Goal: Task Accomplishment & Management: Complete application form

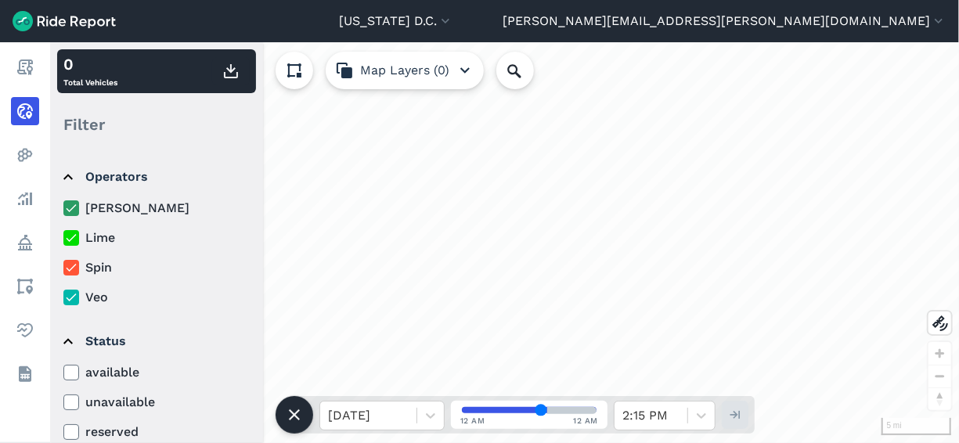
click at [73, 210] on icon at bounding box center [71, 208] width 14 height 16
click at [63, 209] on input "[PERSON_NAME]" at bounding box center [63, 204] width 0 height 10
click at [70, 244] on icon at bounding box center [71, 238] width 14 height 16
click at [63, 239] on input "Lime" at bounding box center [63, 234] width 0 height 10
click at [76, 271] on icon at bounding box center [71, 268] width 14 height 16
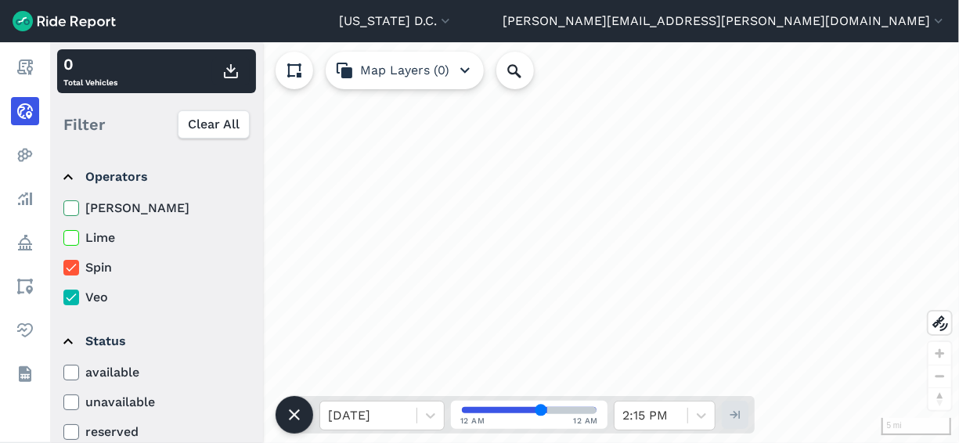
click at [63, 269] on input "Spin" at bounding box center [63, 263] width 0 height 10
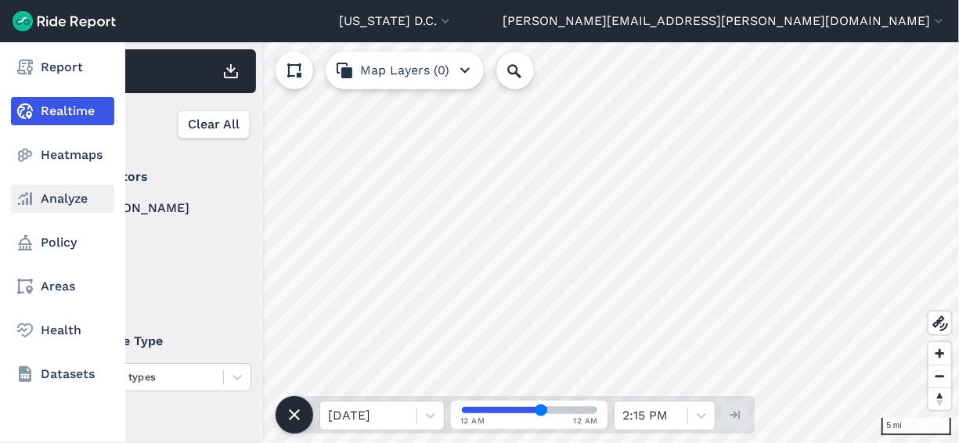
click at [43, 203] on link "Analyze" at bounding box center [62, 199] width 103 height 28
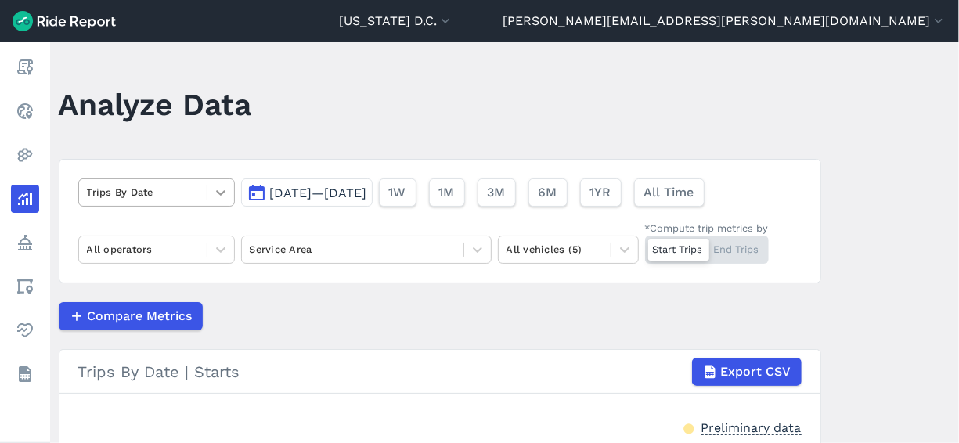
click at [219, 194] on icon at bounding box center [221, 193] width 16 height 16
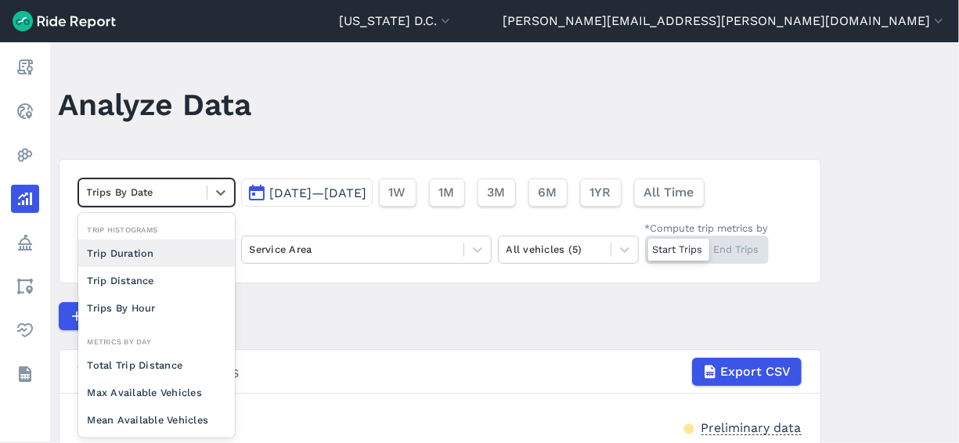
click at [300, 189] on span "Sep 17, 2025—Oct 1, 2025" at bounding box center [318, 193] width 97 height 15
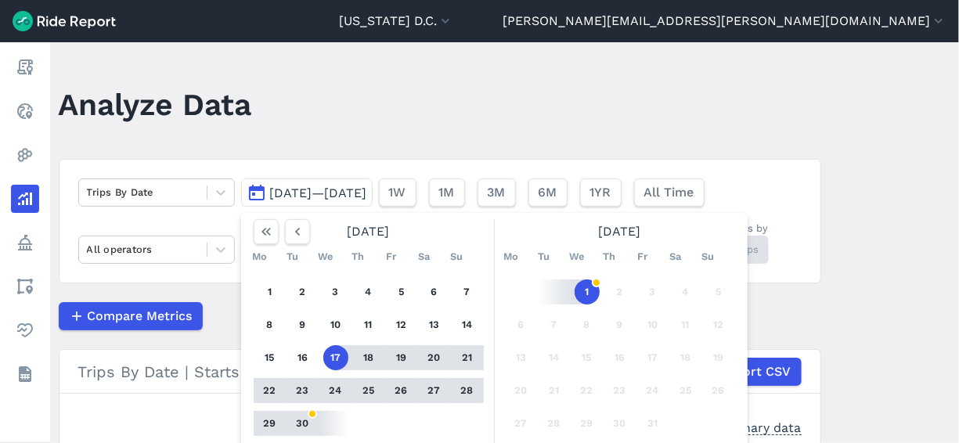
click at [583, 291] on button "1" at bounding box center [587, 291] width 25 height 25
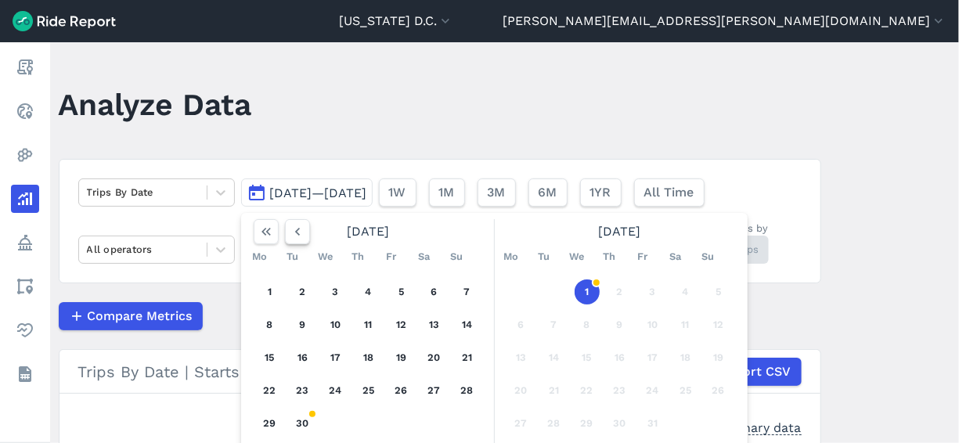
click at [297, 232] on icon "button" at bounding box center [298, 232] width 16 height 16
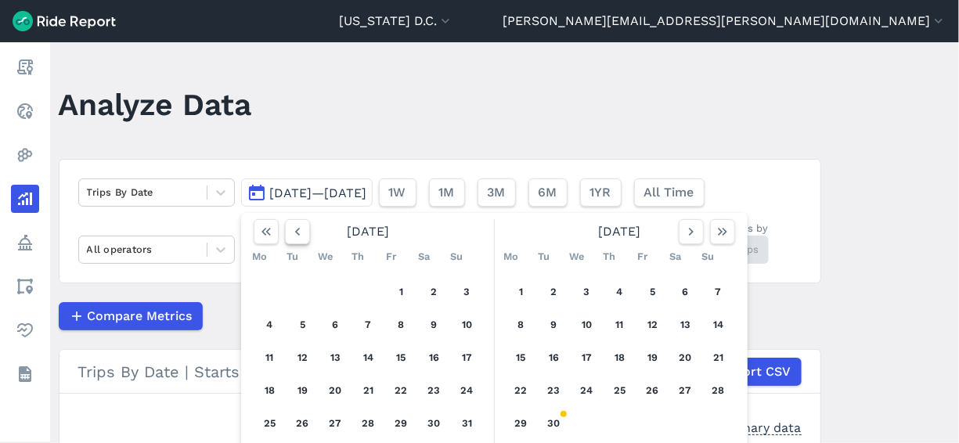
click at [297, 232] on icon "button" at bounding box center [298, 232] width 16 height 16
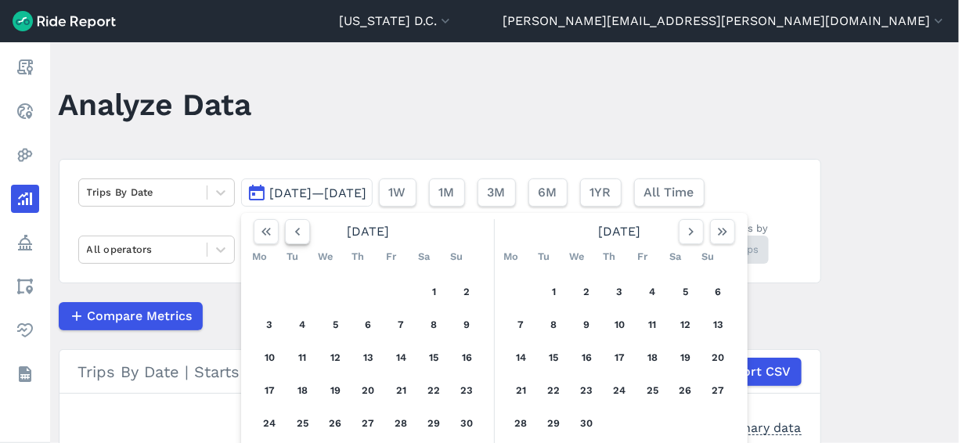
click at [297, 232] on icon "button" at bounding box center [298, 232] width 16 height 16
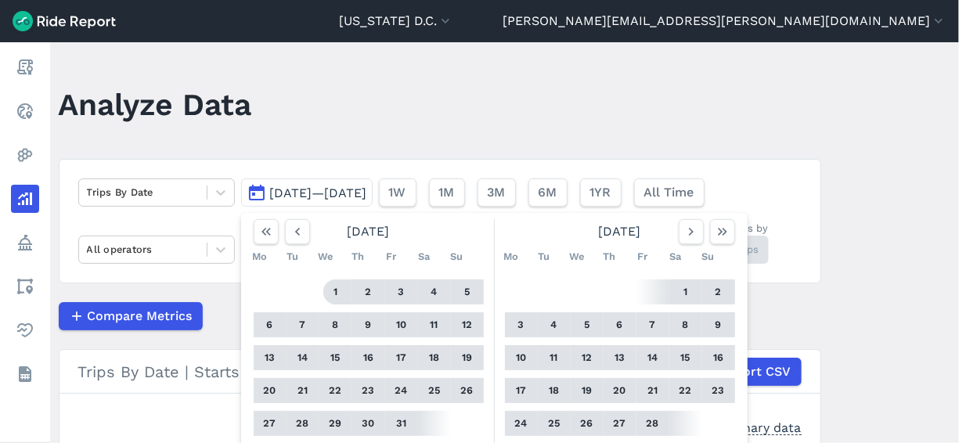
click at [333, 294] on button "1" at bounding box center [335, 291] width 25 height 25
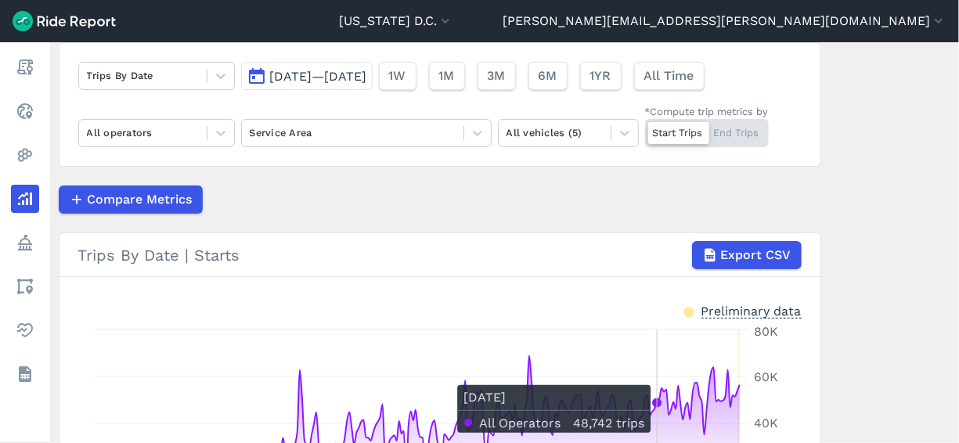
scroll to position [119, 0]
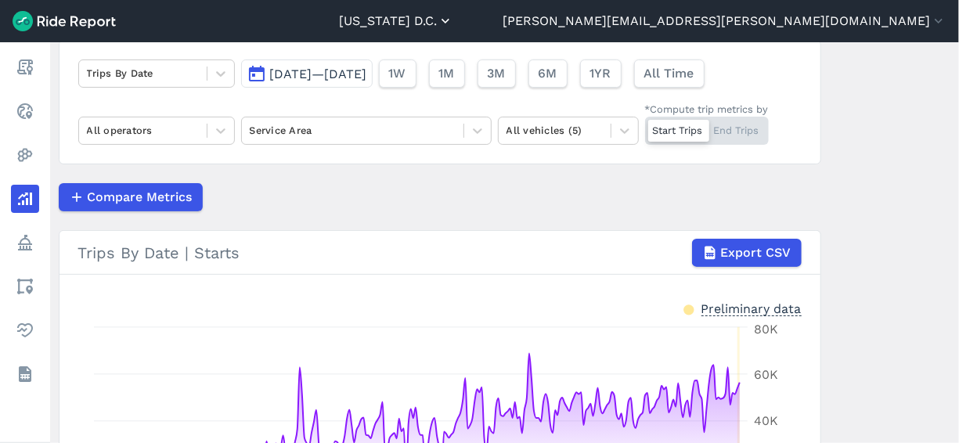
click at [453, 17] on button "[US_STATE] D.C." at bounding box center [396, 21] width 114 height 19
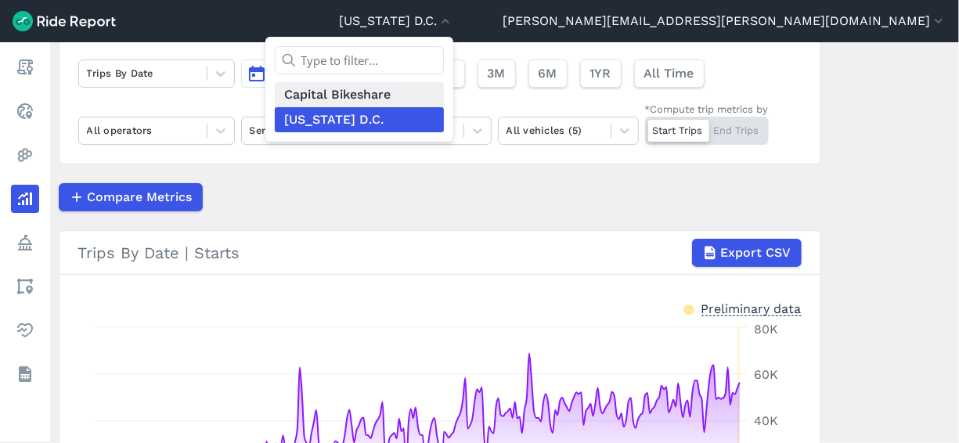
click at [444, 94] on link "Capital Bikeshare" at bounding box center [359, 94] width 169 height 25
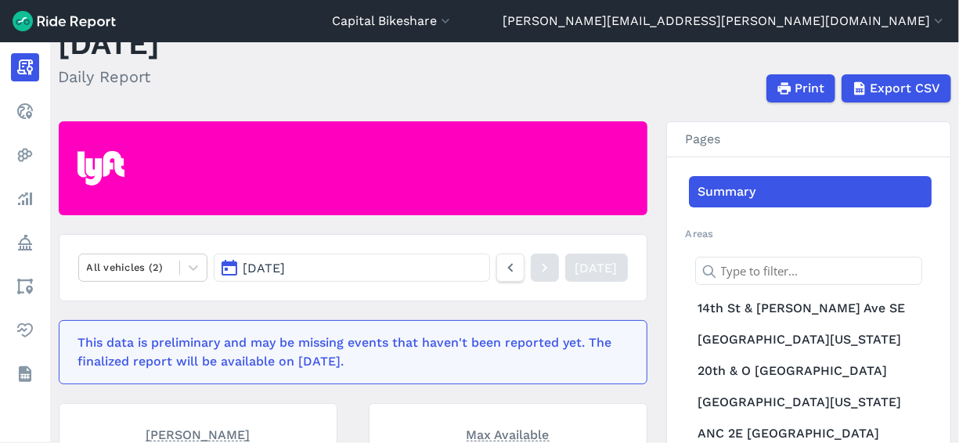
scroll to position [59, 0]
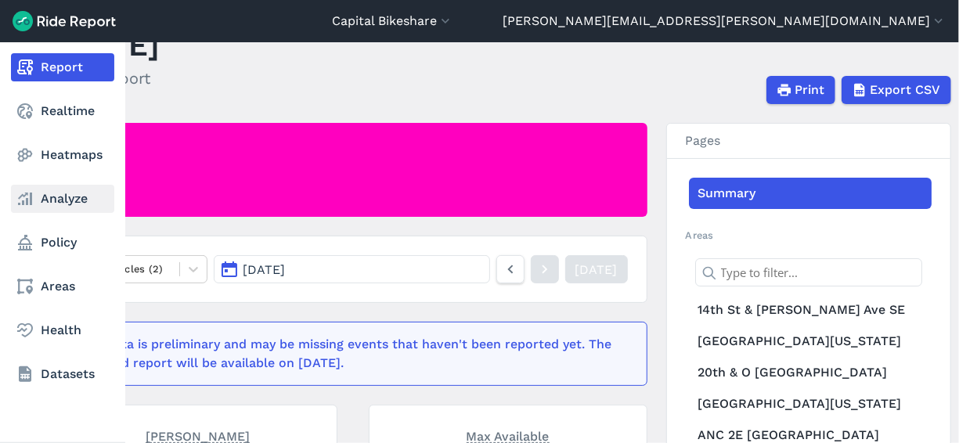
click at [28, 200] on icon at bounding box center [25, 198] width 19 height 19
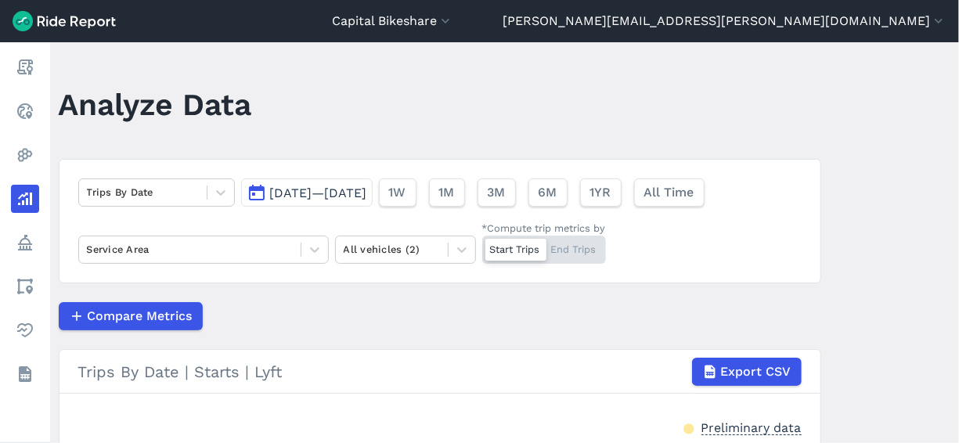
click at [342, 193] on span "Sep 17, 2025—Oct 1, 2025" at bounding box center [318, 193] width 97 height 15
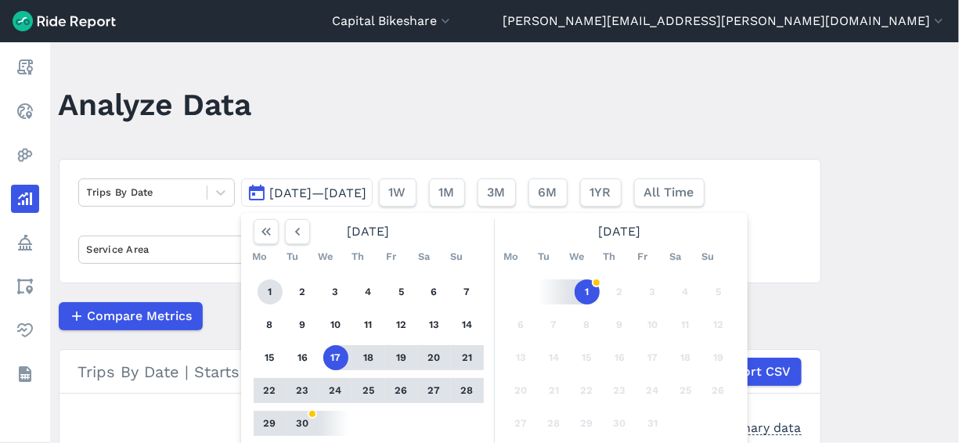
click at [259, 299] on button "1" at bounding box center [270, 291] width 25 height 25
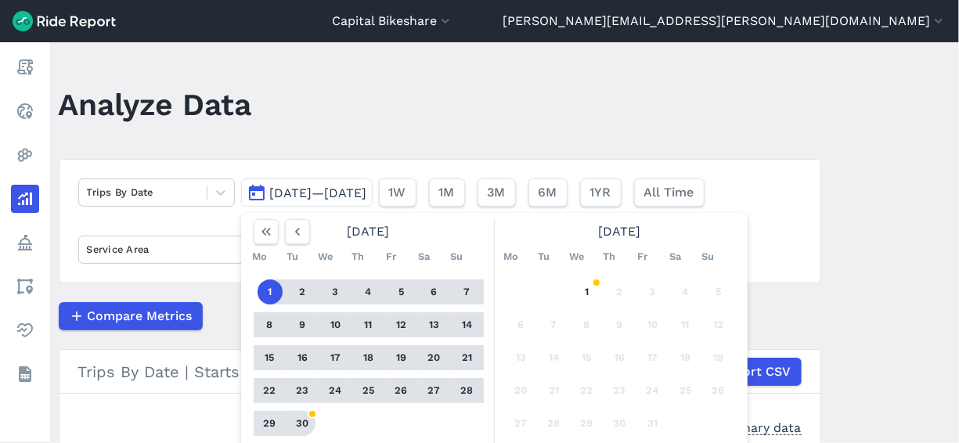
click at [304, 416] on button "30" at bounding box center [302, 423] width 25 height 25
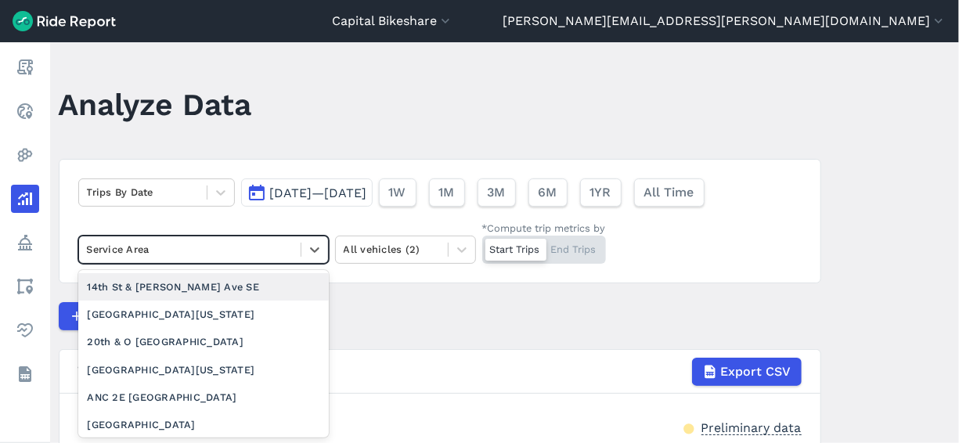
click at [261, 244] on div at bounding box center [190, 249] width 206 height 18
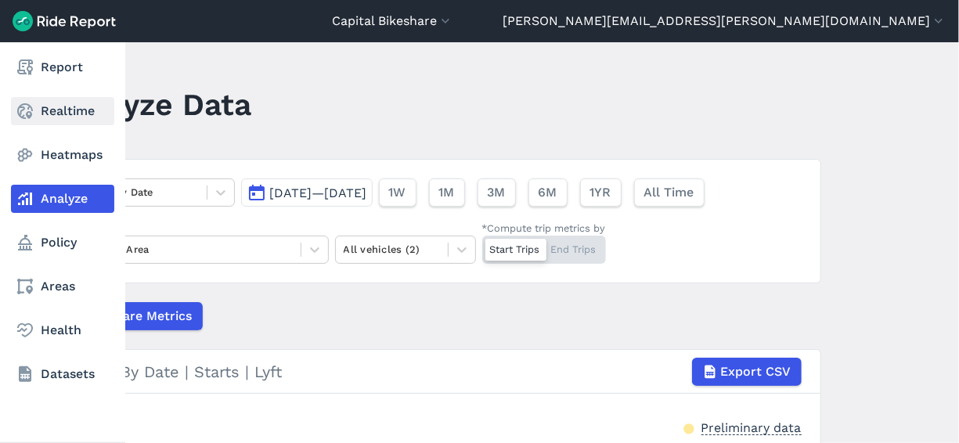
click at [38, 110] on link "Realtime" at bounding box center [62, 111] width 103 height 28
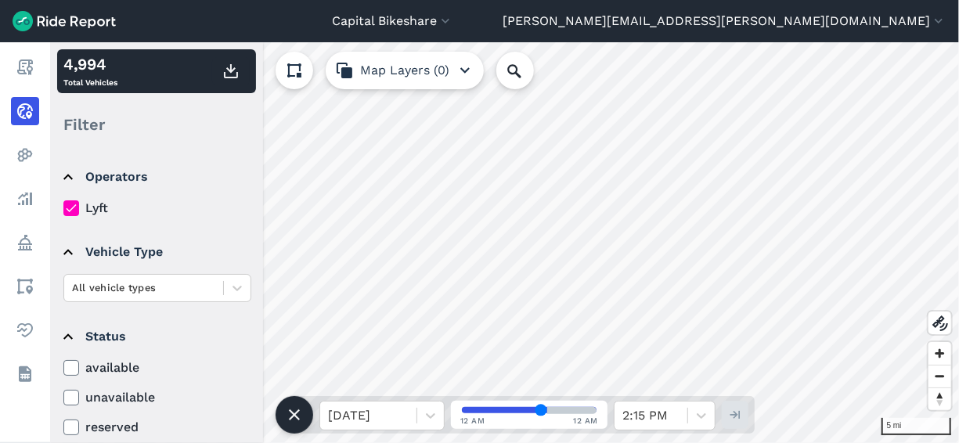
click at [475, 402] on div "5 mi 4,994 Total Vehicles Filter Operators Lyft Vehicle Type All vehicle types …" at bounding box center [504, 242] width 909 height 401
click at [451, 13] on div "Capital Bikeshare Capital Bikeshare Washington D.C. ted.randell@dc.gov Settings…" at bounding box center [479, 221] width 959 height 443
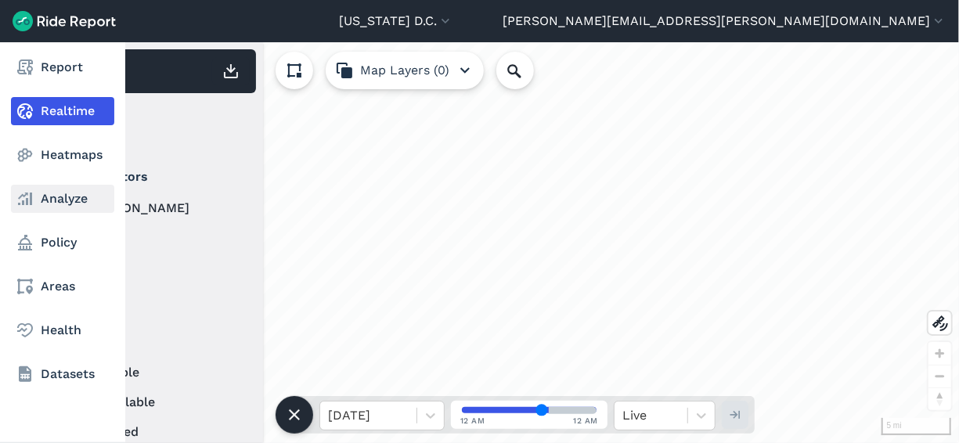
click at [28, 188] on link "Analyze" at bounding box center [62, 199] width 103 height 28
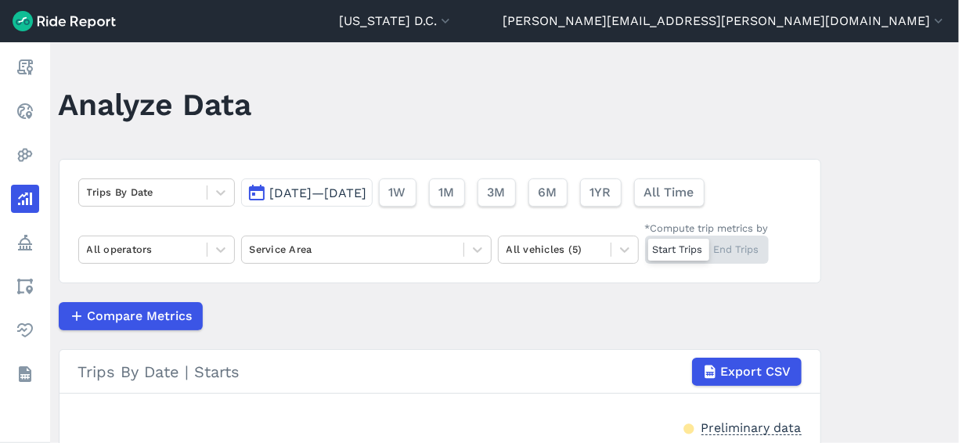
click at [301, 193] on span "Sep 17, 2025—Oct 1, 2025" at bounding box center [318, 193] width 97 height 15
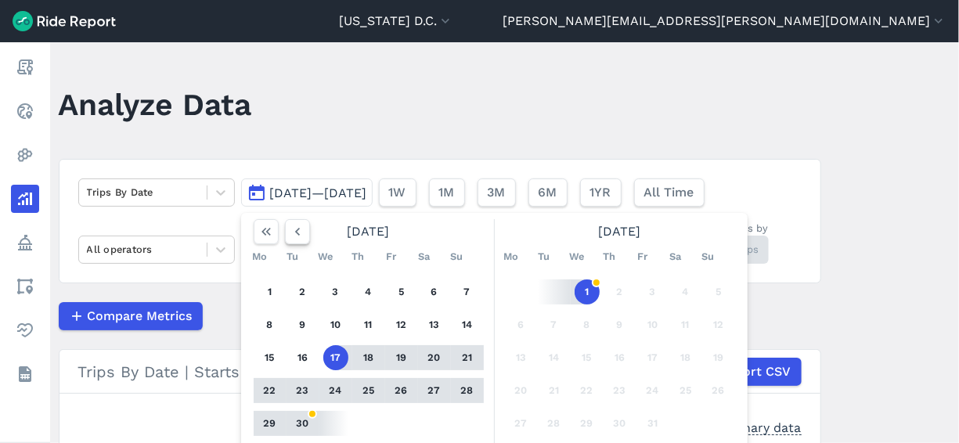
click at [294, 232] on use "button" at bounding box center [296, 232] width 5 height 8
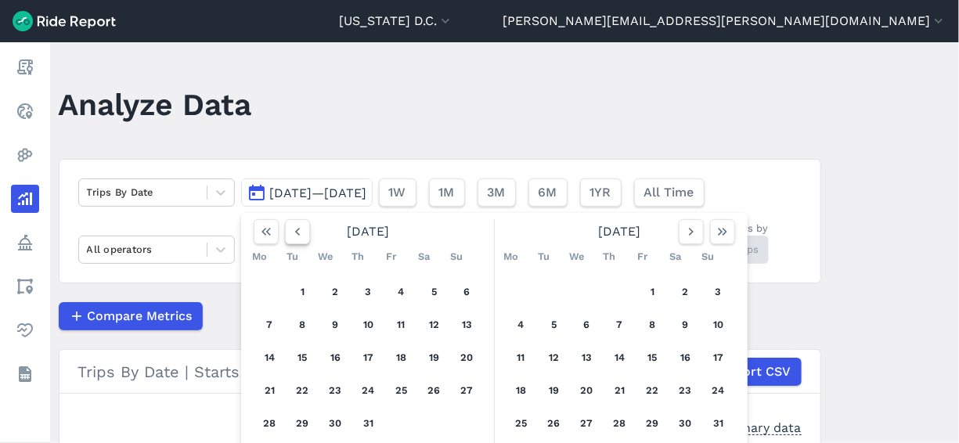
click at [294, 232] on use "button" at bounding box center [296, 232] width 5 height 8
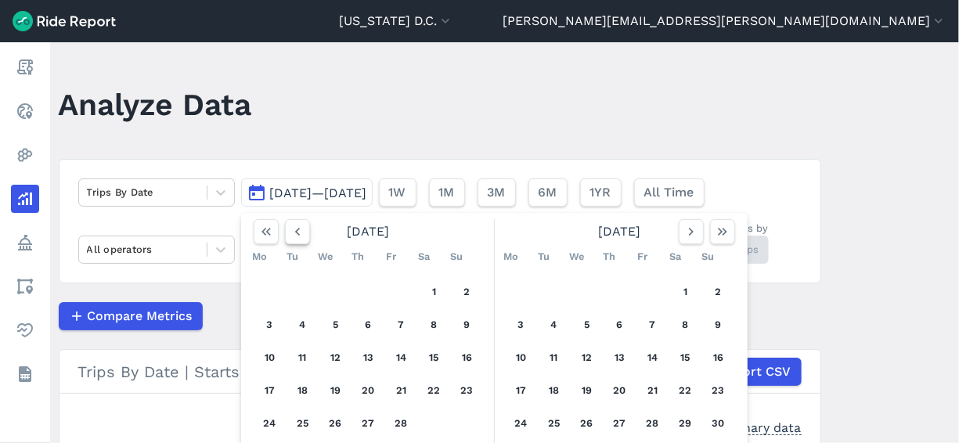
click at [294, 232] on use "button" at bounding box center [296, 232] width 5 height 8
click at [338, 286] on button "1" at bounding box center [335, 291] width 25 height 25
click at [690, 225] on icon "button" at bounding box center [691, 232] width 16 height 16
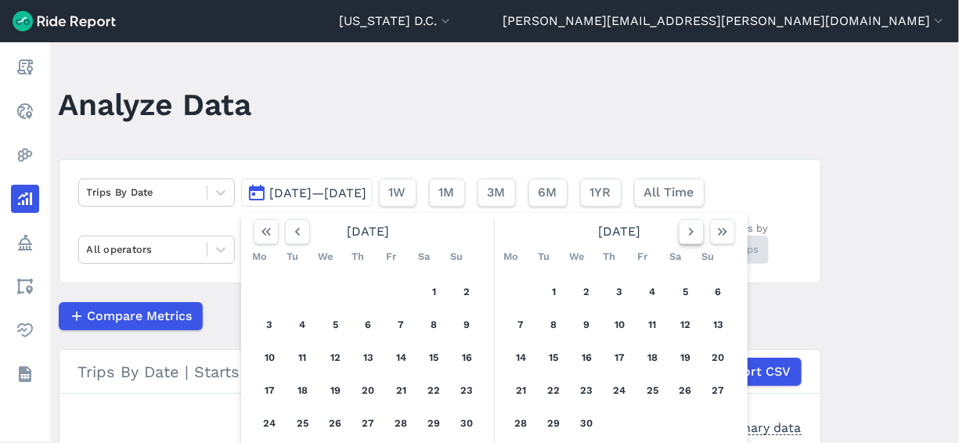
click at [690, 225] on icon "button" at bounding box center [691, 232] width 16 height 16
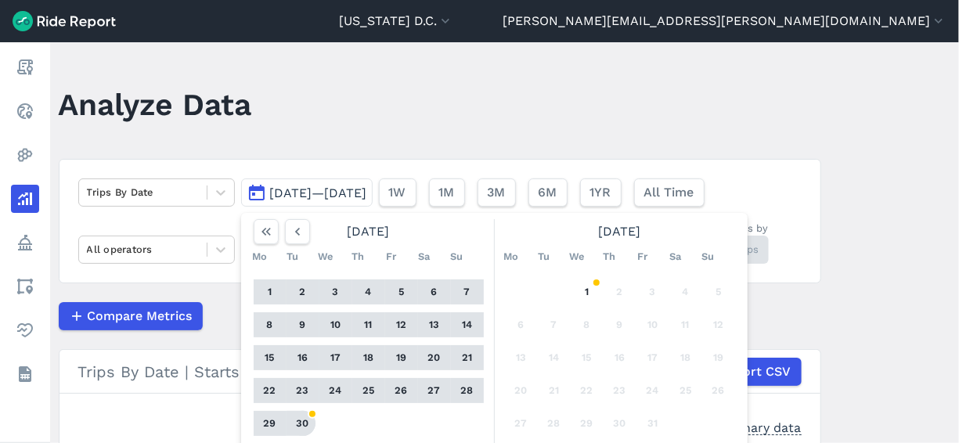
click at [305, 421] on button "30" at bounding box center [302, 423] width 25 height 25
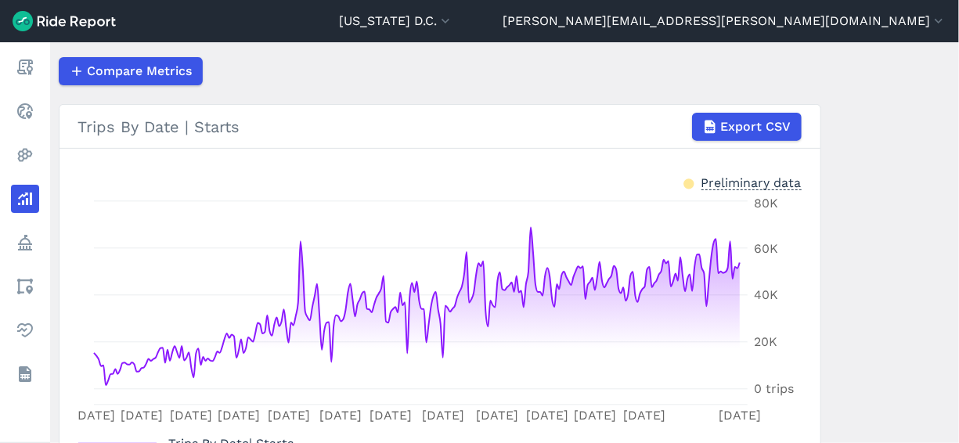
scroll to position [105, 0]
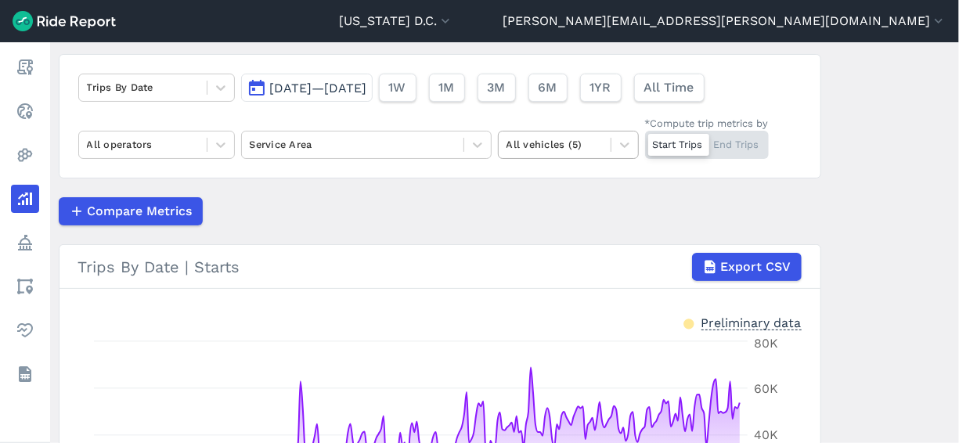
click at [564, 141] on div at bounding box center [554, 144] width 96 height 18
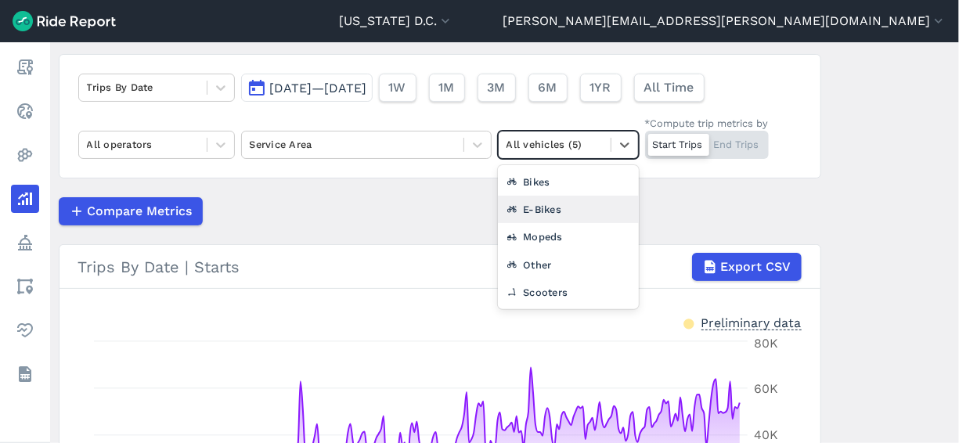
click at [553, 204] on div "E-Bikes" at bounding box center [568, 209] width 141 height 27
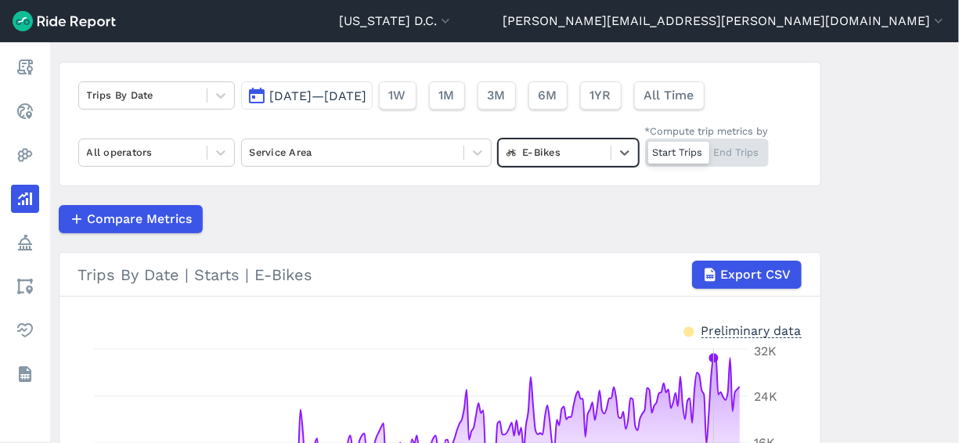
scroll to position [97, 0]
click at [611, 150] on div at bounding box center [624, 152] width 27 height 27
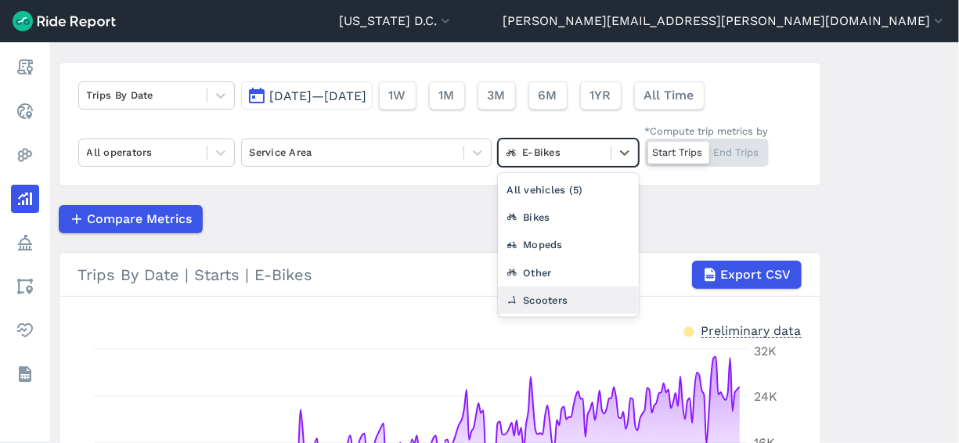
click at [547, 307] on div "Scooters" at bounding box center [568, 300] width 141 height 27
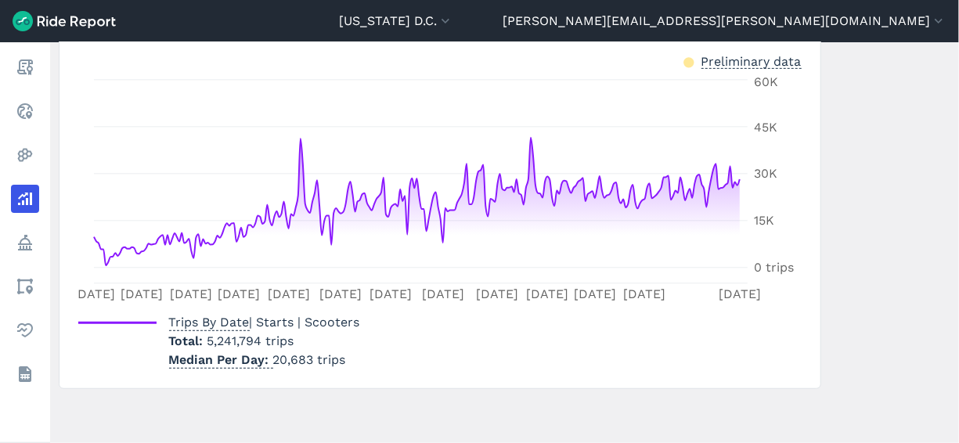
scroll to position [367, 0]
drag, startPoint x: 204, startPoint y: 338, endPoint x: 273, endPoint y: 335, distance: 69.0
click at [273, 335] on p "Total 5,241,794 trips" at bounding box center [264, 340] width 191 height 19
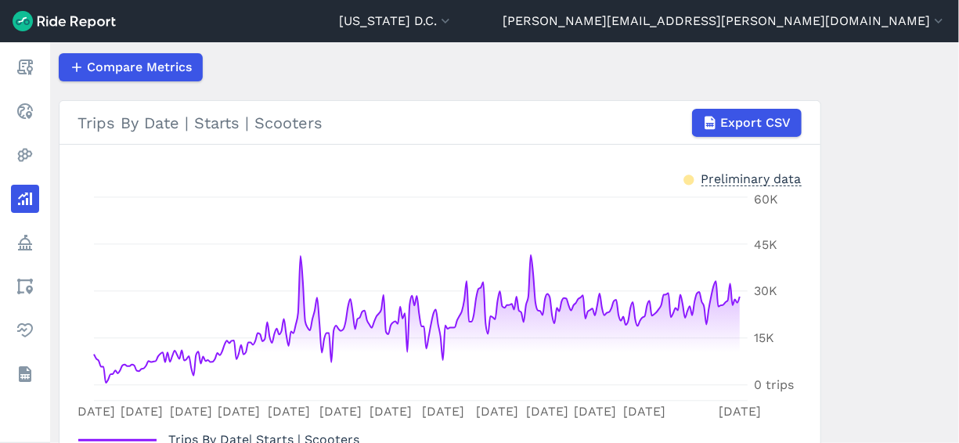
scroll to position [155, 0]
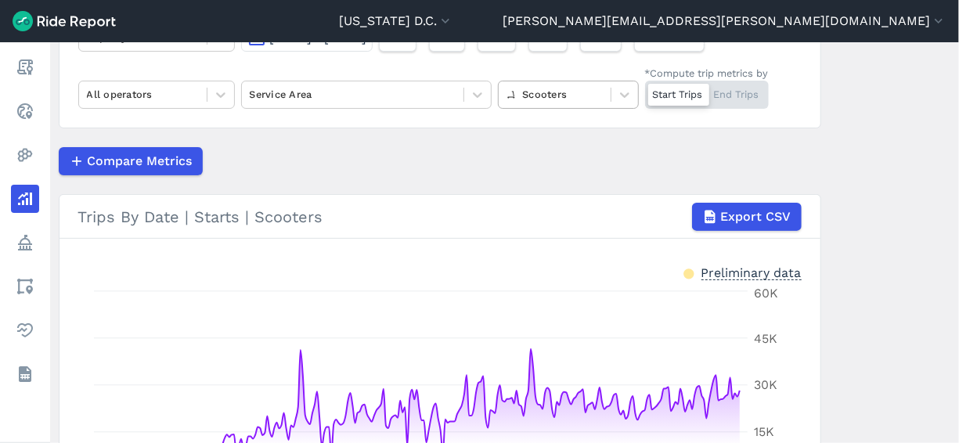
click at [604, 97] on div "Scooters" at bounding box center [555, 94] width 112 height 24
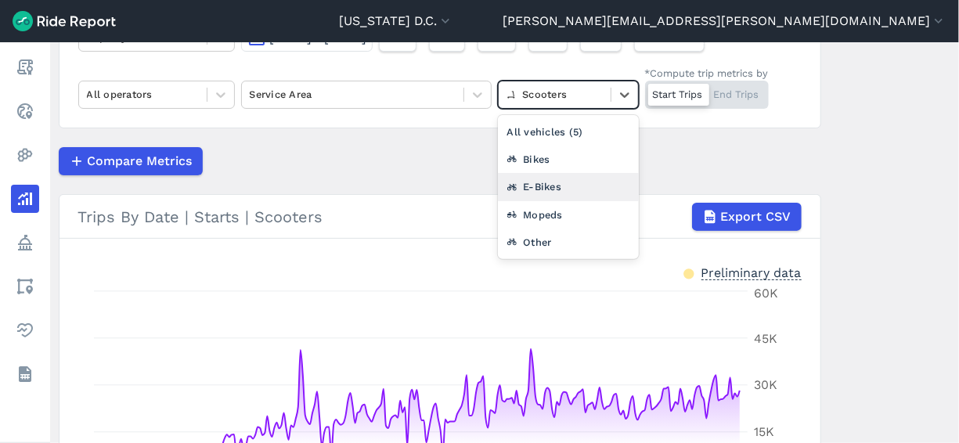
click at [568, 178] on div "E-Bikes" at bounding box center [568, 186] width 141 height 27
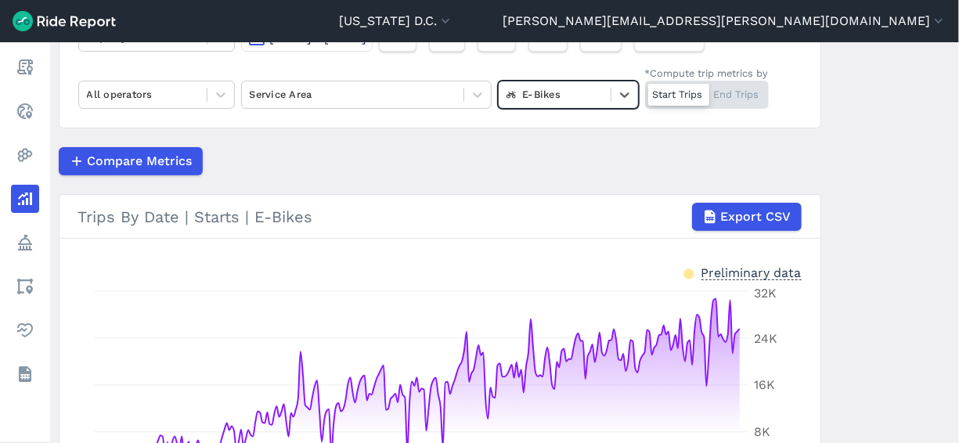
scroll to position [367, 0]
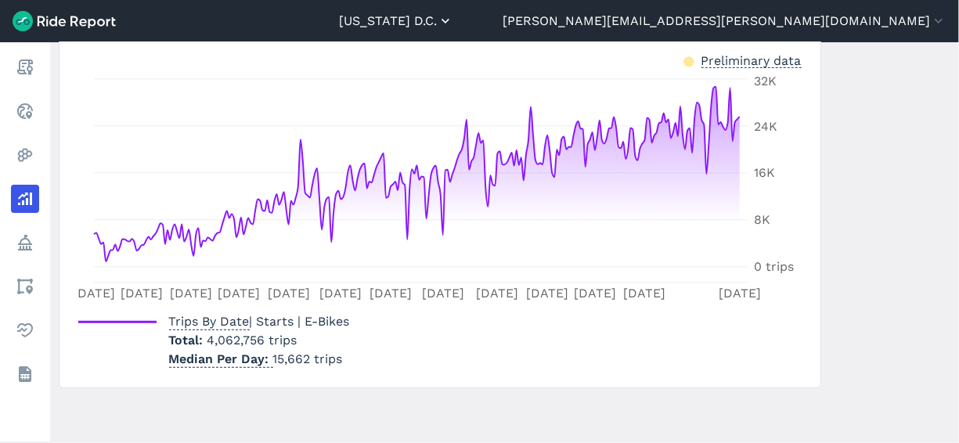
click at [453, 20] on button "[US_STATE] D.C." at bounding box center [396, 21] width 114 height 19
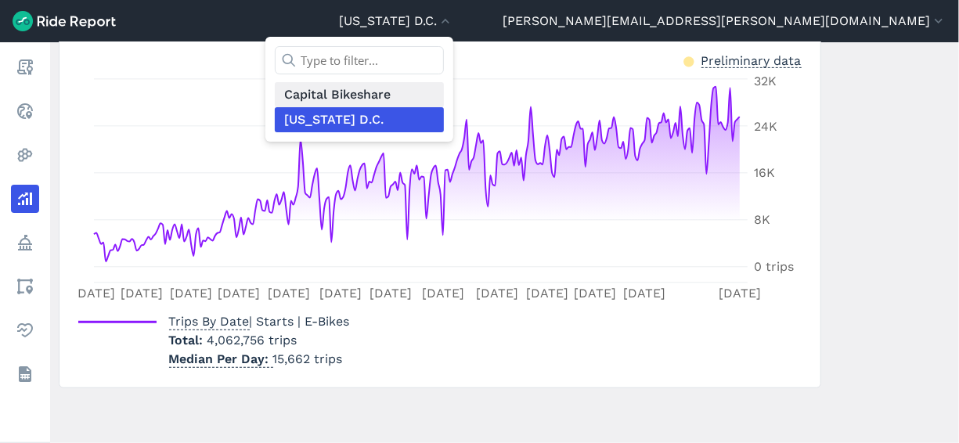
click at [444, 96] on link "Capital Bikeshare" at bounding box center [359, 94] width 169 height 25
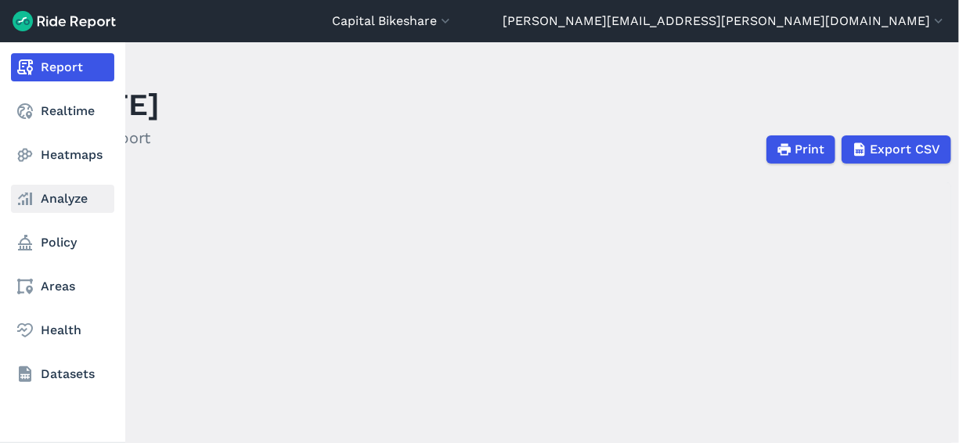
click at [34, 196] on icon at bounding box center [25, 198] width 19 height 19
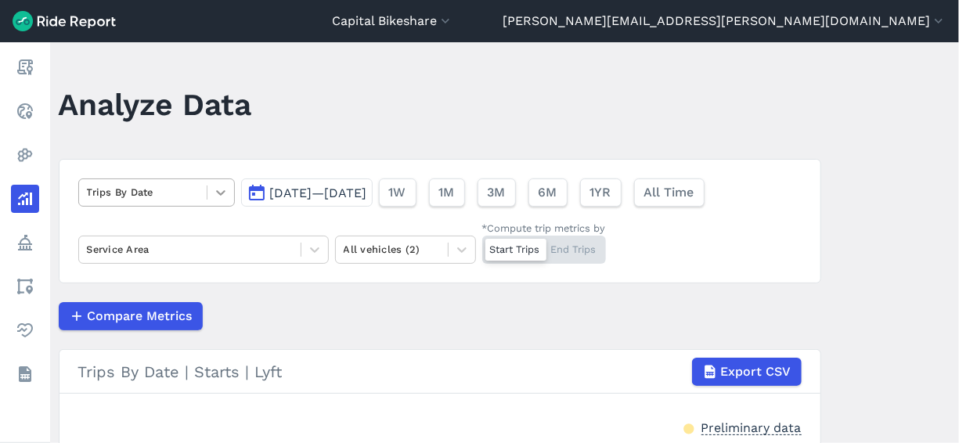
click at [214, 196] on icon at bounding box center [221, 193] width 16 height 16
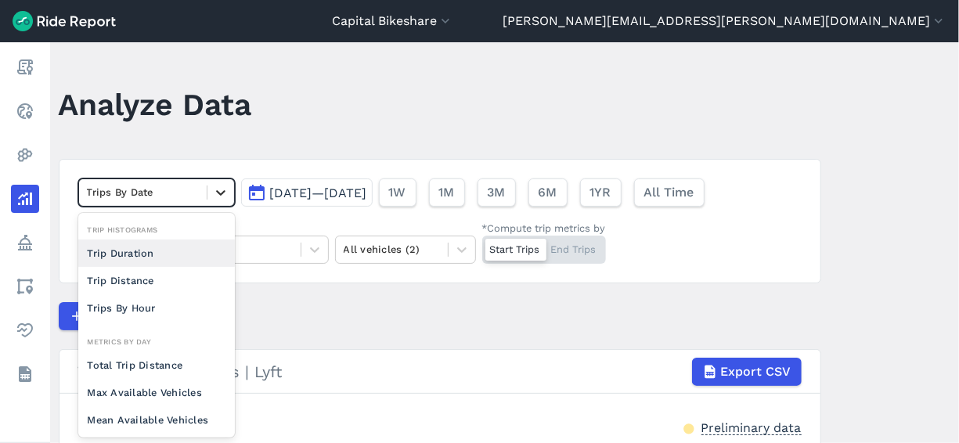
click at [214, 196] on icon at bounding box center [221, 193] width 16 height 16
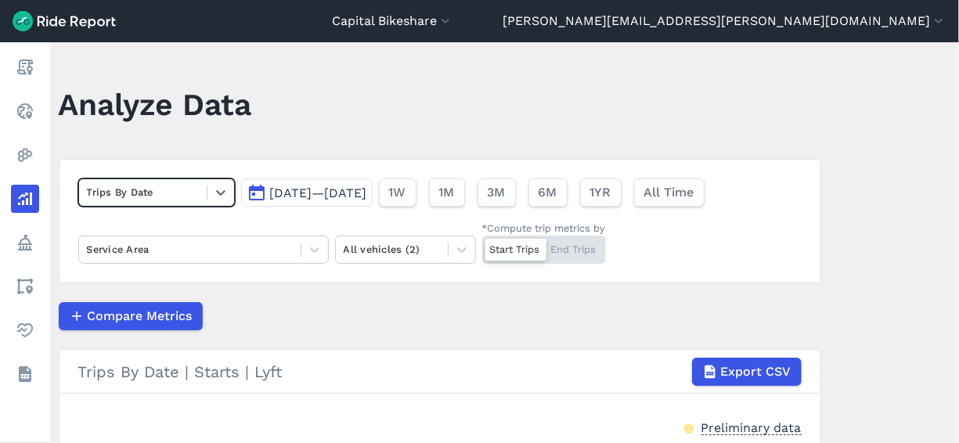
click at [344, 194] on span "Sep 17, 2025—Oct 1, 2025" at bounding box center [318, 193] width 97 height 15
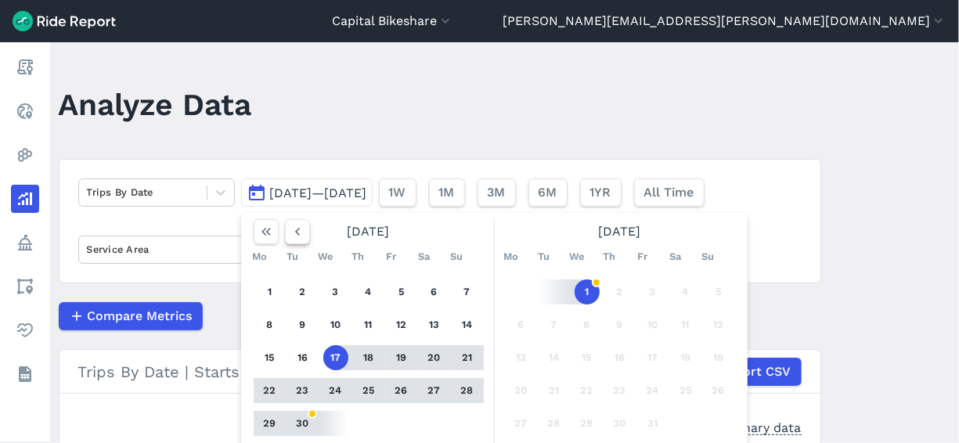
click at [293, 238] on icon "button" at bounding box center [298, 232] width 16 height 16
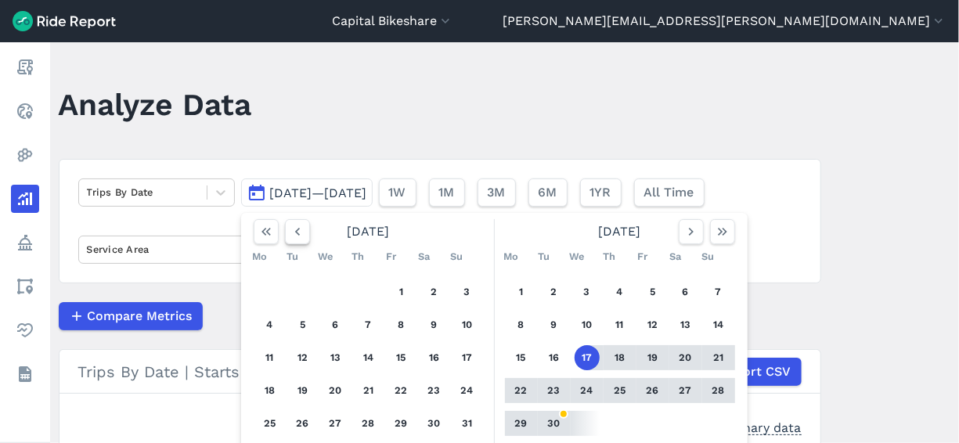
click at [293, 238] on icon "button" at bounding box center [298, 232] width 16 height 16
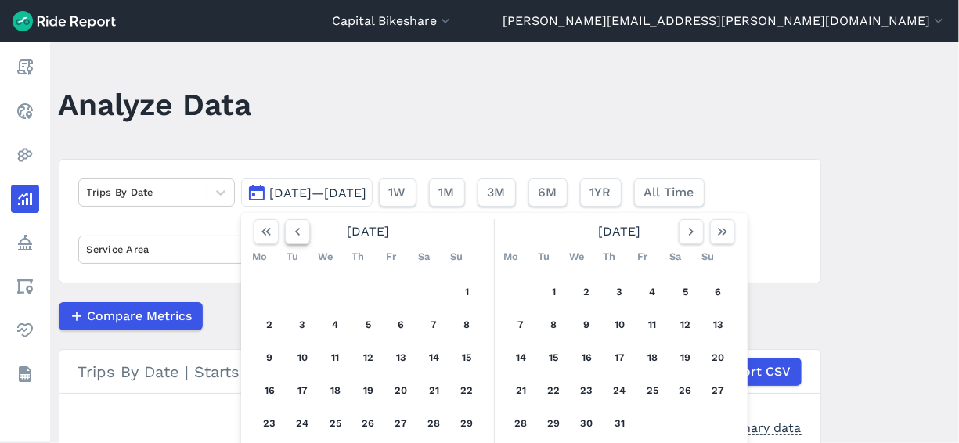
click at [293, 238] on icon "button" at bounding box center [298, 232] width 16 height 16
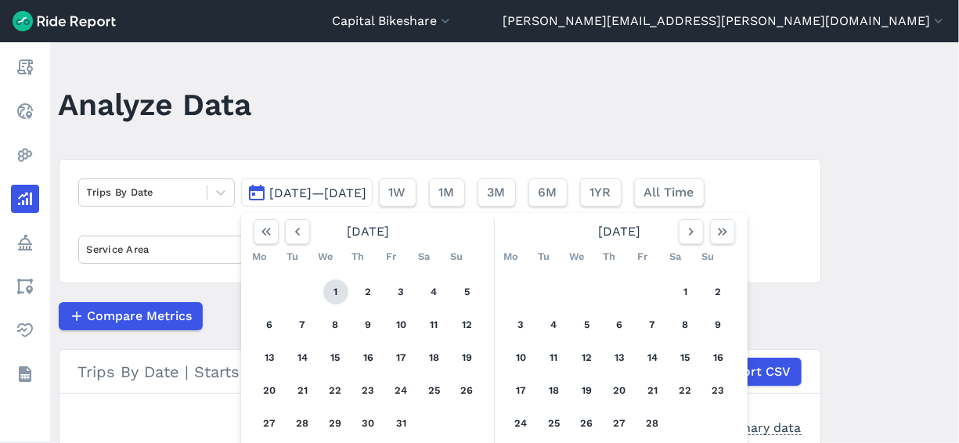
click at [338, 288] on button "1" at bounding box center [335, 291] width 25 height 25
click at [688, 237] on icon "button" at bounding box center [691, 232] width 16 height 16
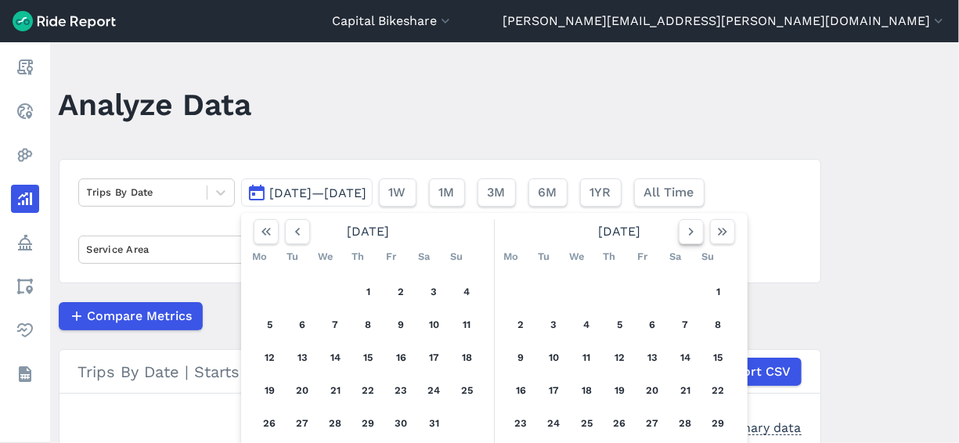
click at [688, 237] on icon "button" at bounding box center [691, 232] width 16 height 16
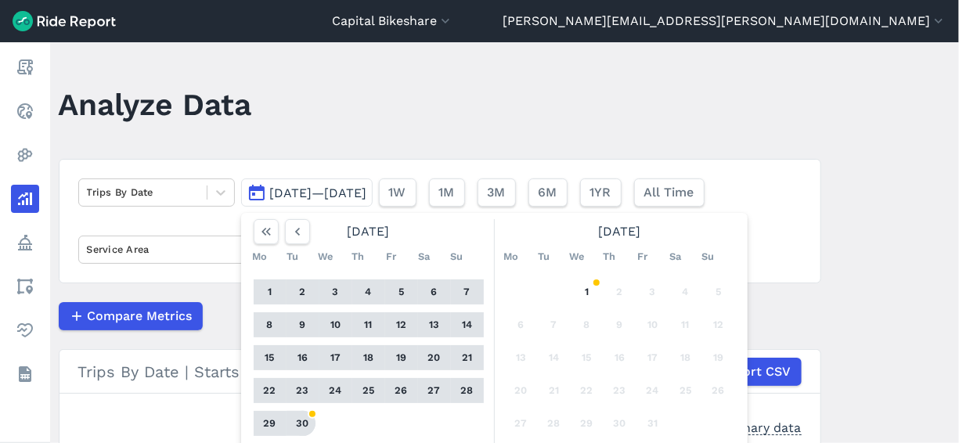
click at [294, 423] on button "30" at bounding box center [302, 423] width 25 height 25
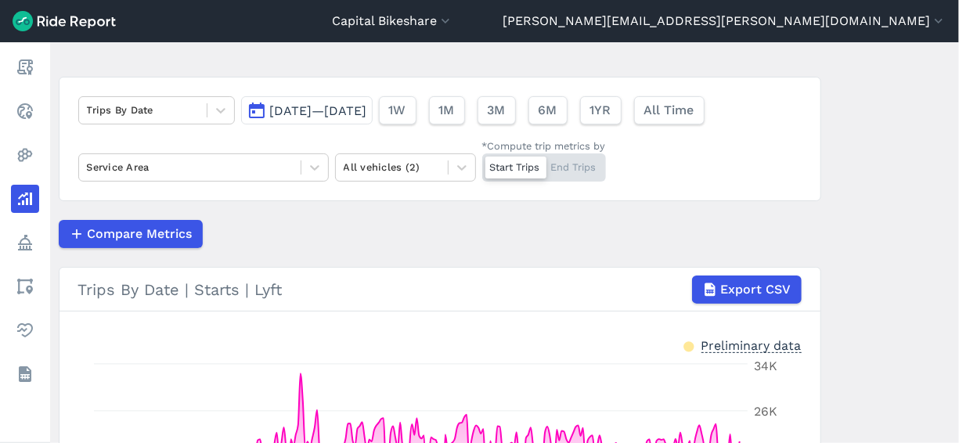
scroll to position [85, 0]
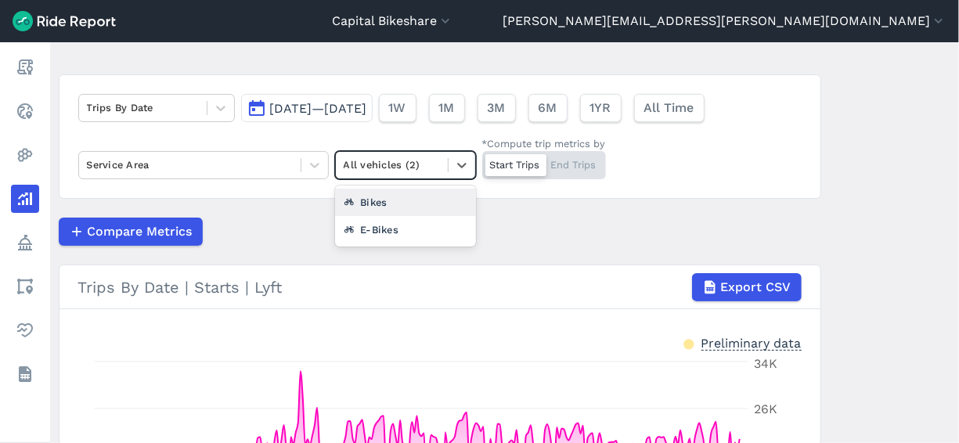
click at [409, 172] on div at bounding box center [392, 165] width 96 height 18
click at [401, 202] on div "Bikes" at bounding box center [405, 202] width 141 height 27
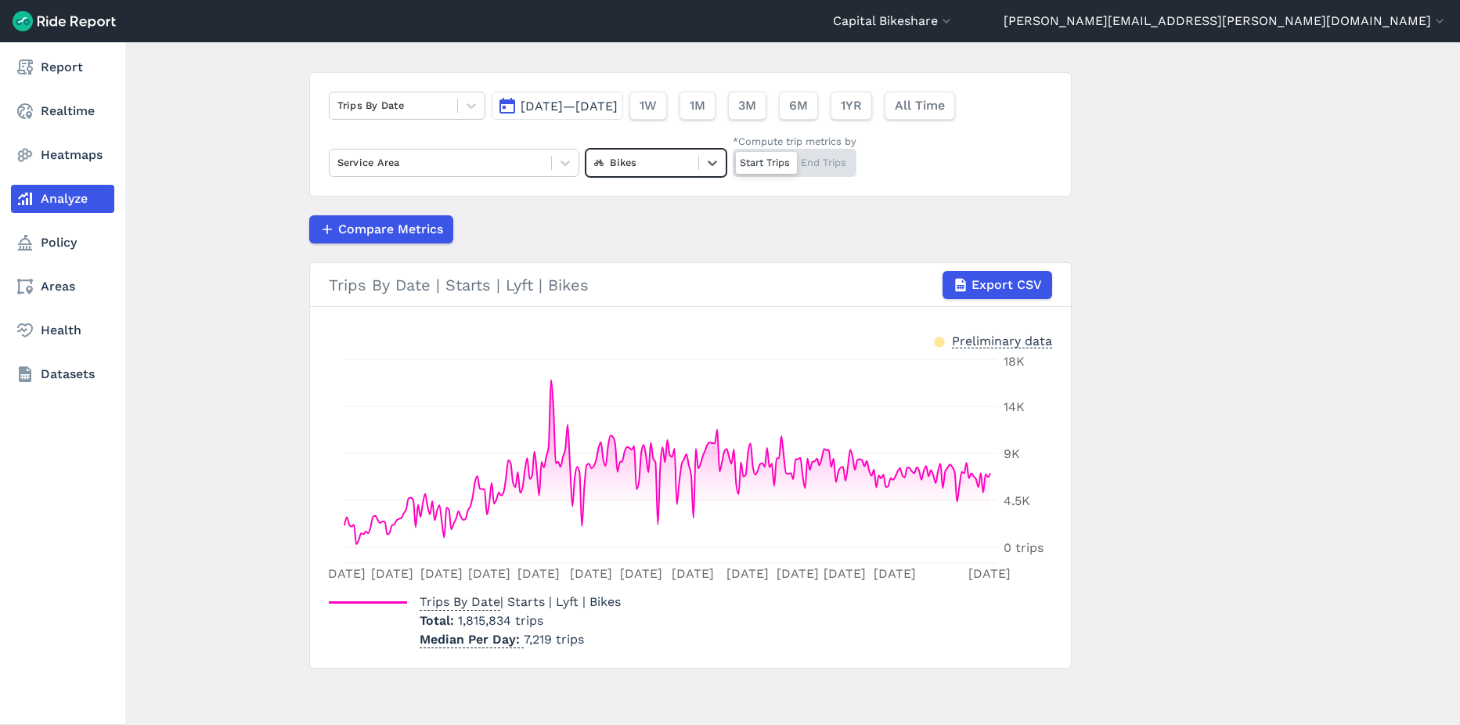
scroll to position [87, 0]
drag, startPoint x: 55, startPoint y: 114, endPoint x: 1, endPoint y: 165, distance: 74.2
click at [55, 114] on link "Realtime" at bounding box center [62, 111] width 103 height 28
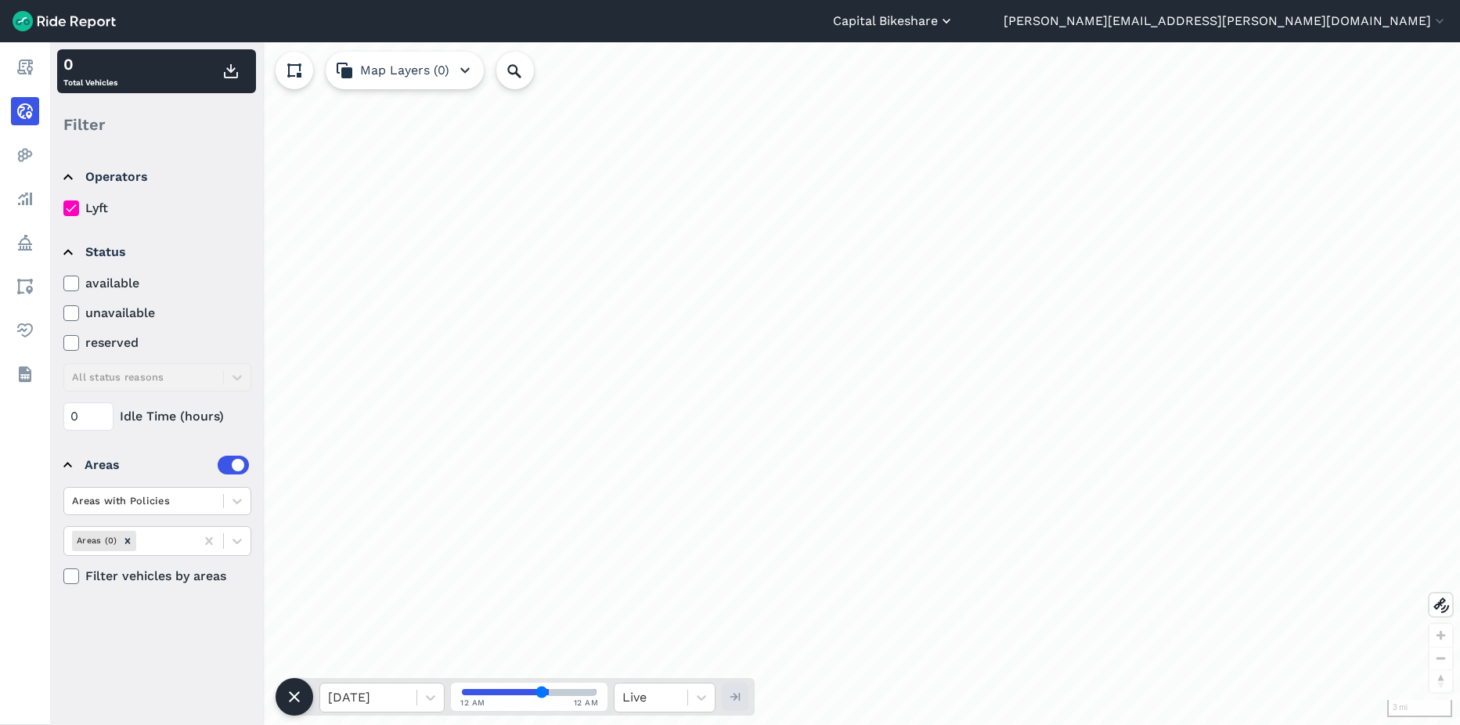
click at [954, 27] on button "Capital Bikeshare" at bounding box center [893, 21] width 121 height 19
click at [945, 118] on link "[US_STATE] D.C." at bounding box center [860, 119] width 169 height 25
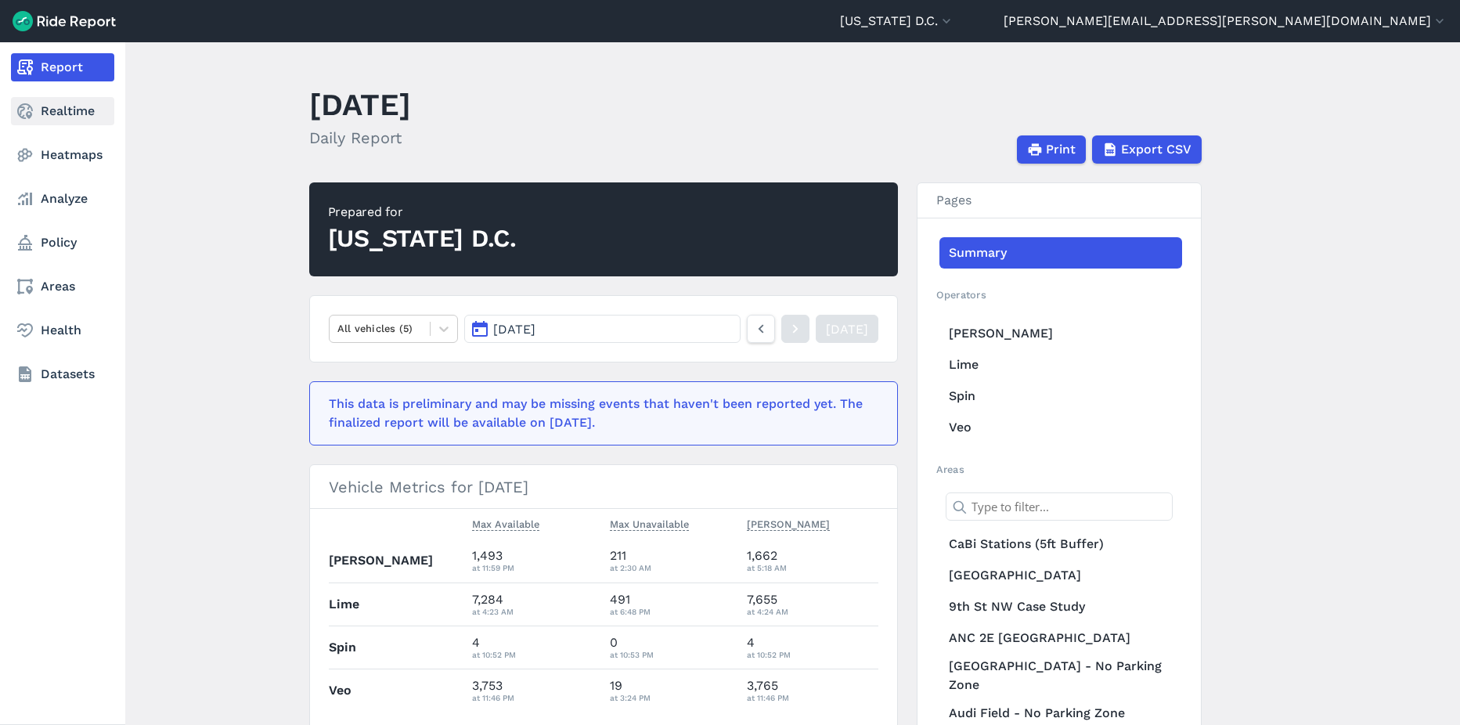
click at [69, 116] on link "Realtime" at bounding box center [62, 111] width 103 height 28
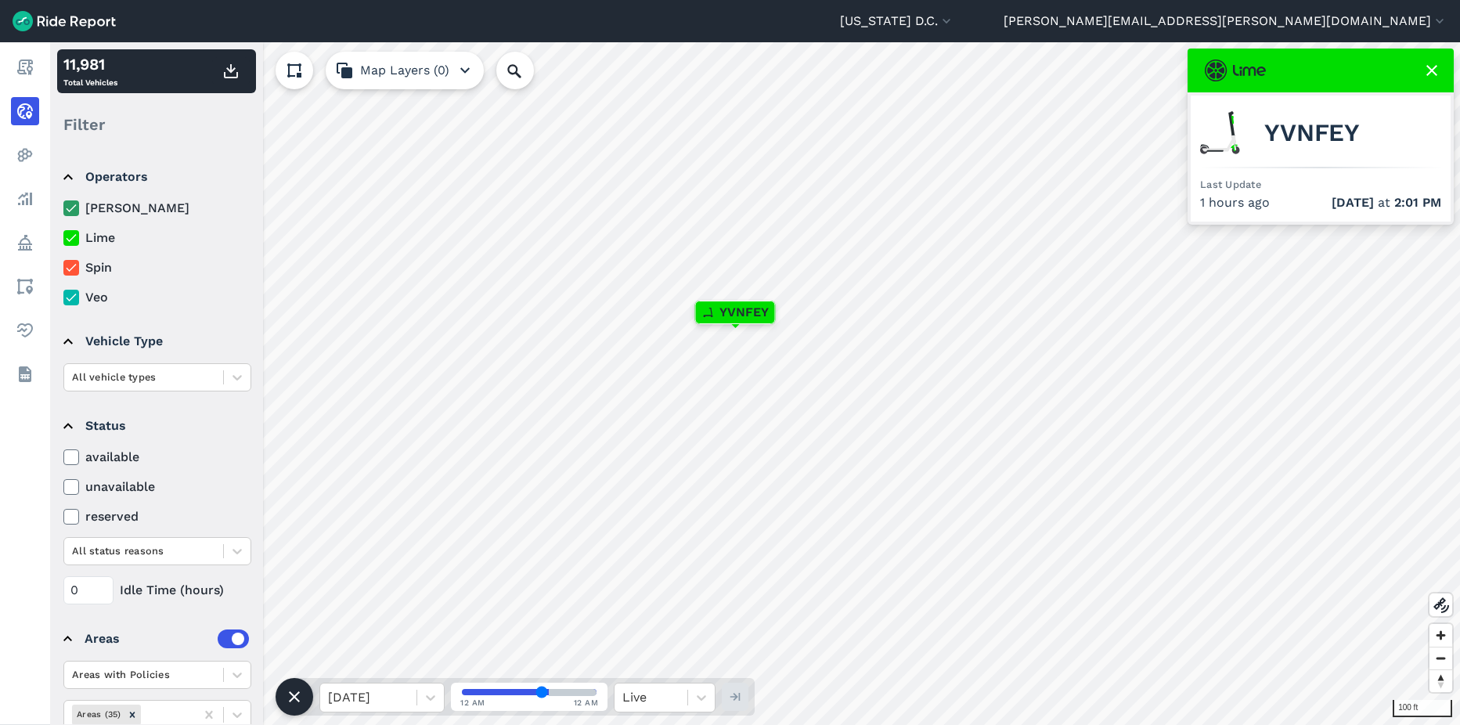
click at [74, 204] on icon at bounding box center [71, 208] width 14 height 16
click at [63, 204] on input "[PERSON_NAME]" at bounding box center [63, 204] width 0 height 10
click at [71, 269] on use at bounding box center [71, 268] width 10 height 8
click at [63, 269] on input "Spin" at bounding box center [63, 263] width 0 height 10
click at [70, 299] on icon at bounding box center [71, 298] width 14 height 16
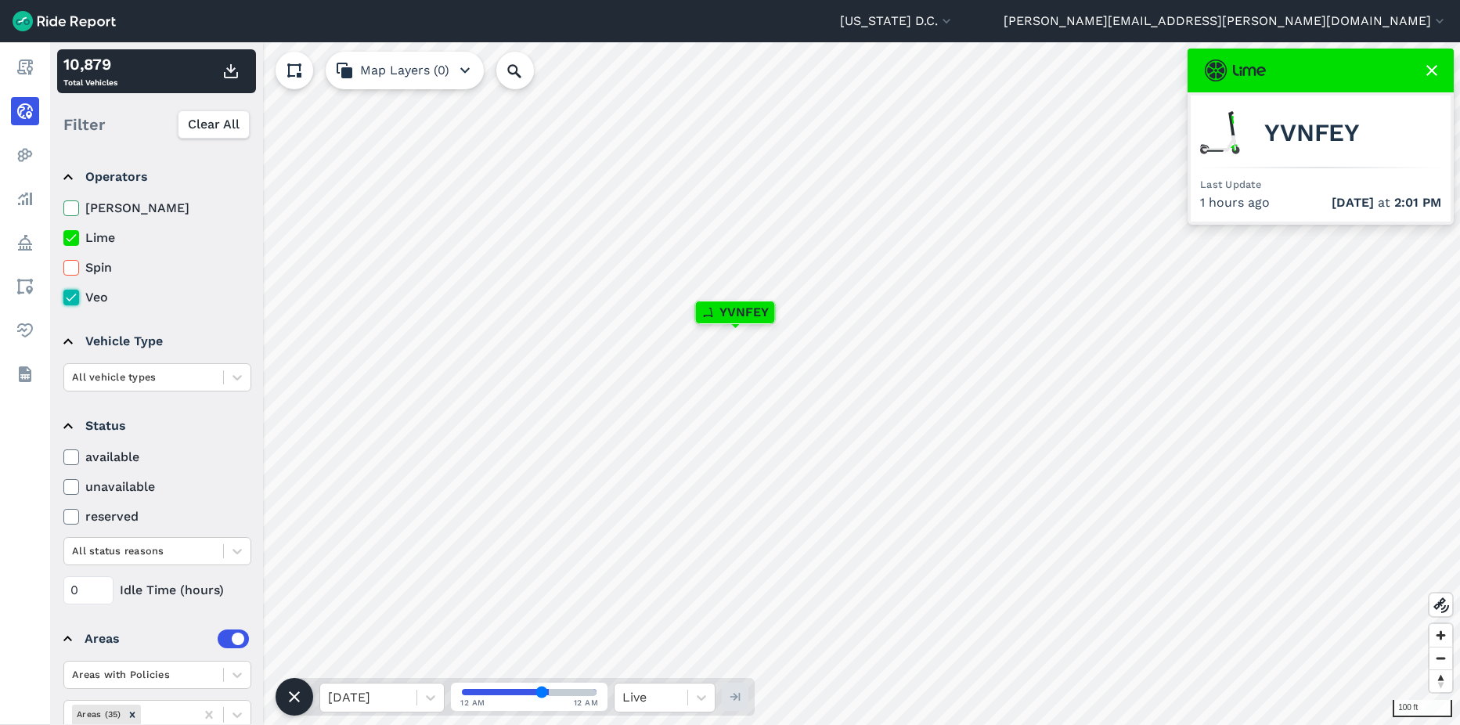
click at [63, 298] on input "Veo" at bounding box center [63, 293] width 0 height 10
click at [74, 442] on icon at bounding box center [71, 487] width 14 height 16
click at [63, 442] on input "unavailable" at bounding box center [63, 483] width 0 height 10
click at [70, 442] on icon at bounding box center [71, 487] width 14 height 16
click at [63, 442] on input "unavailable" at bounding box center [63, 483] width 0 height 10
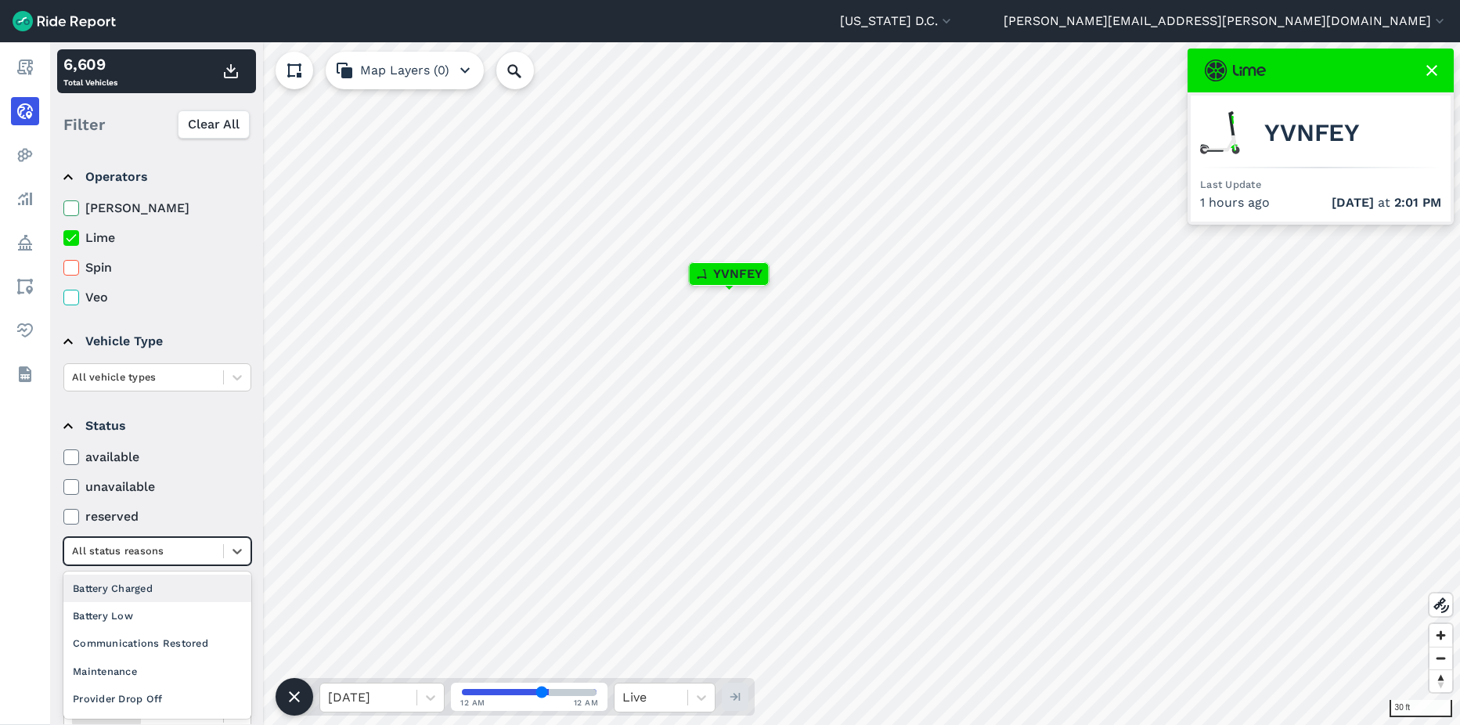
click at [165, 442] on div at bounding box center [143, 551] width 143 height 18
click at [149, 442] on div "Maintenance" at bounding box center [157, 671] width 188 height 27
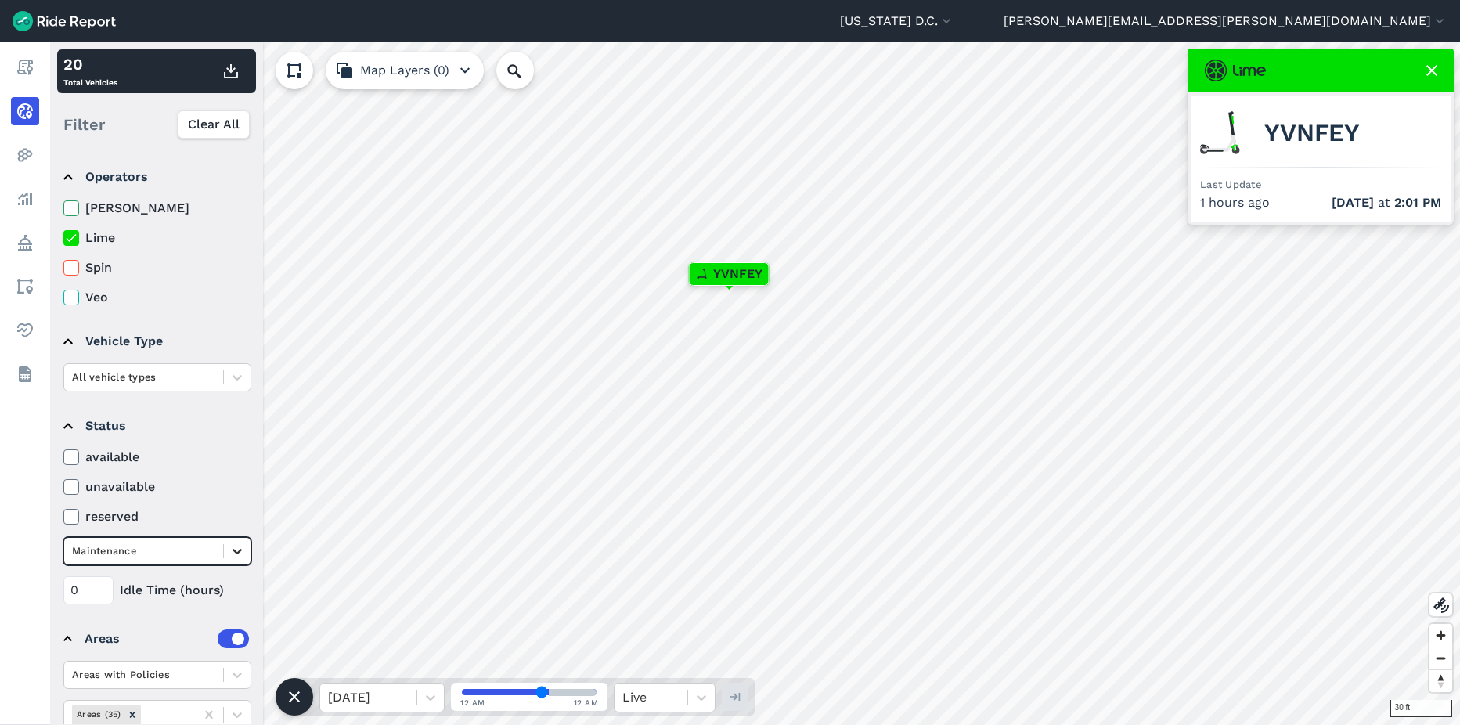
click at [234, 442] on icon at bounding box center [237, 551] width 16 height 16
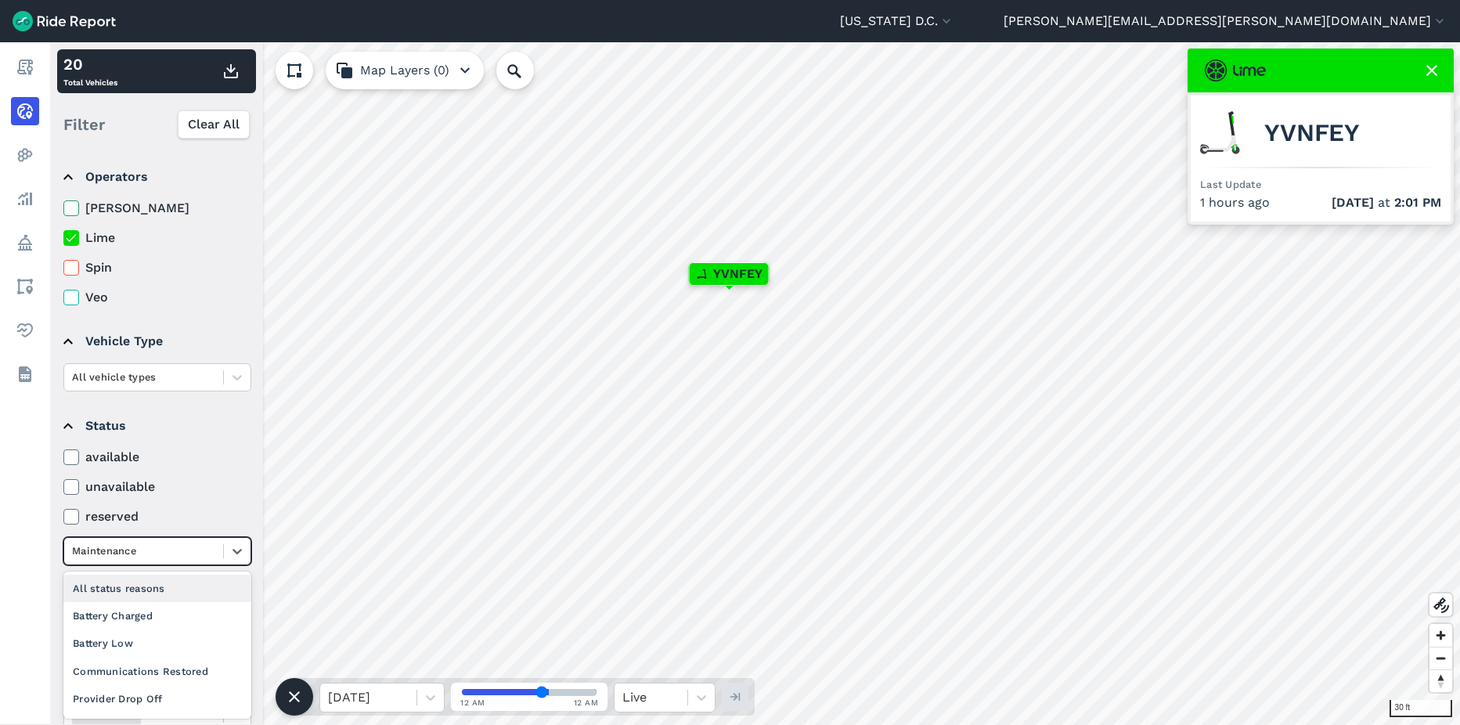
click at [140, 442] on div "All status reasons" at bounding box center [157, 588] width 188 height 27
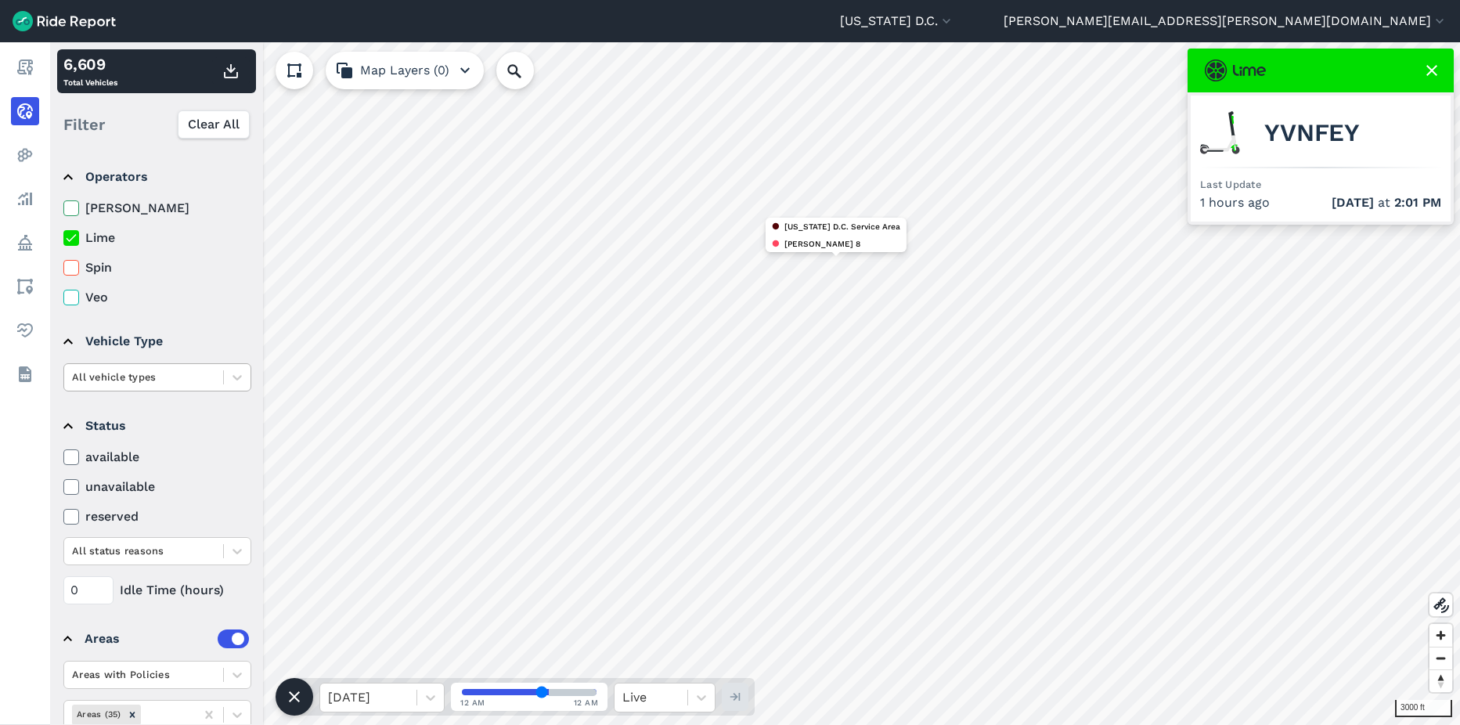
click at [165, 366] on div "All vehicle types" at bounding box center [143, 377] width 159 height 24
click at [113, 442] on div "scooter" at bounding box center [157, 441] width 188 height 27
click at [217, 377] on div "scooter" at bounding box center [143, 377] width 159 height 24
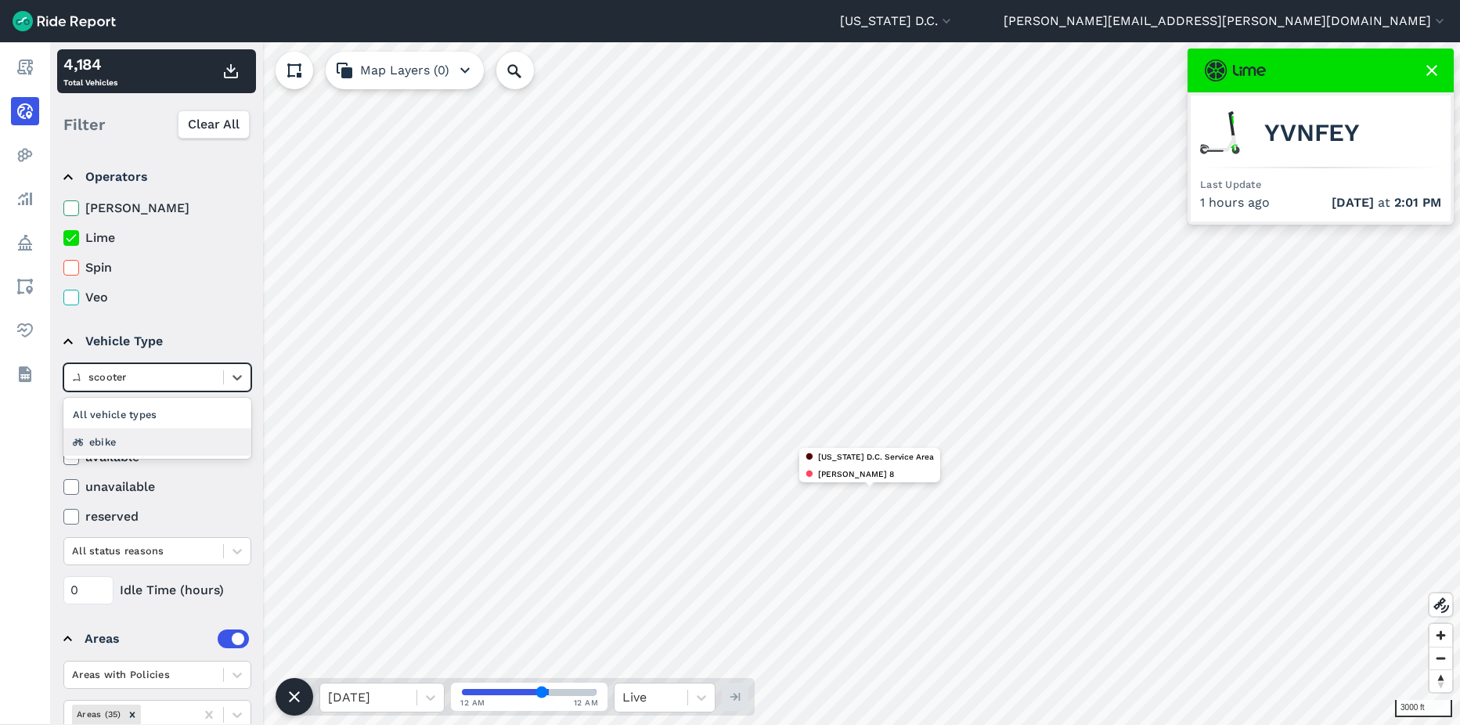
click at [157, 440] on div "ebike" at bounding box center [157, 441] width 188 height 27
click at [129, 379] on div at bounding box center [143, 377] width 143 height 18
click at [146, 440] on div "scooter" at bounding box center [157, 441] width 188 height 27
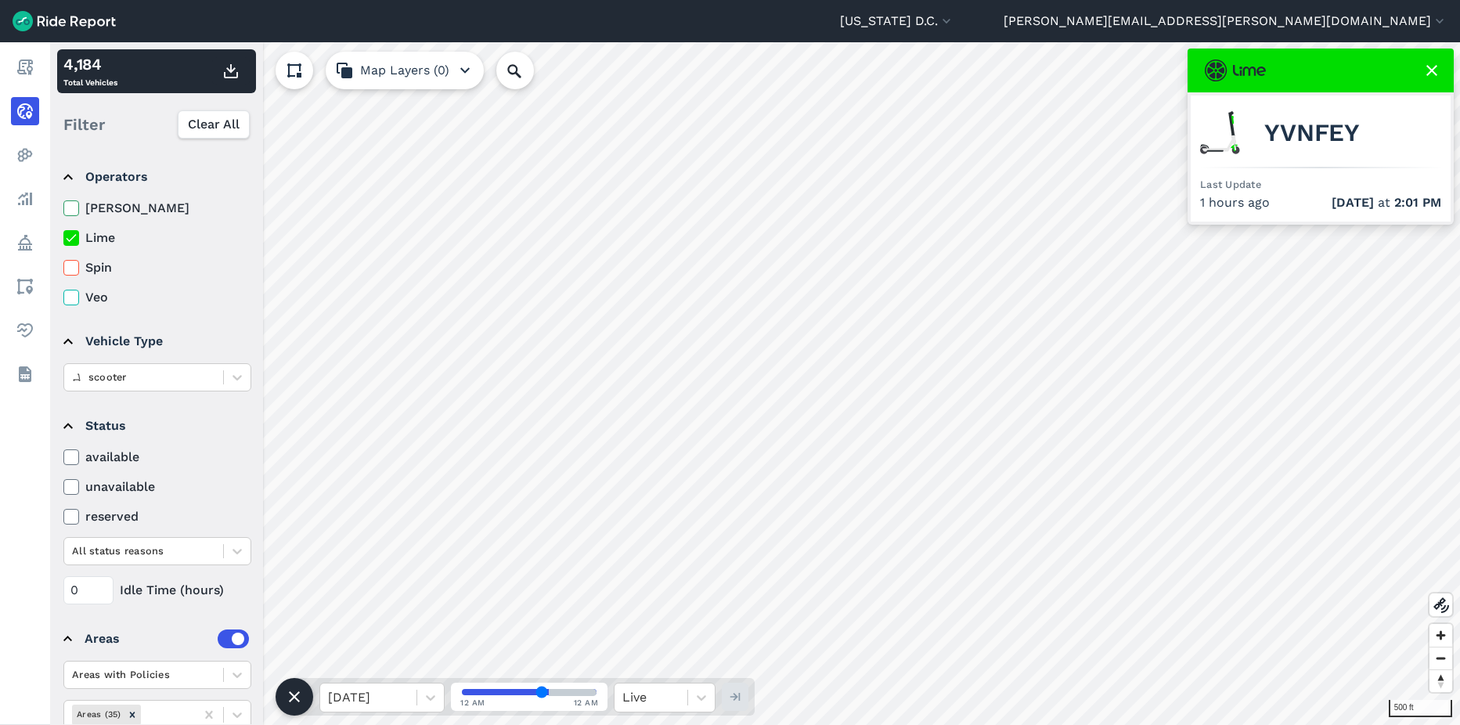
click at [703, 12] on div "Washington D.C. Capital Bikeshare Washington D.C. ted.randell@dc.gov Settings T…" at bounding box center [730, 362] width 1460 height 725
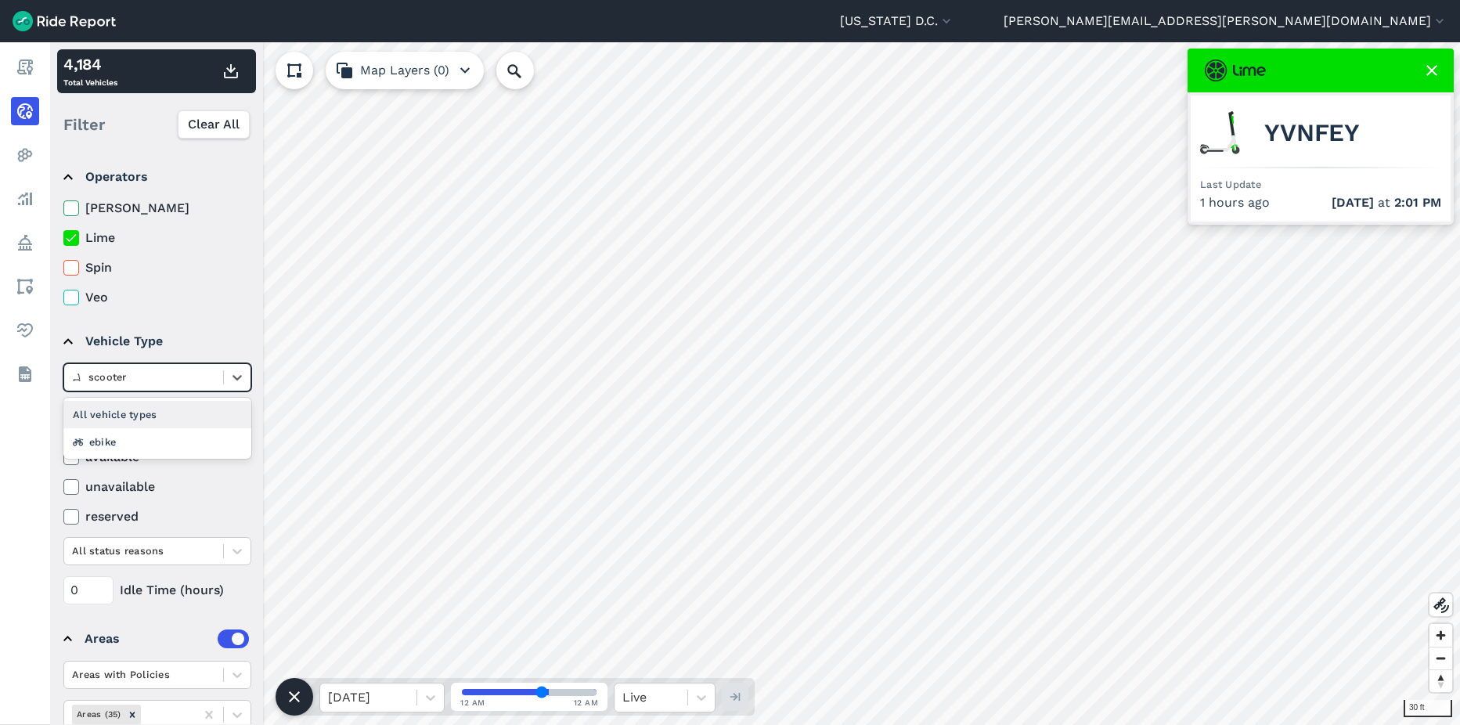
click at [221, 375] on div "scooter" at bounding box center [143, 377] width 159 height 24
click at [182, 442] on div "ebike" at bounding box center [157, 441] width 188 height 27
click at [188, 380] on div at bounding box center [143, 377] width 143 height 18
click at [208, 416] on div "All vehicle types" at bounding box center [157, 414] width 188 height 27
click at [167, 386] on div at bounding box center [143, 377] width 143 height 18
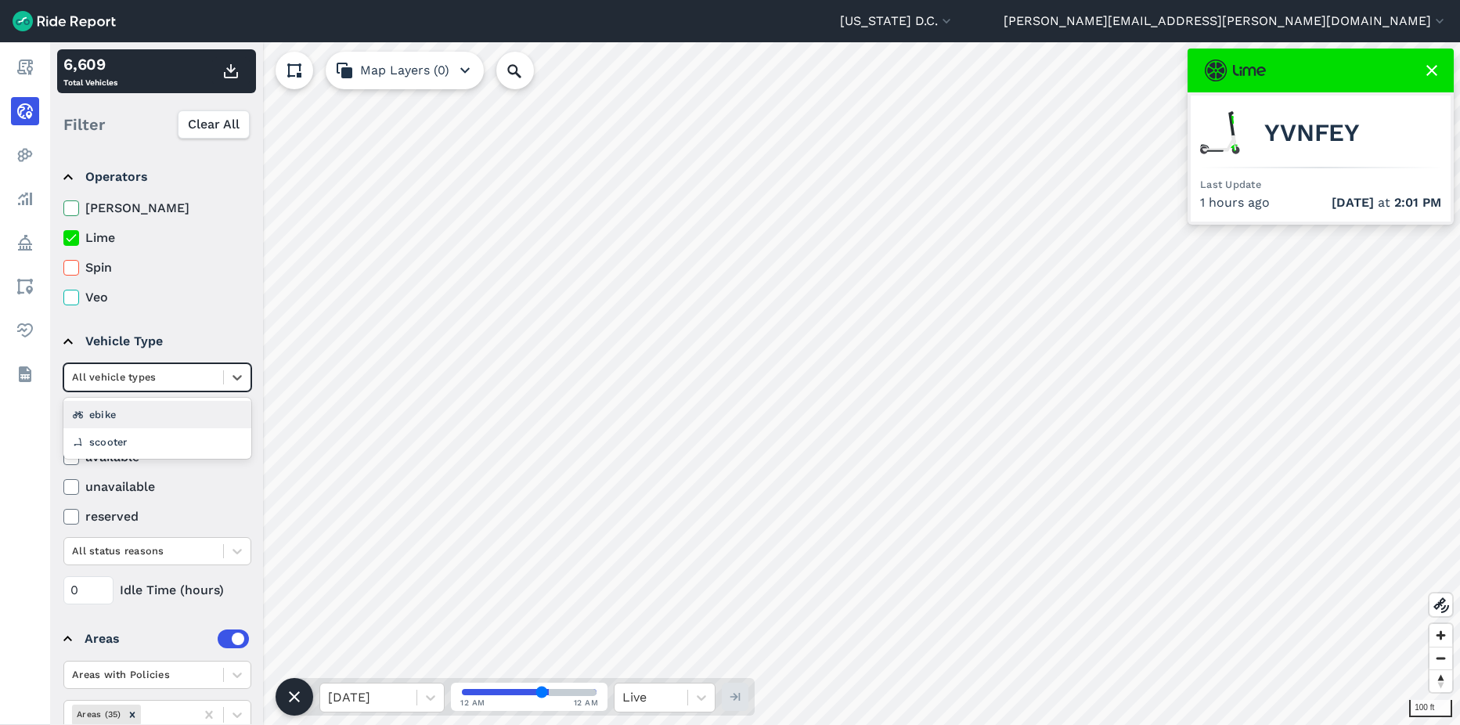
click at [167, 386] on div at bounding box center [143, 377] width 143 height 18
click at [183, 378] on div at bounding box center [143, 377] width 143 height 18
click at [174, 439] on div "scooter" at bounding box center [157, 441] width 188 height 27
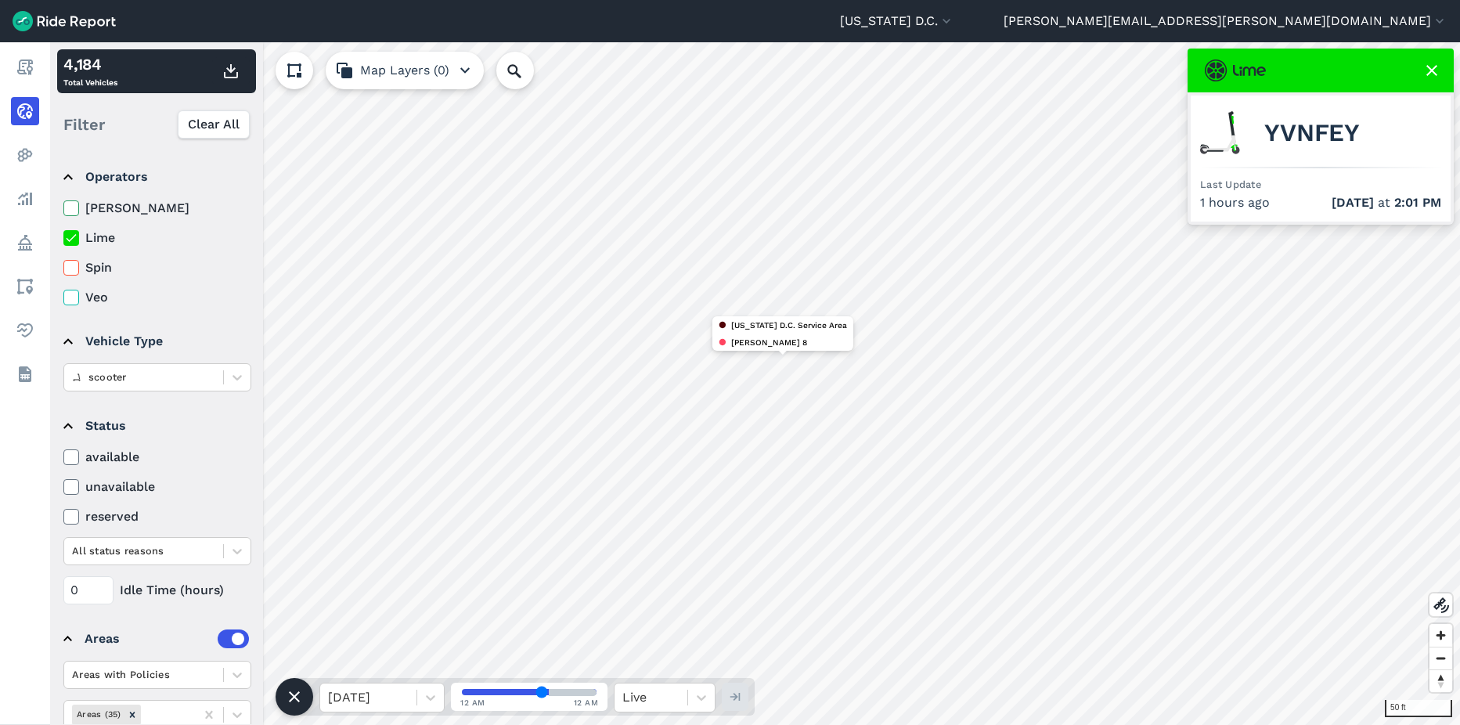
click at [75, 208] on icon at bounding box center [71, 208] width 14 height 16
click at [63, 208] on input "[PERSON_NAME]" at bounding box center [63, 204] width 0 height 10
click at [73, 270] on icon at bounding box center [71, 268] width 14 height 16
click at [63, 269] on input "Spin" at bounding box center [63, 263] width 0 height 10
click at [74, 297] on icon at bounding box center [71, 298] width 14 height 16
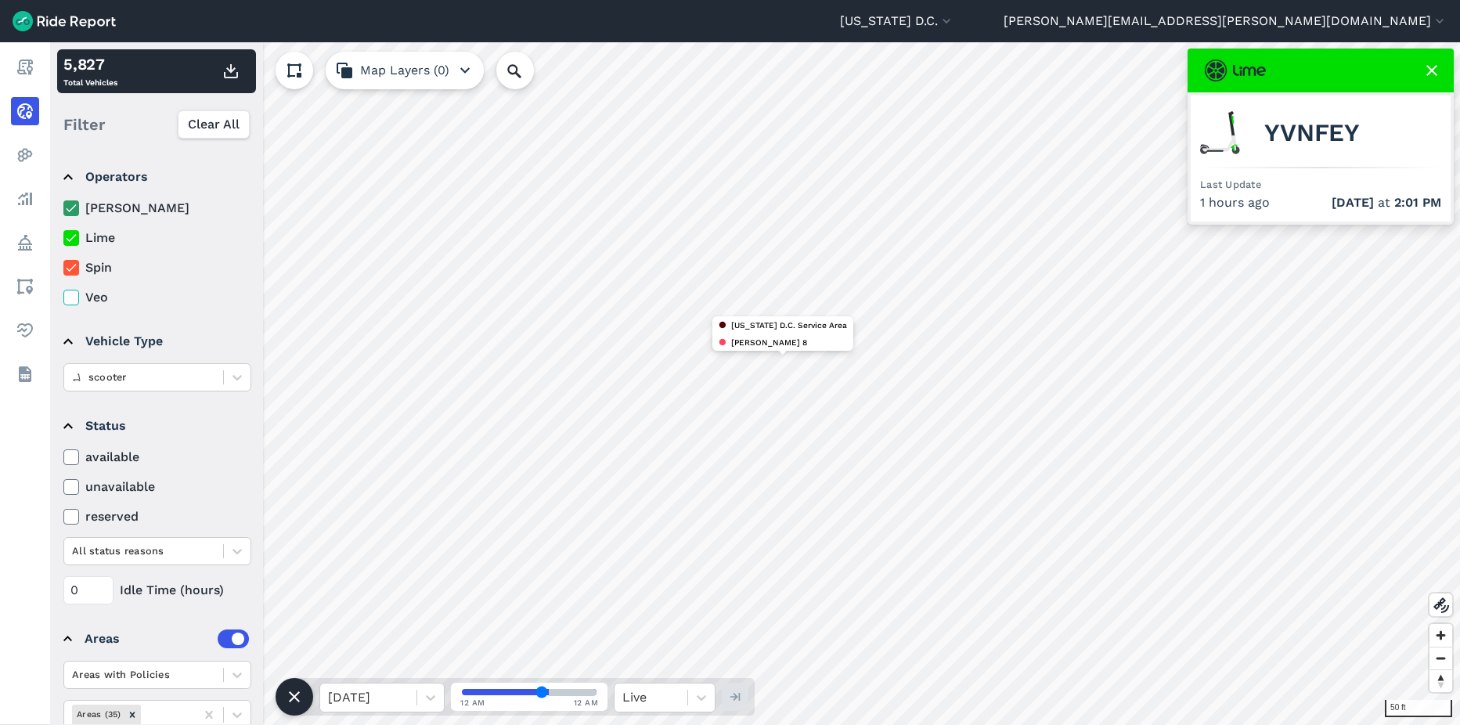
click at [63, 297] on input "Veo" at bounding box center [63, 293] width 0 height 10
drag, startPoint x: 70, startPoint y: 207, endPoint x: 69, endPoint y: 297, distance: 90.8
click at [70, 207] on icon at bounding box center [71, 208] width 14 height 16
click at [63, 207] on input "[PERSON_NAME]" at bounding box center [63, 204] width 0 height 10
click at [74, 267] on use at bounding box center [71, 268] width 10 height 8
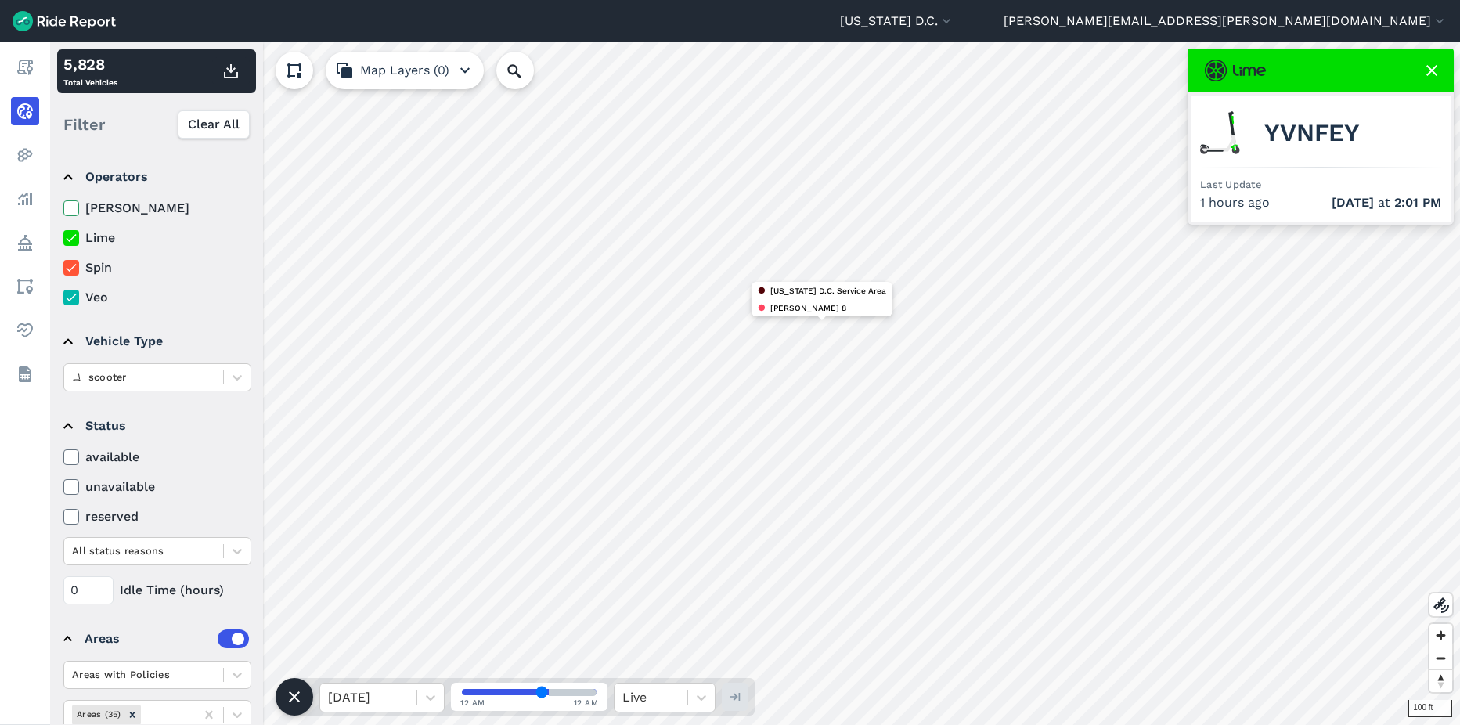
click at [63, 267] on input "Spin" at bounding box center [63, 263] width 0 height 10
click at [69, 297] on icon at bounding box center [71, 298] width 14 height 16
click at [63, 297] on input "Veo" at bounding box center [63, 293] width 0 height 10
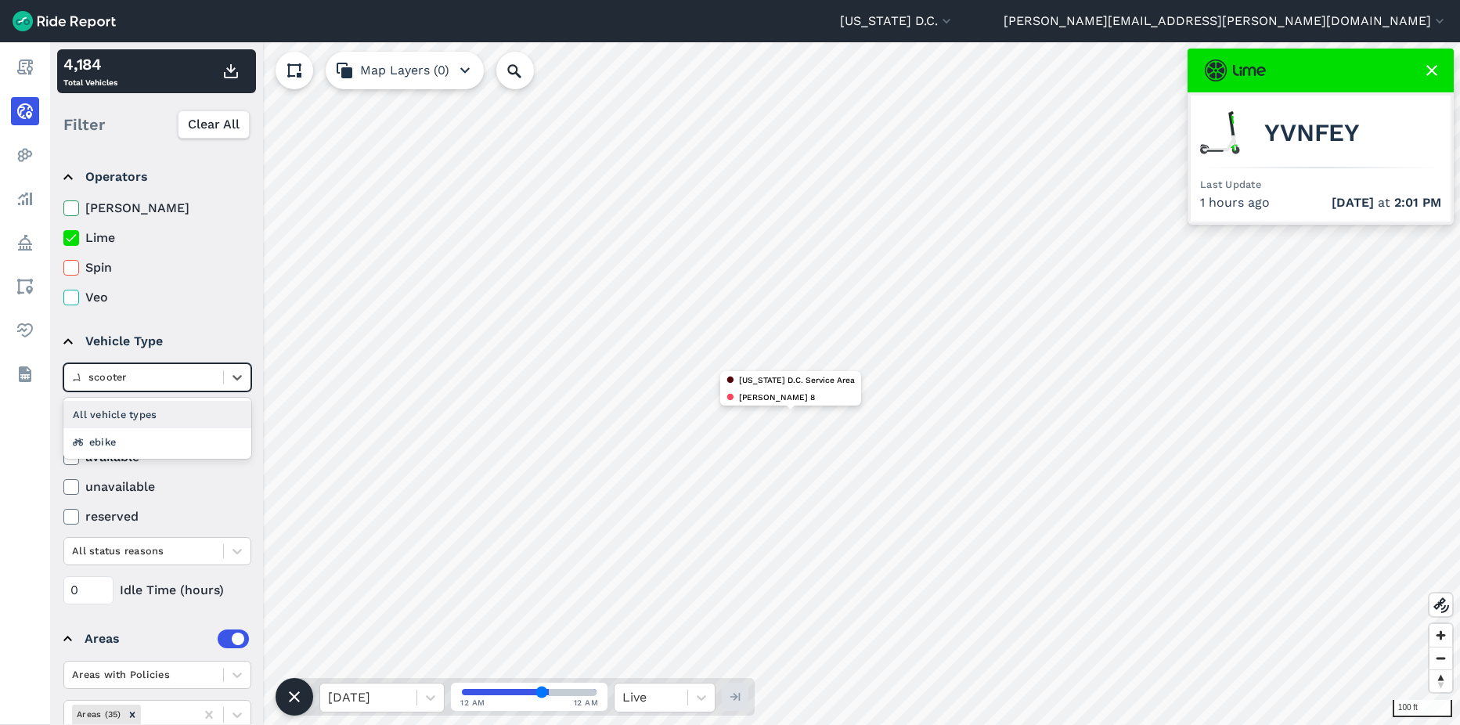
click at [157, 381] on div at bounding box center [143, 377] width 143 height 18
click at [151, 442] on div "ebike" at bounding box center [157, 441] width 188 height 27
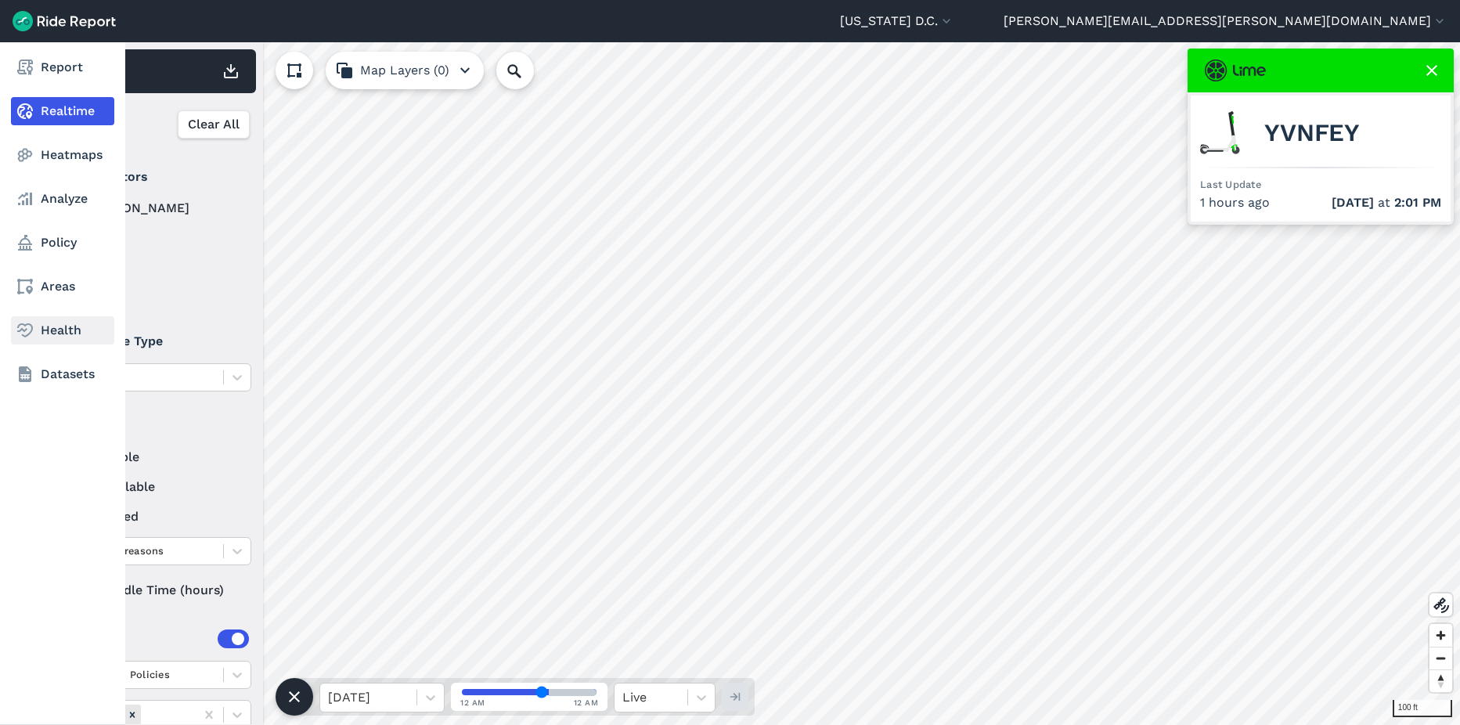
click at [67, 326] on link "Health" at bounding box center [62, 330] width 103 height 28
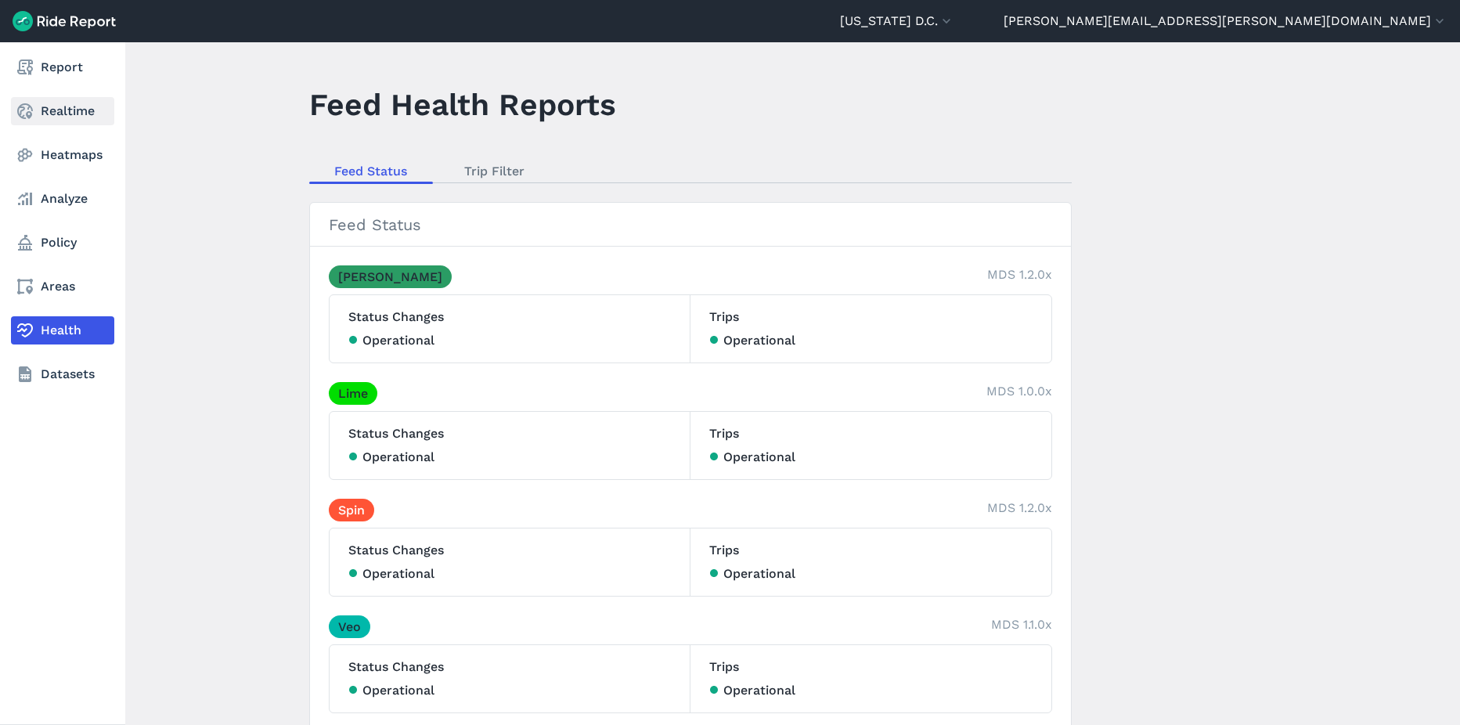
click at [65, 115] on link "Realtime" at bounding box center [62, 111] width 103 height 28
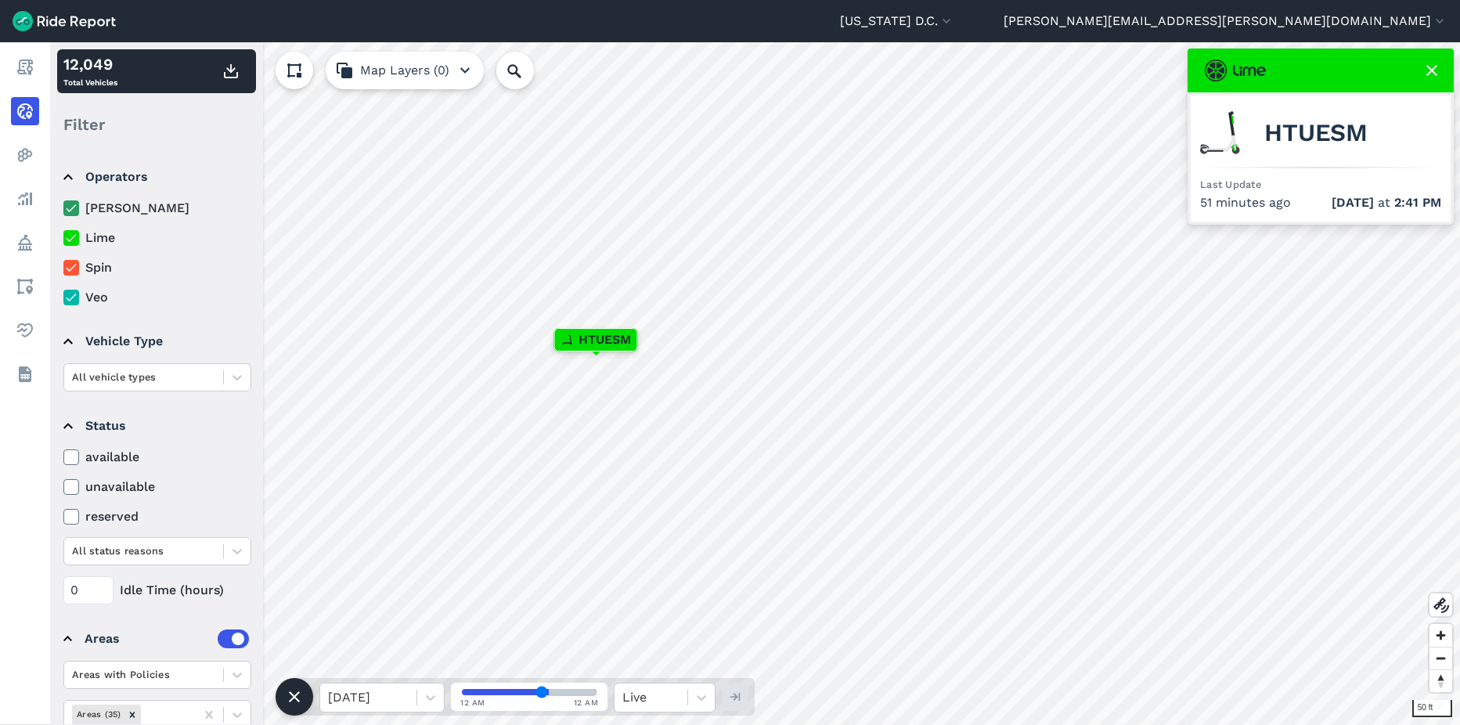
type input "58"
drag, startPoint x: 542, startPoint y: 696, endPoint x: 567, endPoint y: 694, distance: 24.4
click at [567, 442] on input "range" at bounding box center [529, 692] width 135 height 6
click at [958, 69] on use at bounding box center [1431, 70] width 11 height 11
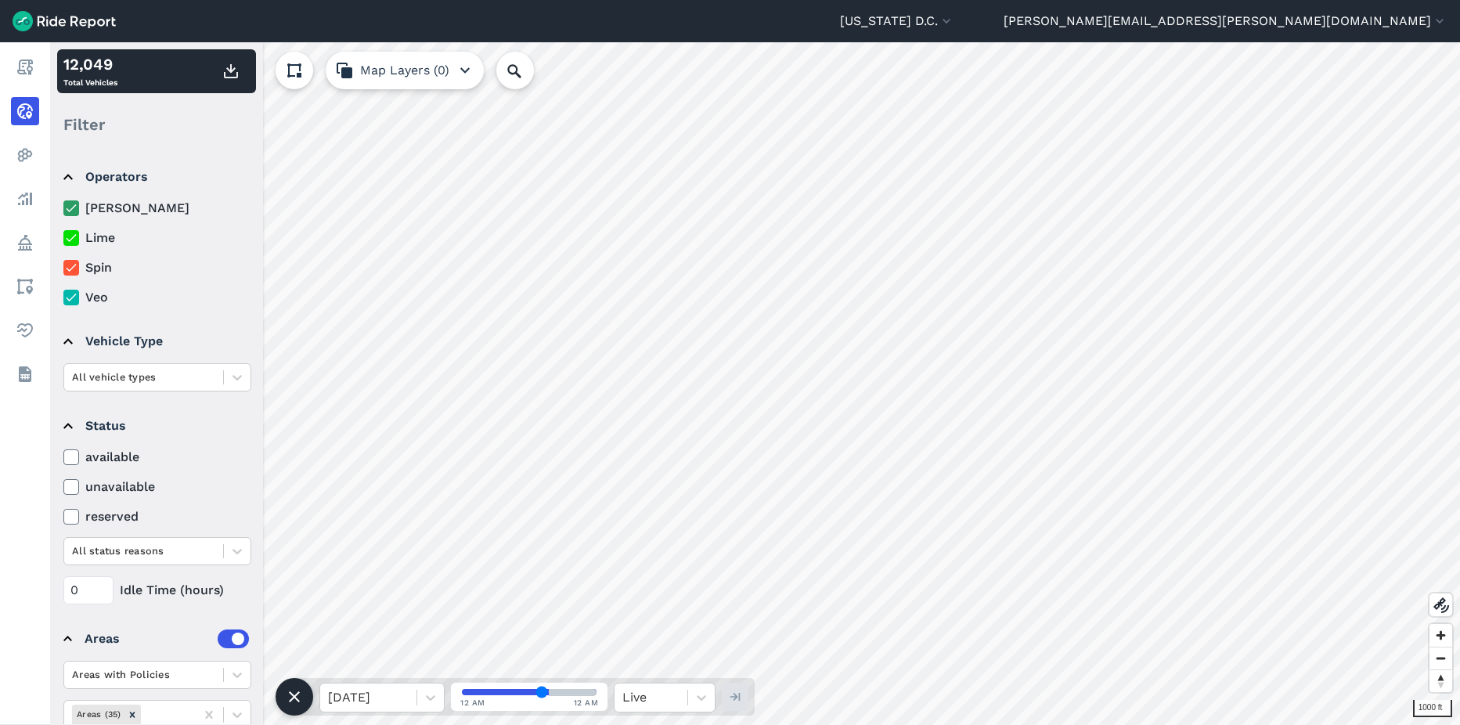
scroll to position [60, 0]
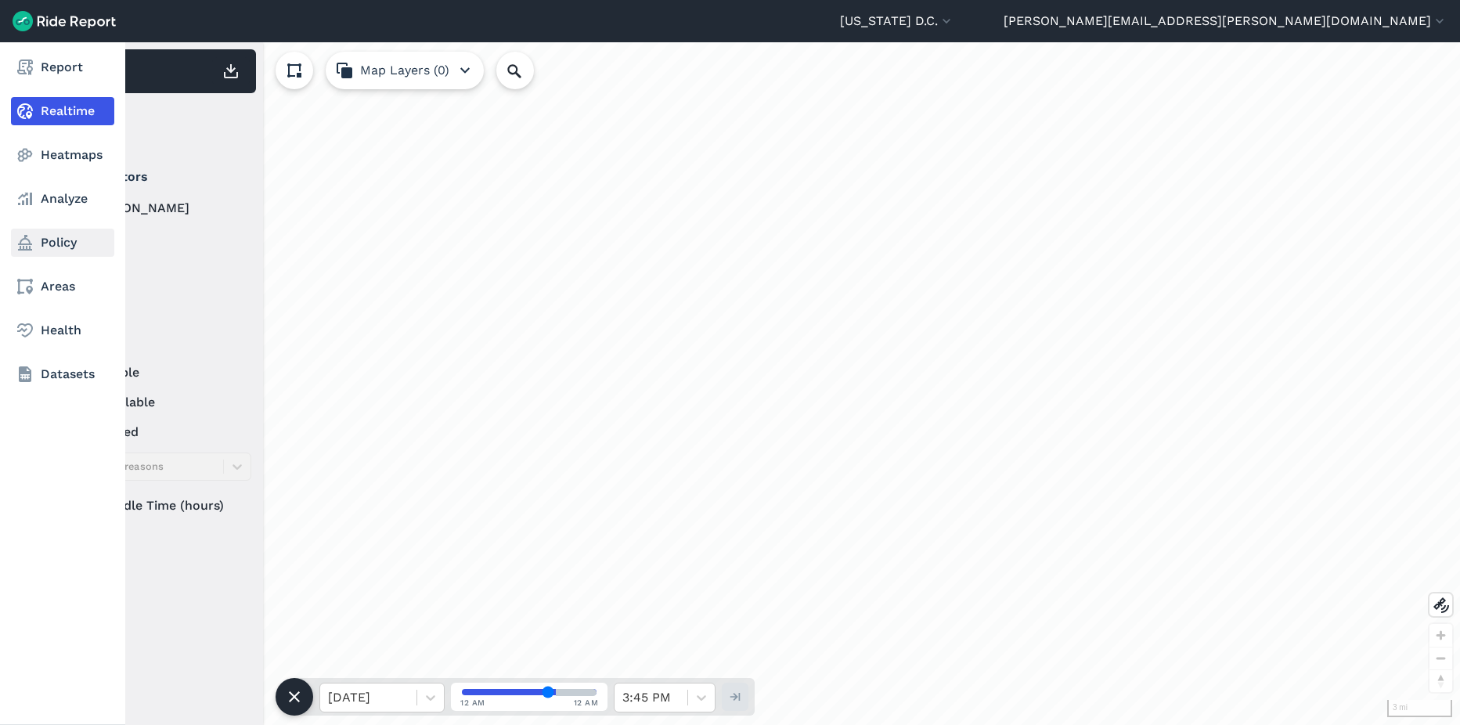
click at [57, 254] on link "Policy" at bounding box center [62, 243] width 103 height 28
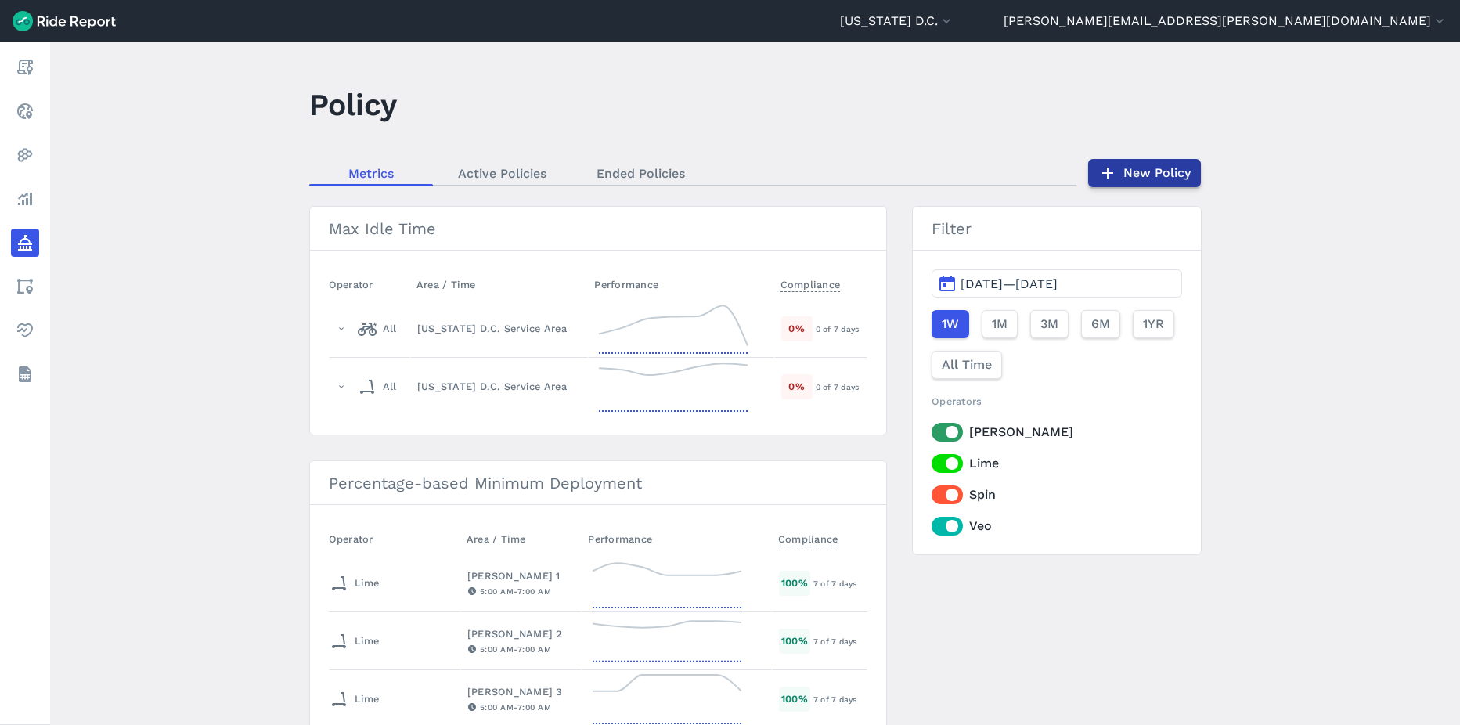
click at [1105, 177] on icon at bounding box center [1107, 173] width 19 height 19
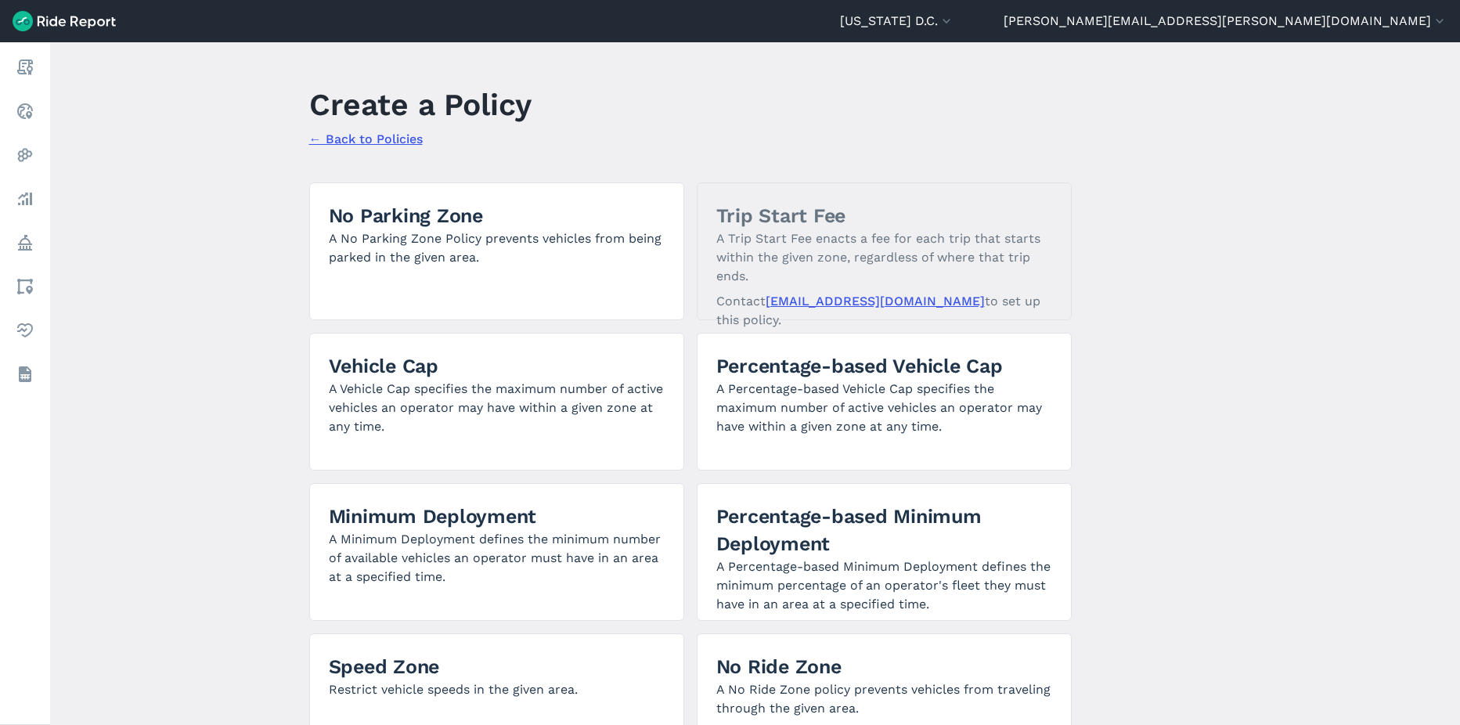
click at [399, 133] on link "← Back to Policies" at bounding box center [366, 139] width 114 height 15
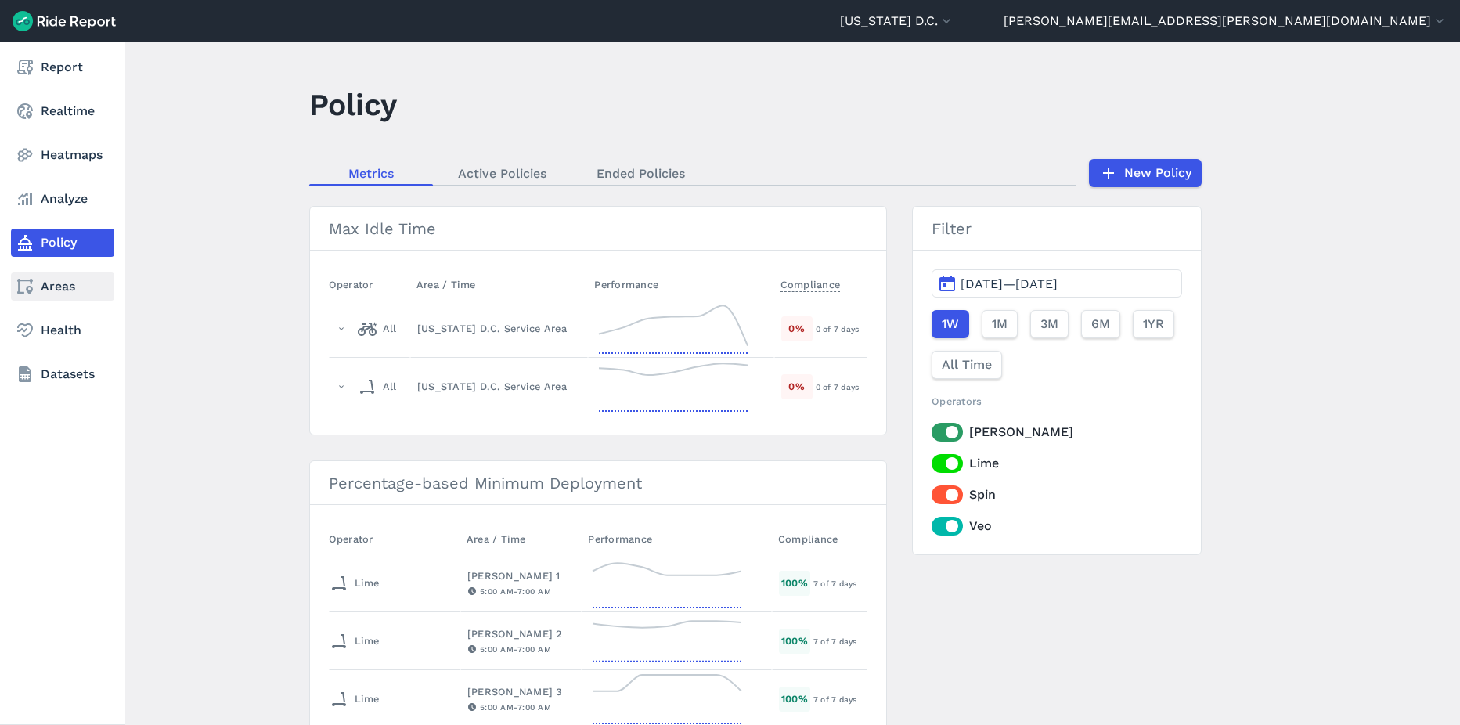
click at [60, 294] on link "Areas" at bounding box center [62, 286] width 103 height 28
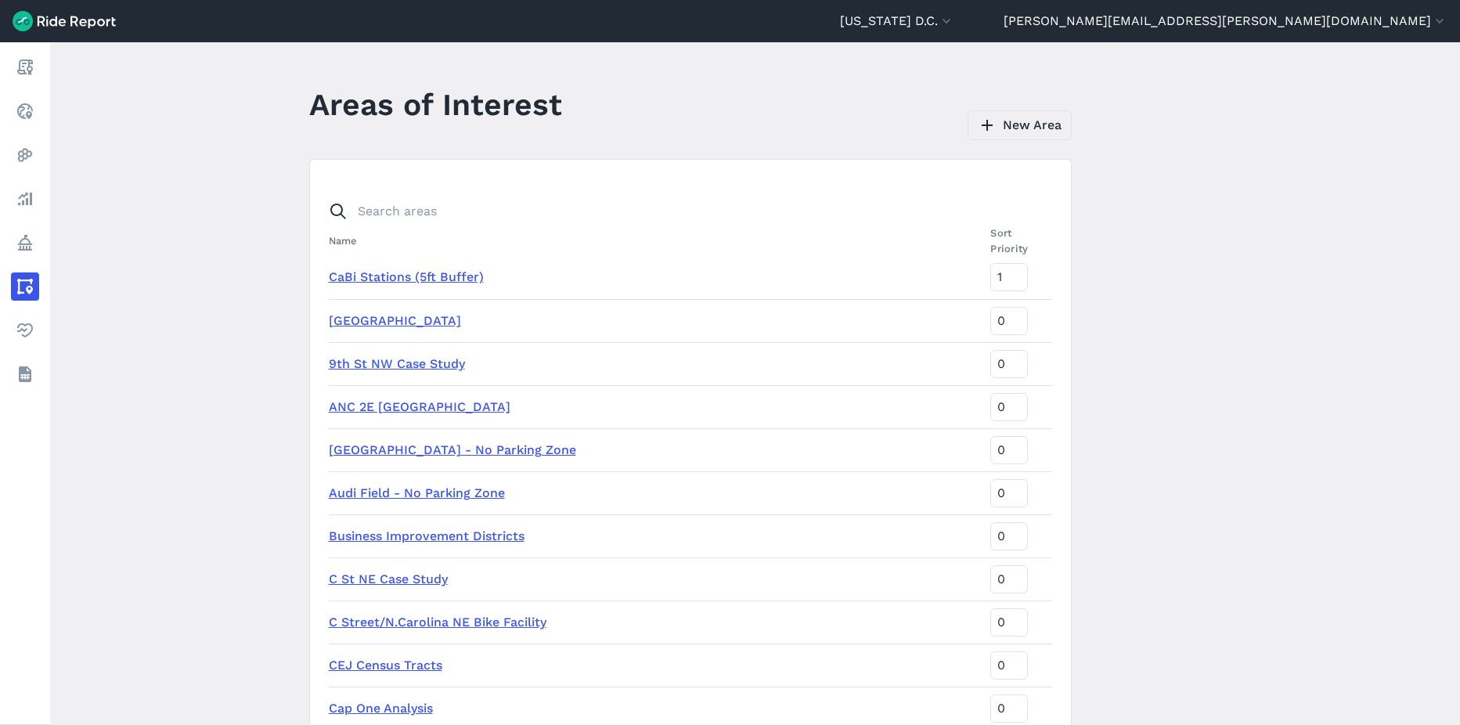
click at [1012, 128] on link "New Area" at bounding box center [1020, 125] width 104 height 30
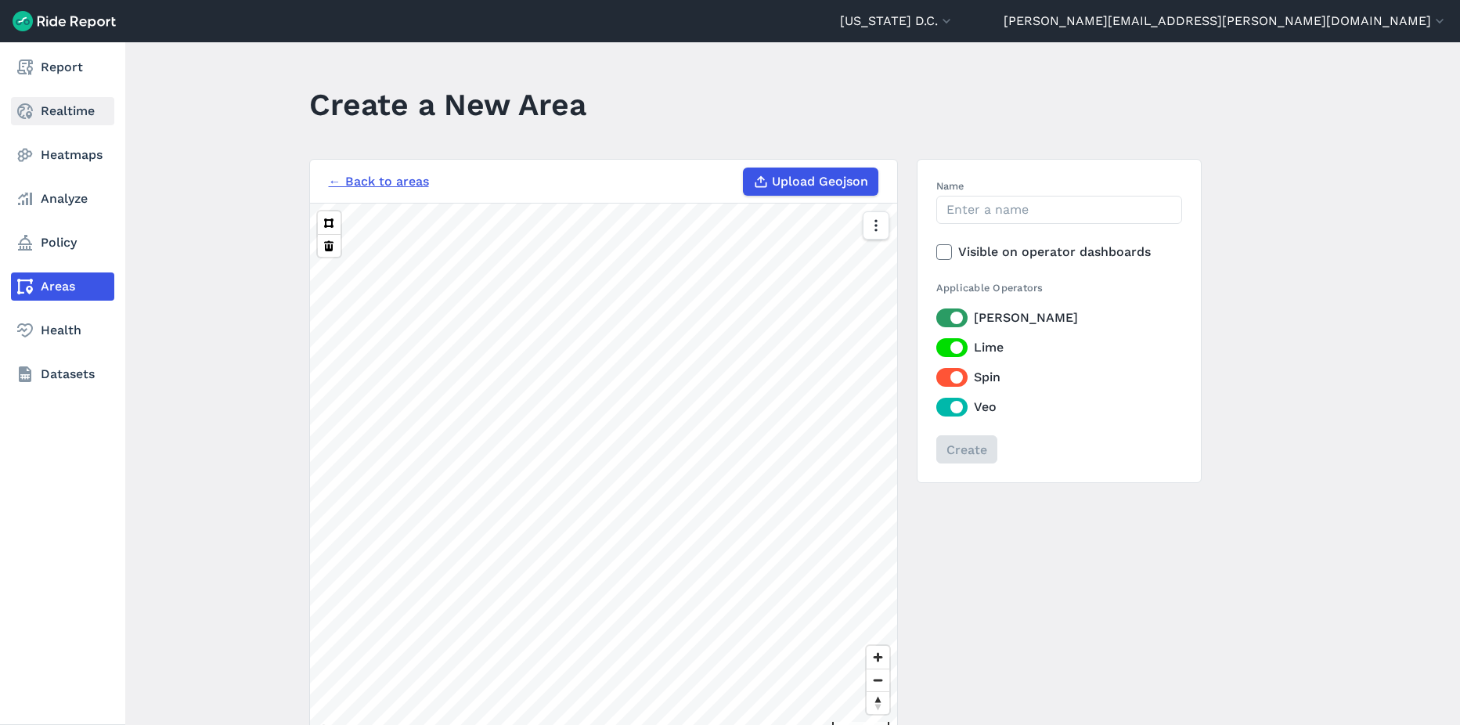
click at [31, 114] on use at bounding box center [25, 111] width 16 height 16
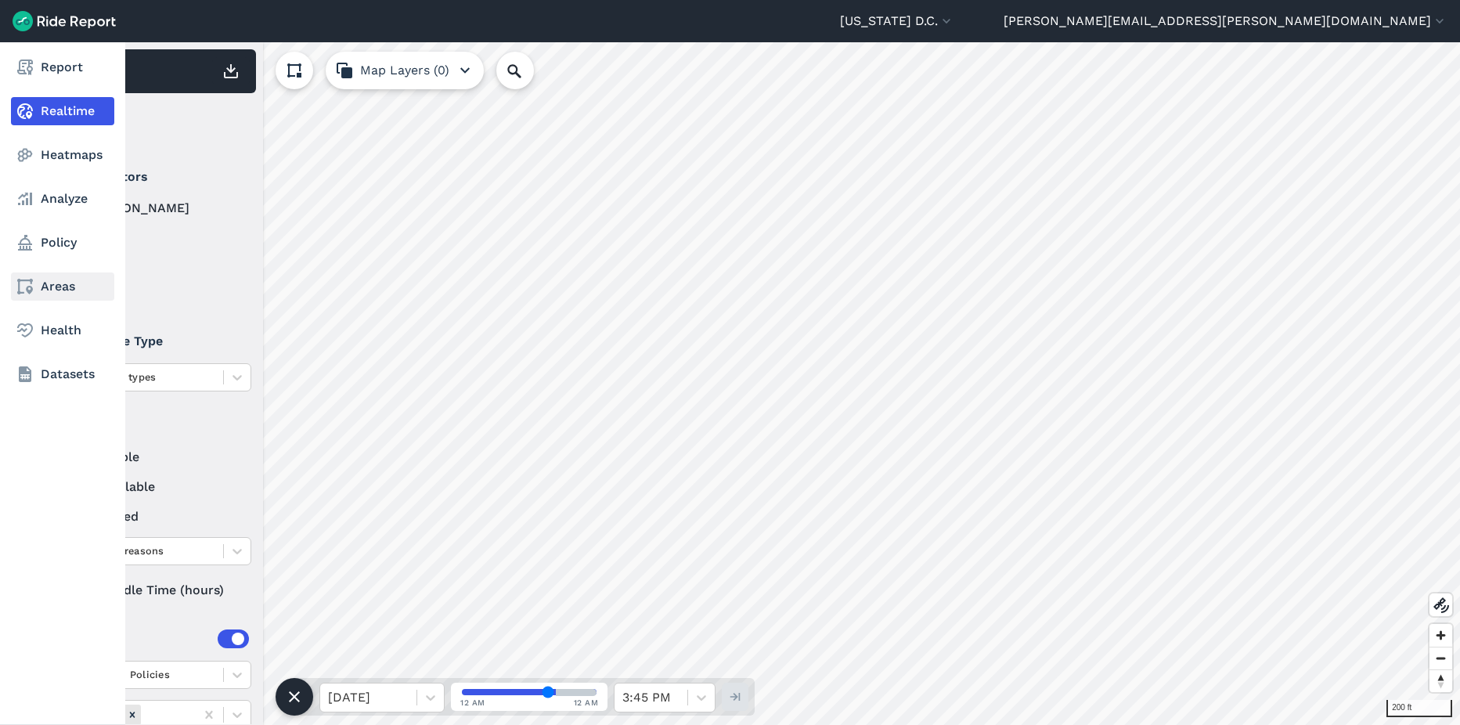
click at [46, 290] on link "Areas" at bounding box center [62, 286] width 103 height 28
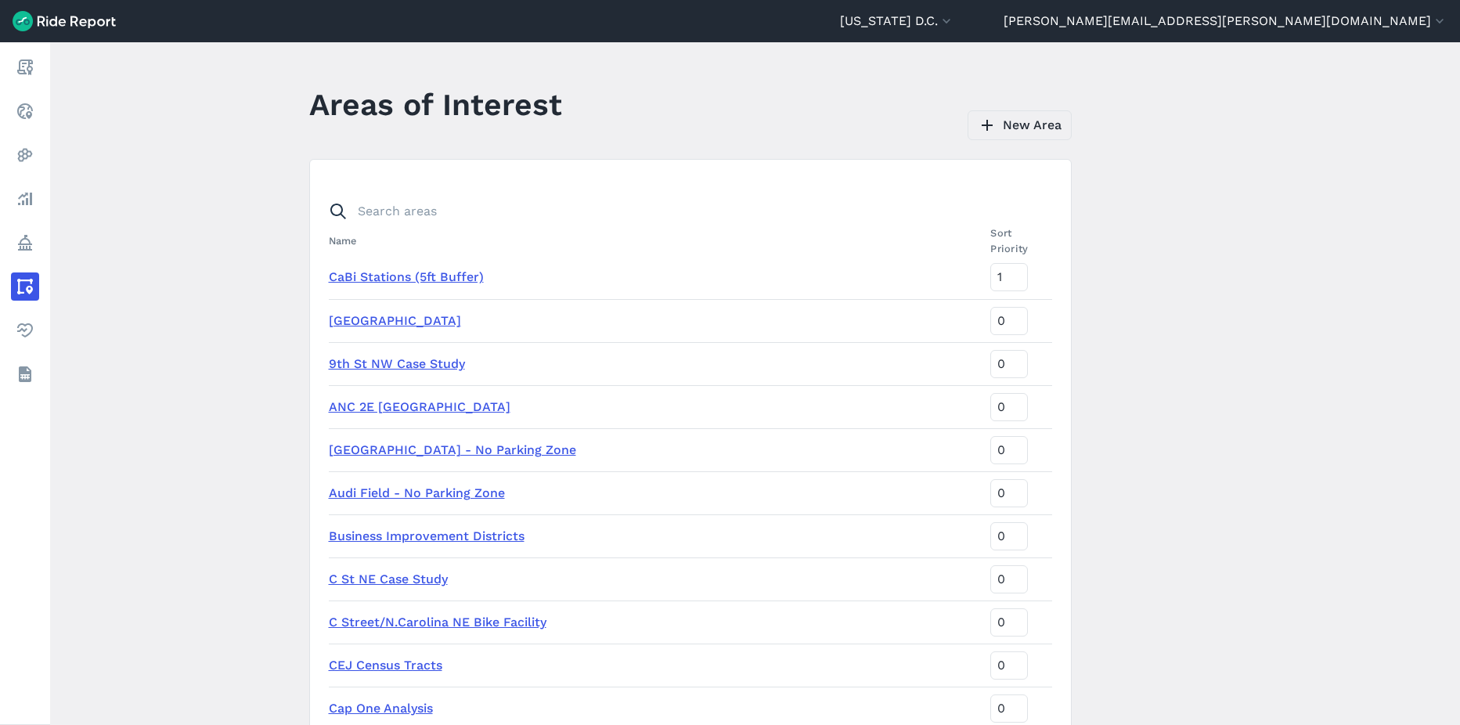
click at [1043, 139] on link "New Area" at bounding box center [1020, 125] width 104 height 30
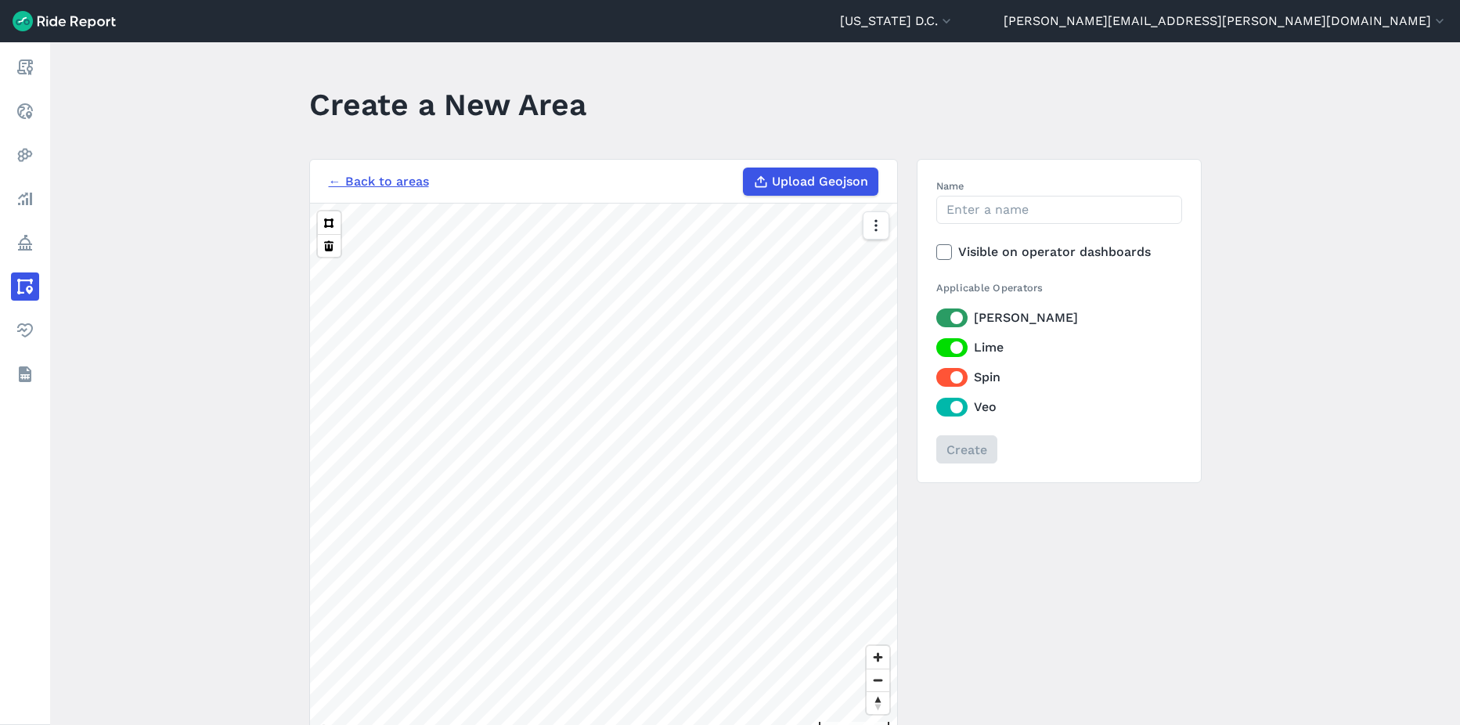
click at [823, 188] on span "Upload Geojson" at bounding box center [820, 181] width 96 height 19
click at [744, 168] on input "Upload Geojson" at bounding box center [743, 168] width 1 height 1
type input "C:\fakepath\MPZ 10.2.25.geojson"
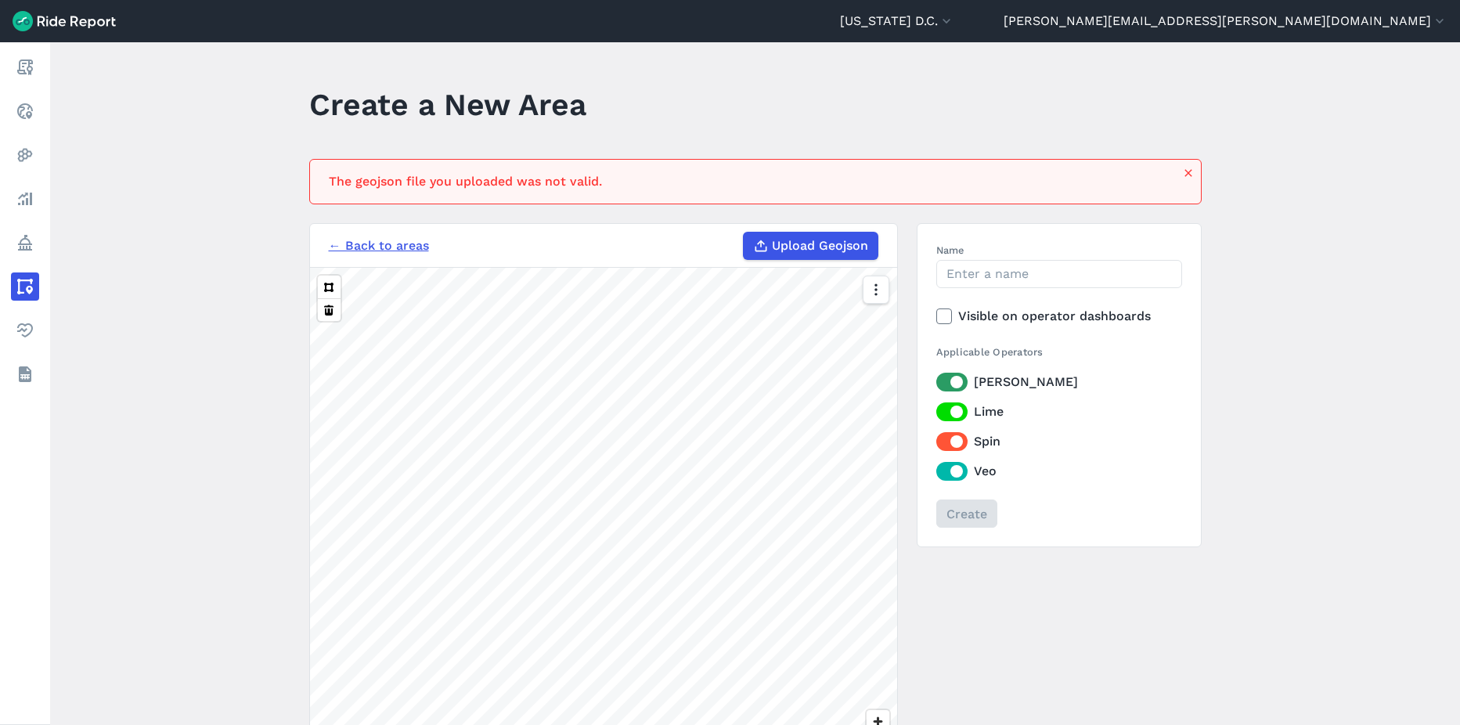
click at [788, 240] on span "Upload Geojson" at bounding box center [820, 245] width 96 height 19
click at [744, 232] on input "Upload Geojson" at bounding box center [743, 232] width 1 height 1
click at [793, 243] on span "Upload Geojson" at bounding box center [820, 245] width 96 height 19
click at [744, 232] on input "Upload Geojson" at bounding box center [743, 232] width 1 height 1
click at [800, 246] on span "Upload Geojson" at bounding box center [820, 245] width 96 height 19
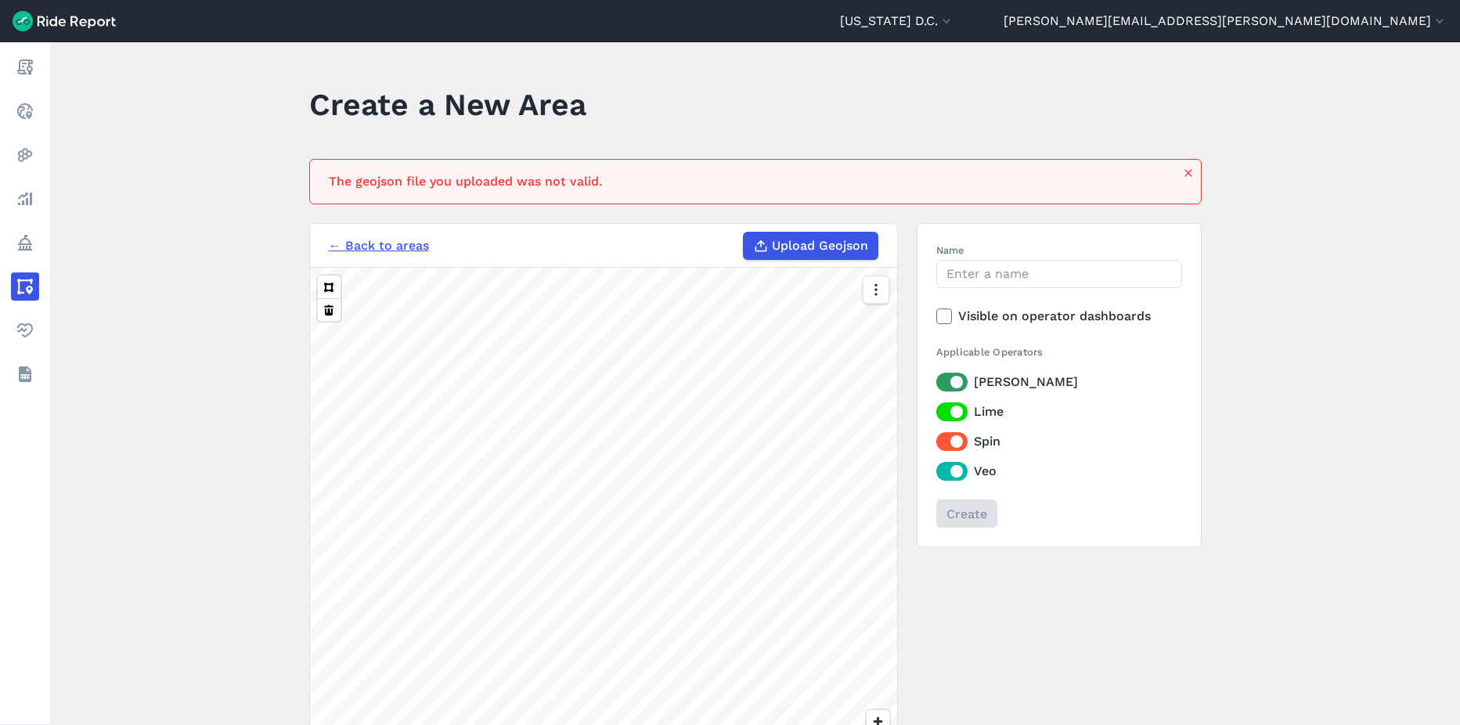
click at [744, 232] on input "Upload Geojson" at bounding box center [743, 232] width 1 height 1
drag, startPoint x: 593, startPoint y: 177, endPoint x: 603, endPoint y: 174, distance: 9.9
click at [594, 176] on div "Unknown error while uploading this file." at bounding box center [751, 181] width 844 height 19
click at [817, 247] on span "Upload Geojson" at bounding box center [820, 245] width 96 height 19
click at [744, 232] on input "Upload Geojson" at bounding box center [743, 232] width 1 height 1
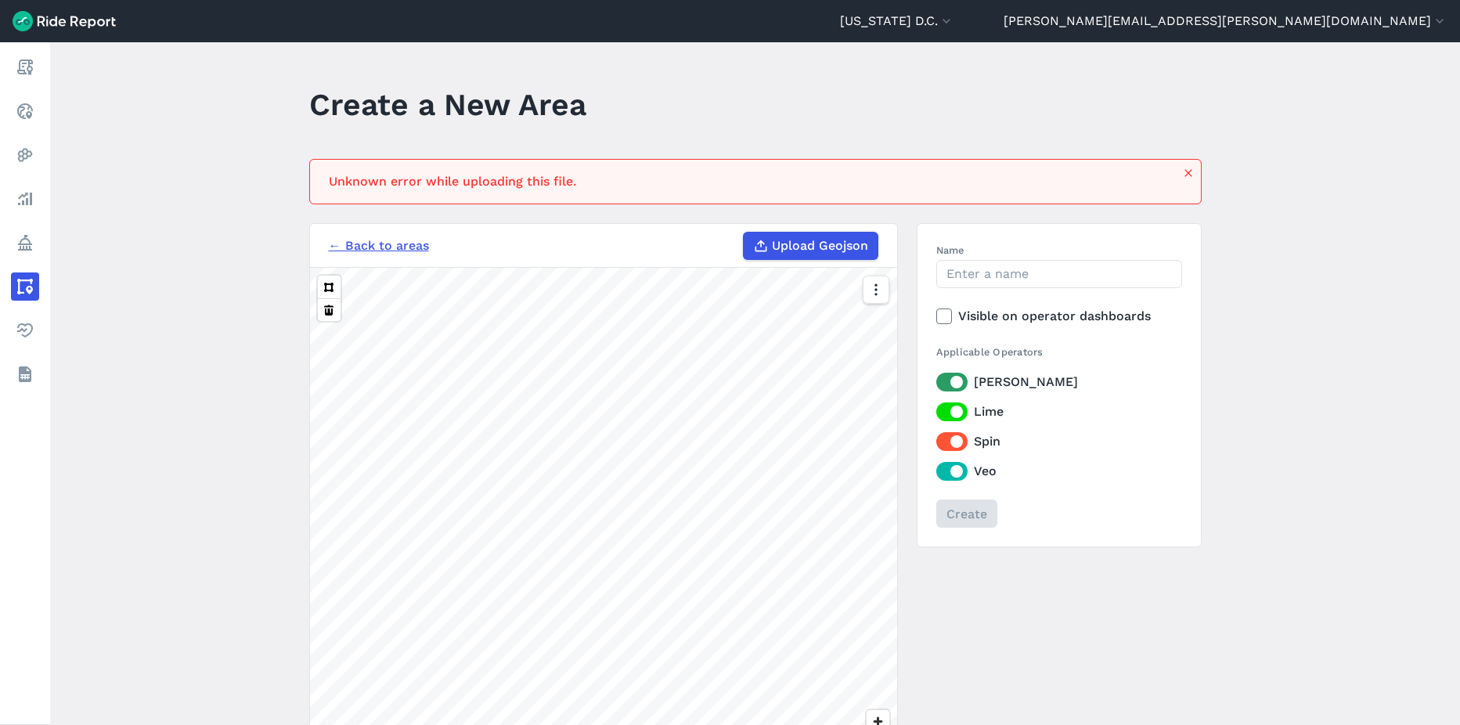
click at [791, 247] on span "Upload Geojson" at bounding box center [820, 245] width 96 height 19
click at [744, 232] on input "Upload Geojson" at bounding box center [743, 232] width 1 height 1
click at [825, 247] on span "Upload Geojson" at bounding box center [820, 245] width 96 height 19
click at [744, 232] on input "Upload Geojson" at bounding box center [743, 232] width 1 height 1
type input "C:\fakepath\MPZ 10.2.25.geojson"
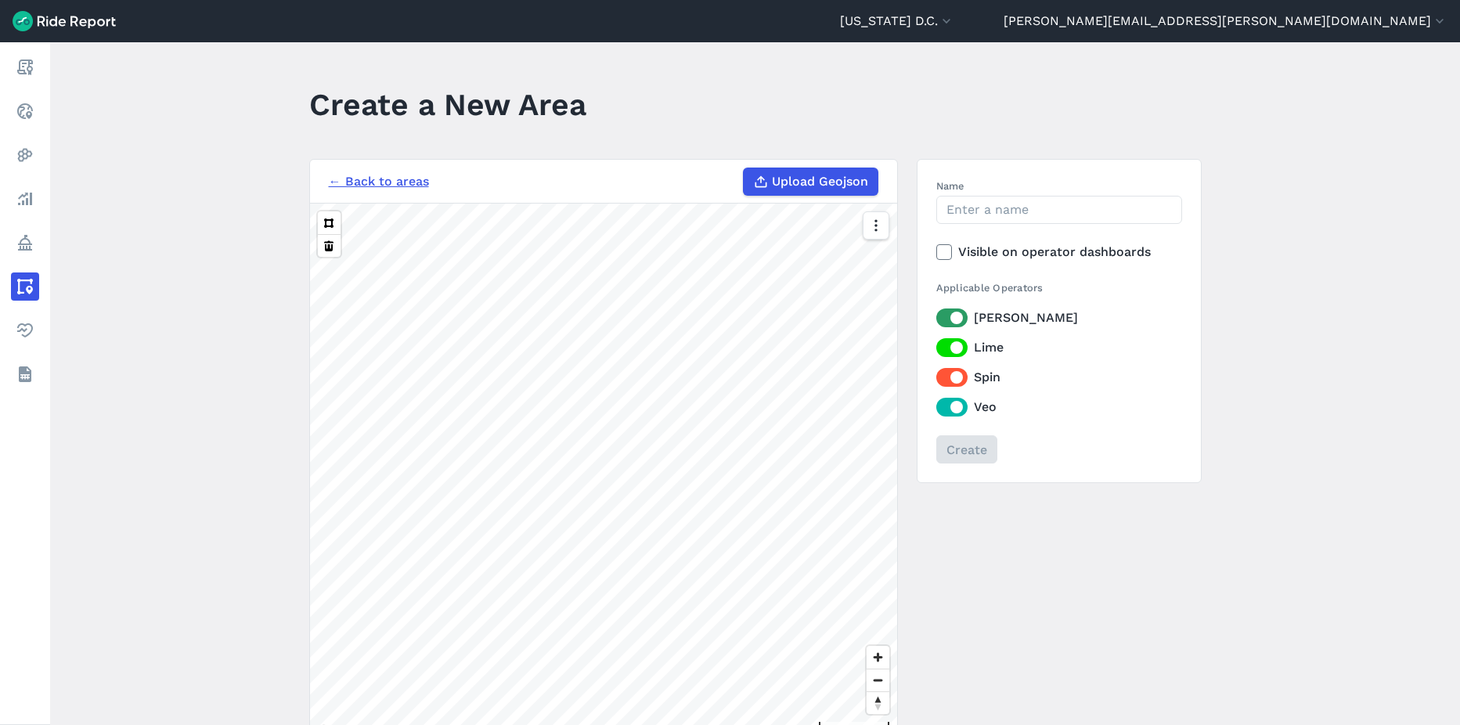
click at [798, 183] on span "Upload Geojson" at bounding box center [820, 181] width 96 height 19
click at [744, 168] on input "Upload Geojson" at bounding box center [743, 168] width 1 height 1
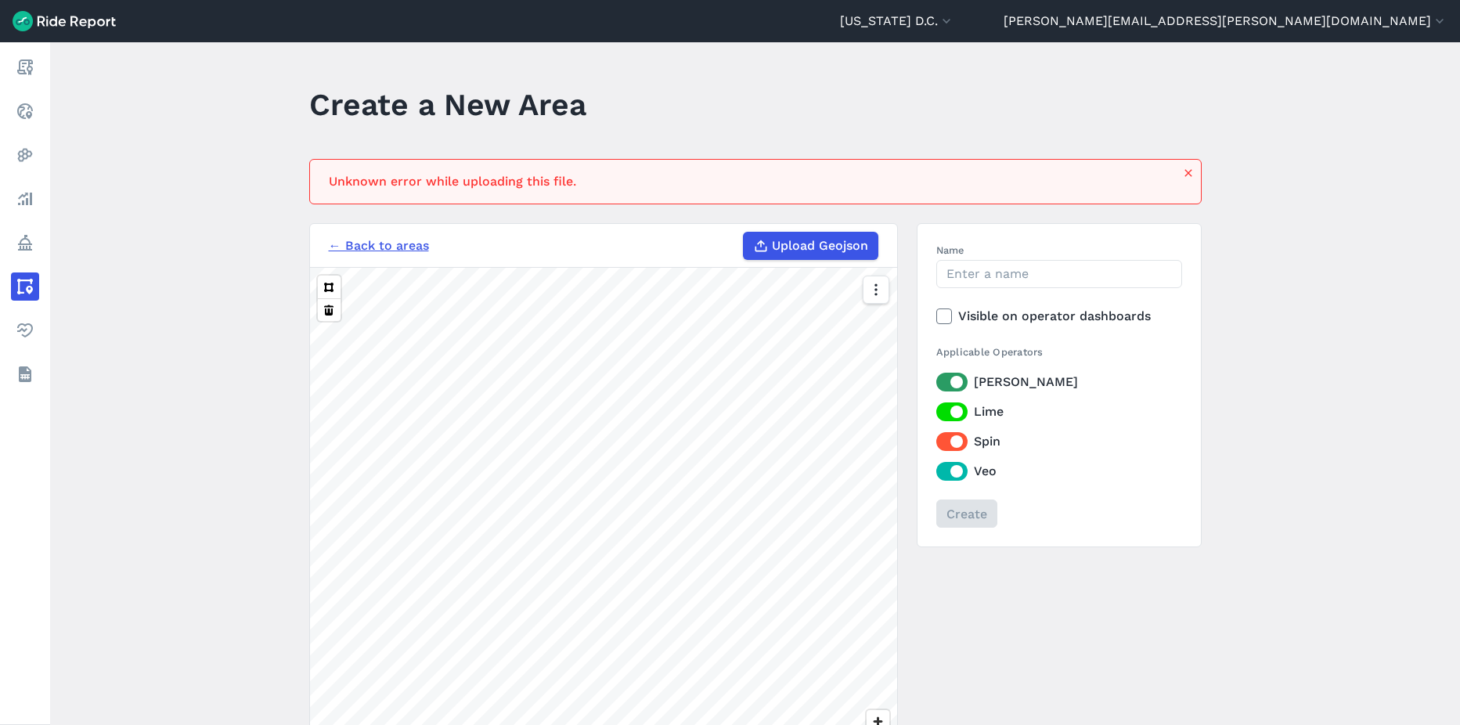
click at [824, 247] on span "Upload Geojson" at bounding box center [820, 245] width 96 height 19
click at [744, 232] on input "Upload Geojson" at bounding box center [743, 232] width 1 height 1
type input "C:\fakepath\No Parking [DATE].json"
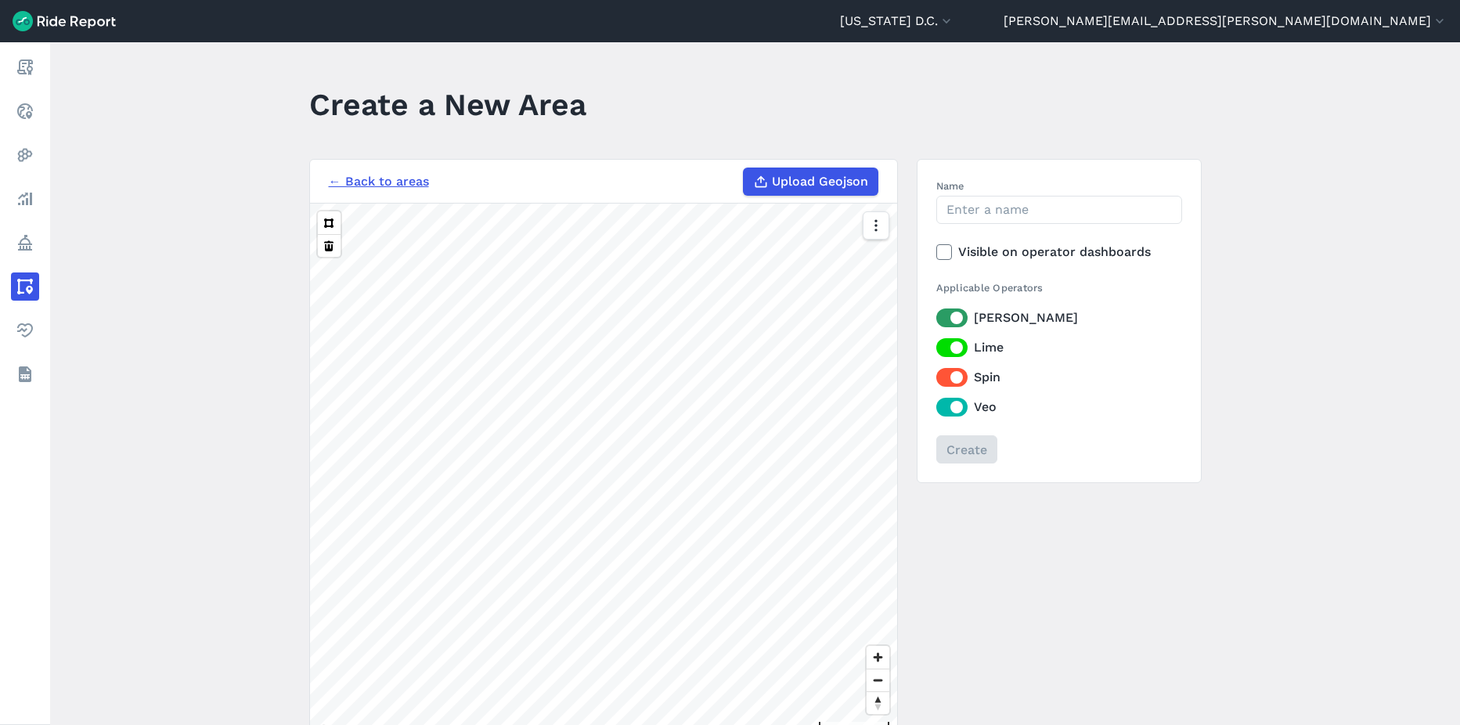
click at [829, 175] on span "Upload Geojson" at bounding box center [820, 181] width 96 height 19
click at [744, 168] on input "Upload Geojson" at bounding box center [743, 168] width 1 height 1
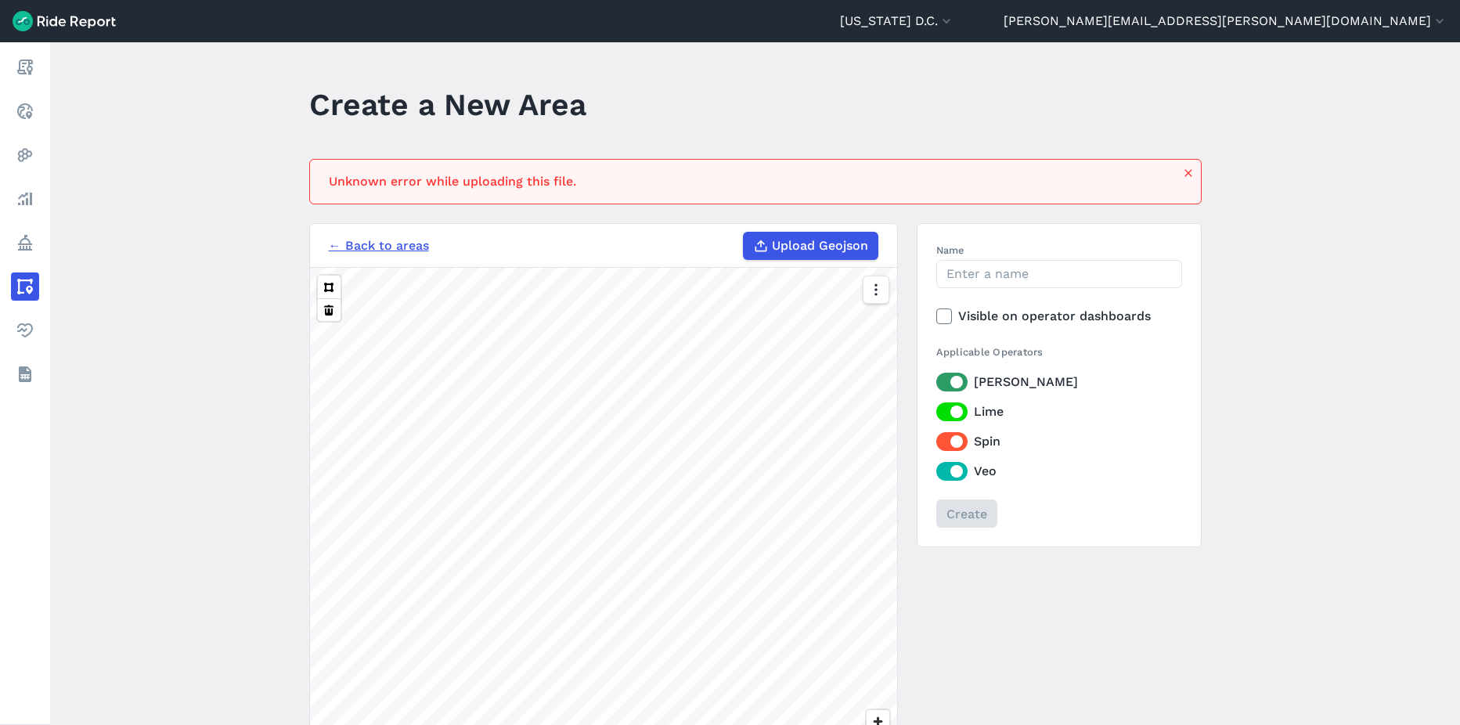
click at [822, 249] on span "Upload Geojson" at bounding box center [820, 245] width 96 height 19
click at [744, 232] on input "Upload Geojson" at bounding box center [743, 232] width 1 height 1
click at [834, 239] on span "Upload Geojson" at bounding box center [820, 245] width 96 height 19
click at [744, 232] on input "Upload Geojson" at bounding box center [743, 232] width 1 height 1
type input "C:\fakepath\No Parking [DATE].geojson"
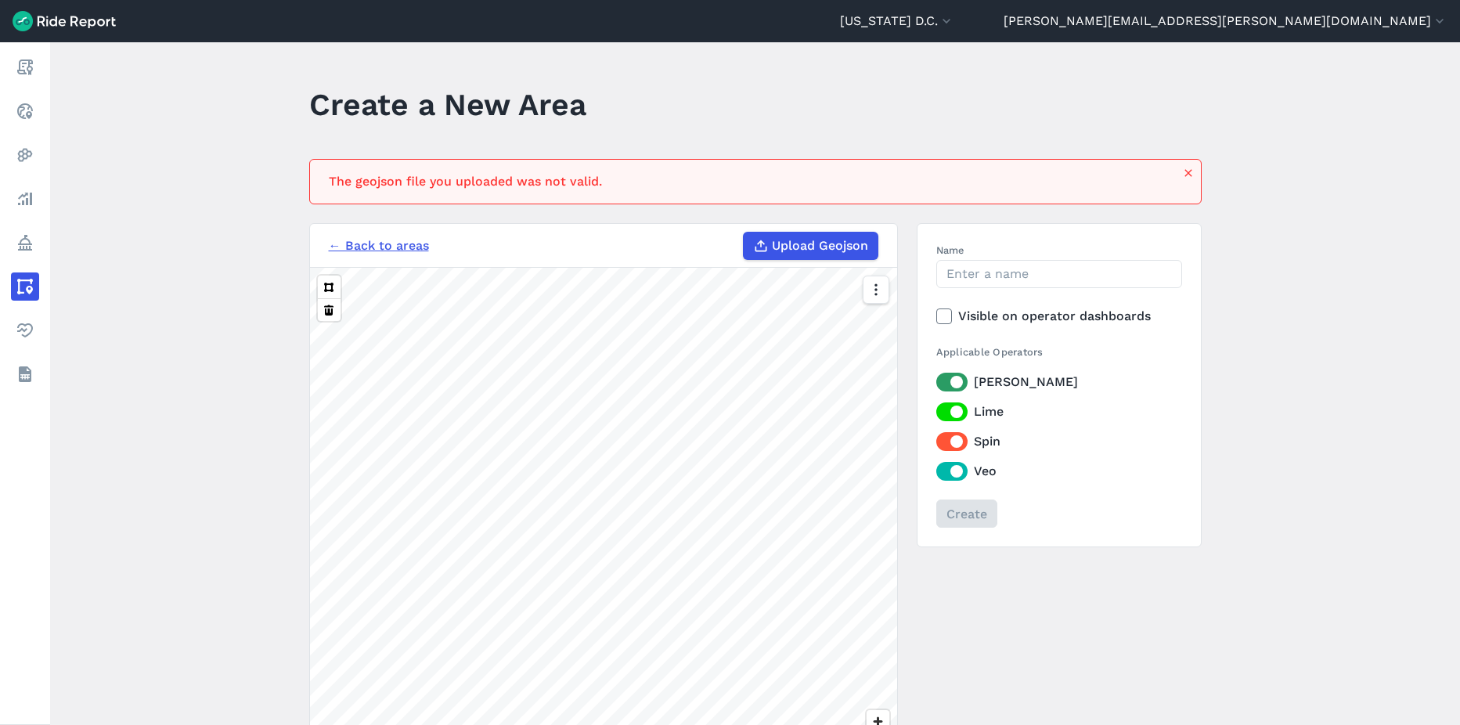
click at [761, 251] on use at bounding box center [761, 246] width 12 height 12
click at [744, 232] on input "Upload Geojson" at bounding box center [743, 232] width 1 height 1
click at [1185, 175] on icon "button" at bounding box center [1188, 173] width 13 height 13
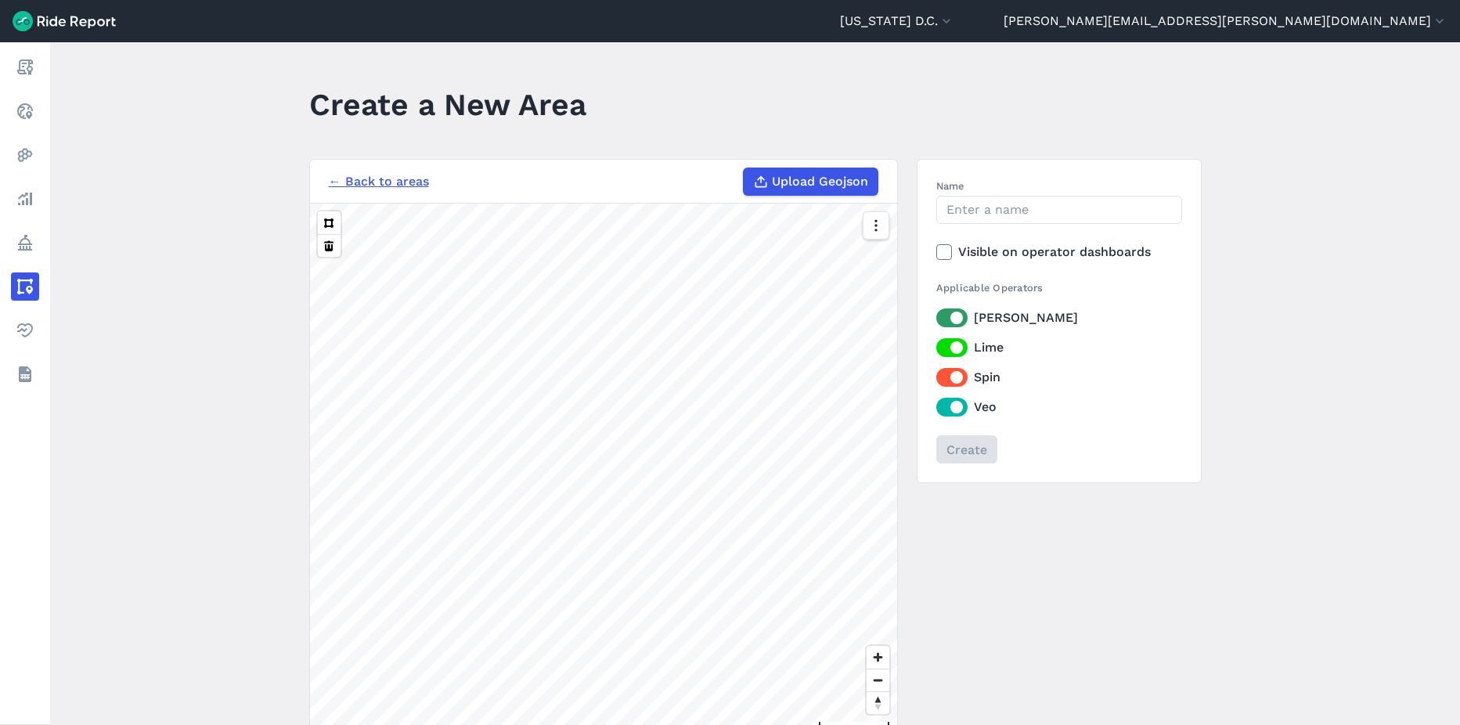
click at [809, 187] on span "Upload Geojson" at bounding box center [820, 181] width 96 height 19
click at [744, 168] on input "Upload Geojson" at bounding box center [743, 168] width 1 height 1
click at [767, 182] on label "Upload Geojson" at bounding box center [810, 182] width 135 height 28
click at [744, 168] on input "Upload Geojson" at bounding box center [743, 168] width 1 height 1
type input "C:\fakepath\No Parking [DATE].geojson"
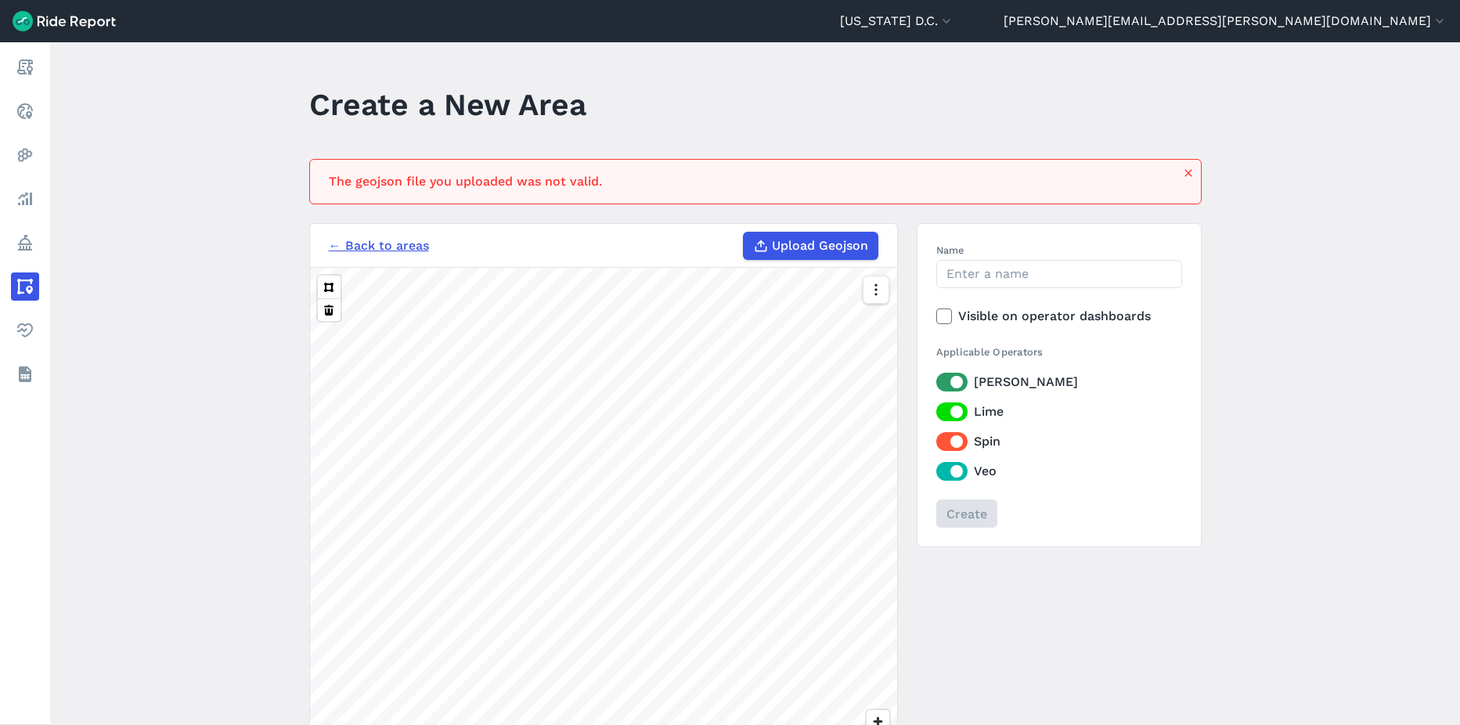
click at [806, 243] on span "Upload Geojson" at bounding box center [820, 245] width 96 height 19
click at [744, 232] on input "Upload Geojson" at bounding box center [743, 232] width 1 height 1
click at [788, 243] on span "Upload Geojson" at bounding box center [820, 245] width 96 height 19
click at [744, 232] on input "Upload Geojson" at bounding box center [743, 232] width 1 height 1
type input "C:\fakepath\Georgetown buffer.json"
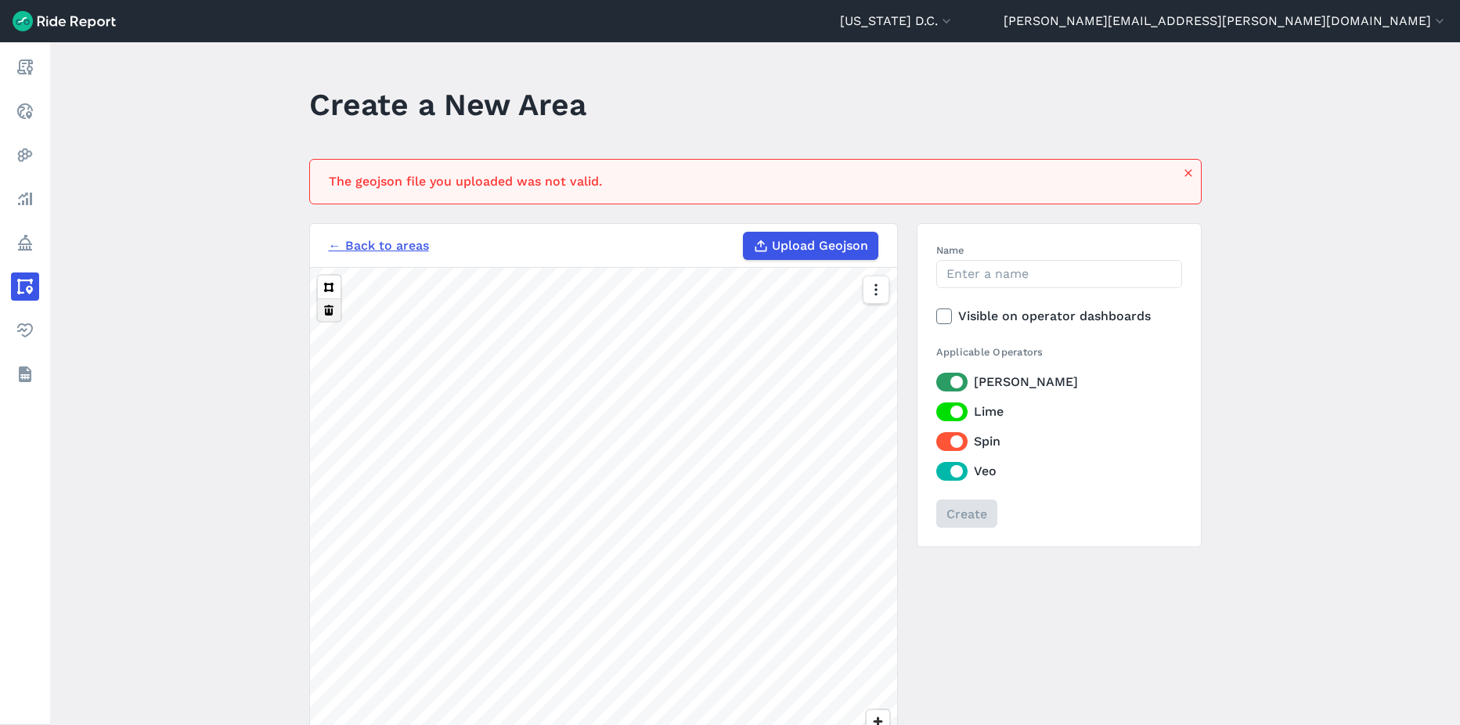
click at [327, 308] on button at bounding box center [329, 309] width 23 height 23
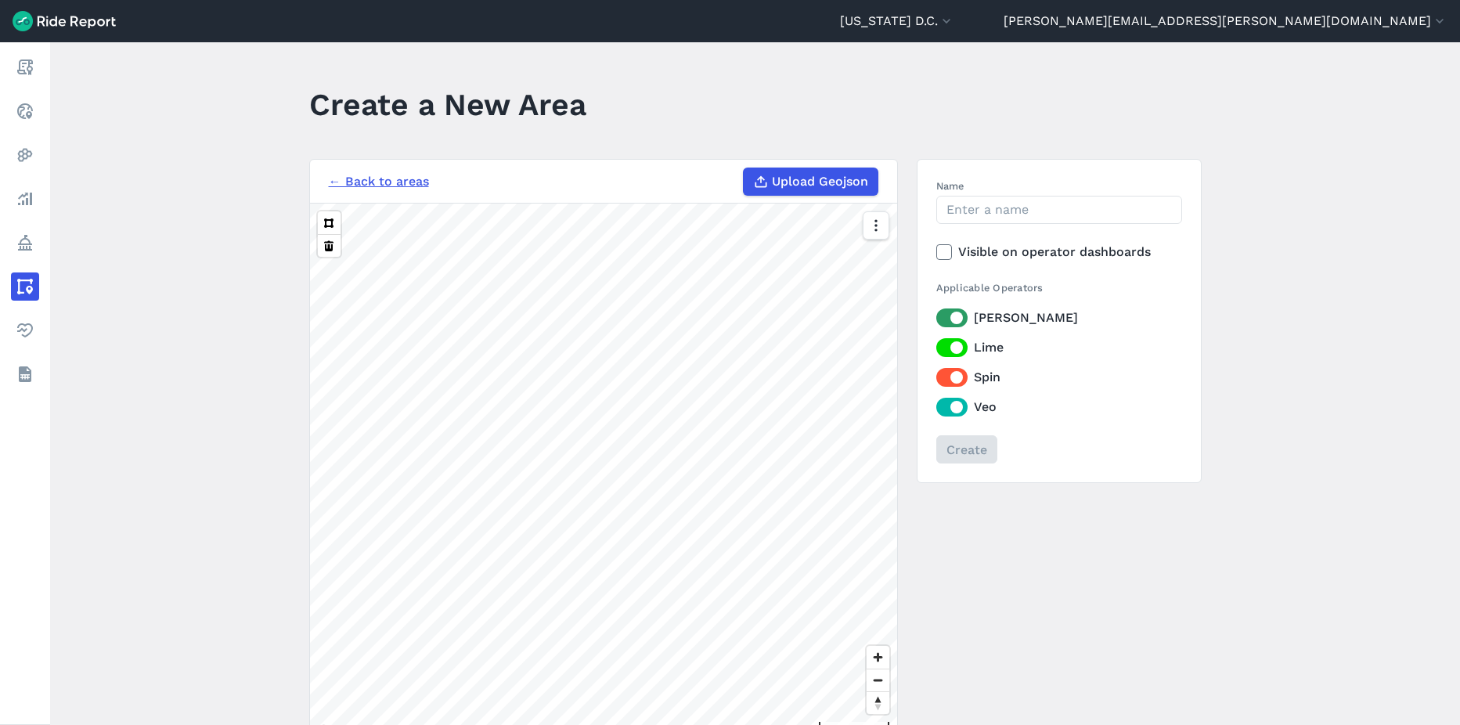
click at [814, 198] on h3 "← Back to areas Upload Geojson" at bounding box center [603, 182] width 587 height 44
click at [808, 181] on span "Upload Geojson" at bounding box center [820, 181] width 96 height 19
click at [744, 168] on input "Upload Geojson" at bounding box center [743, 168] width 1 height 1
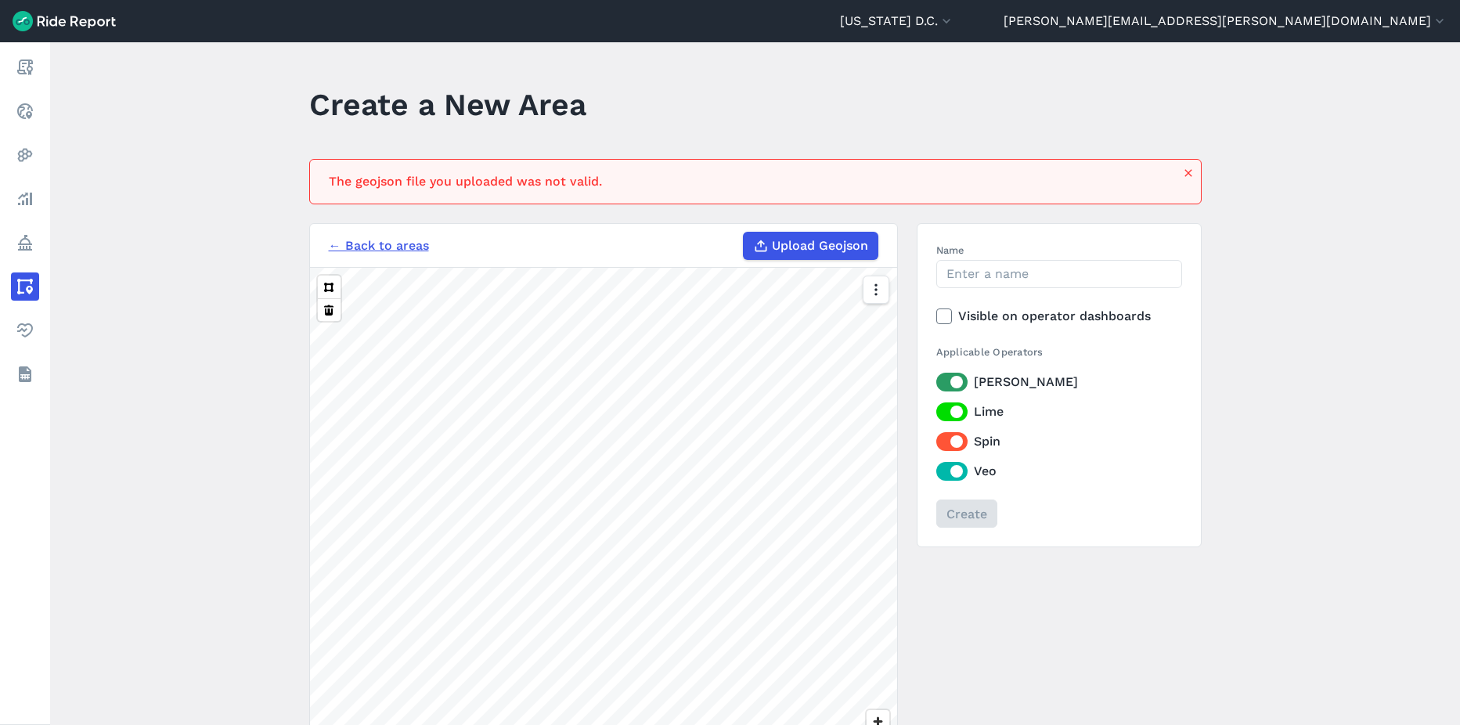
click at [808, 242] on span "Upload Geojson" at bounding box center [820, 245] width 96 height 19
click at [744, 232] on input "Upload Geojson" at bounding box center [743, 232] width 1 height 1
click at [827, 243] on span "Upload Geojson" at bounding box center [820, 245] width 96 height 19
click at [744, 232] on input "Upload Geojson" at bounding box center [743, 232] width 1 height 1
type input "C:\fakepath\No Parking [DATE].geojson"
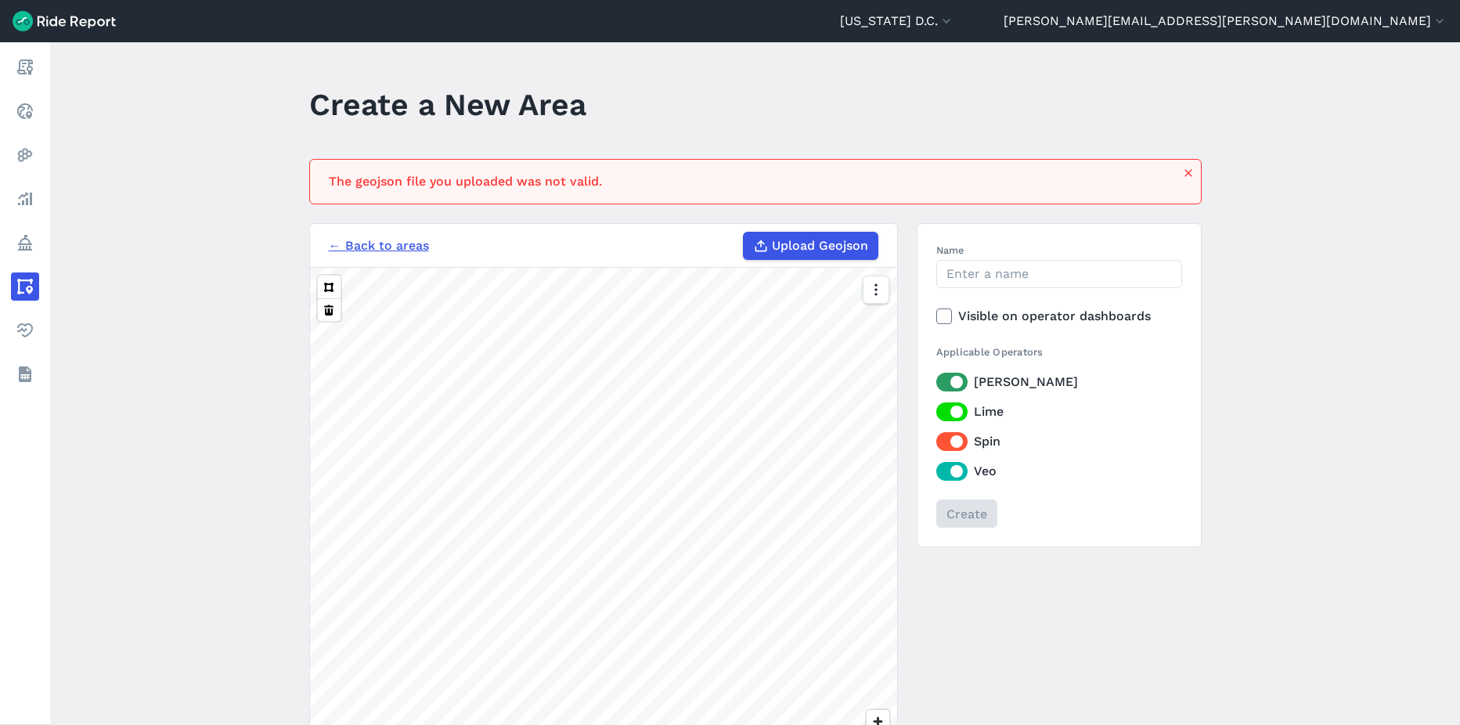
click at [744, 243] on label "Upload Geojson" at bounding box center [810, 246] width 135 height 28
click at [744, 232] on input "Upload Geojson" at bounding box center [743, 232] width 1 height 1
click at [825, 241] on span "Upload Geojson" at bounding box center [820, 245] width 96 height 19
click at [744, 232] on input "Upload Geojson" at bounding box center [743, 232] width 1 height 1
type input "C:\fakepath\No Parking [DATE].json"
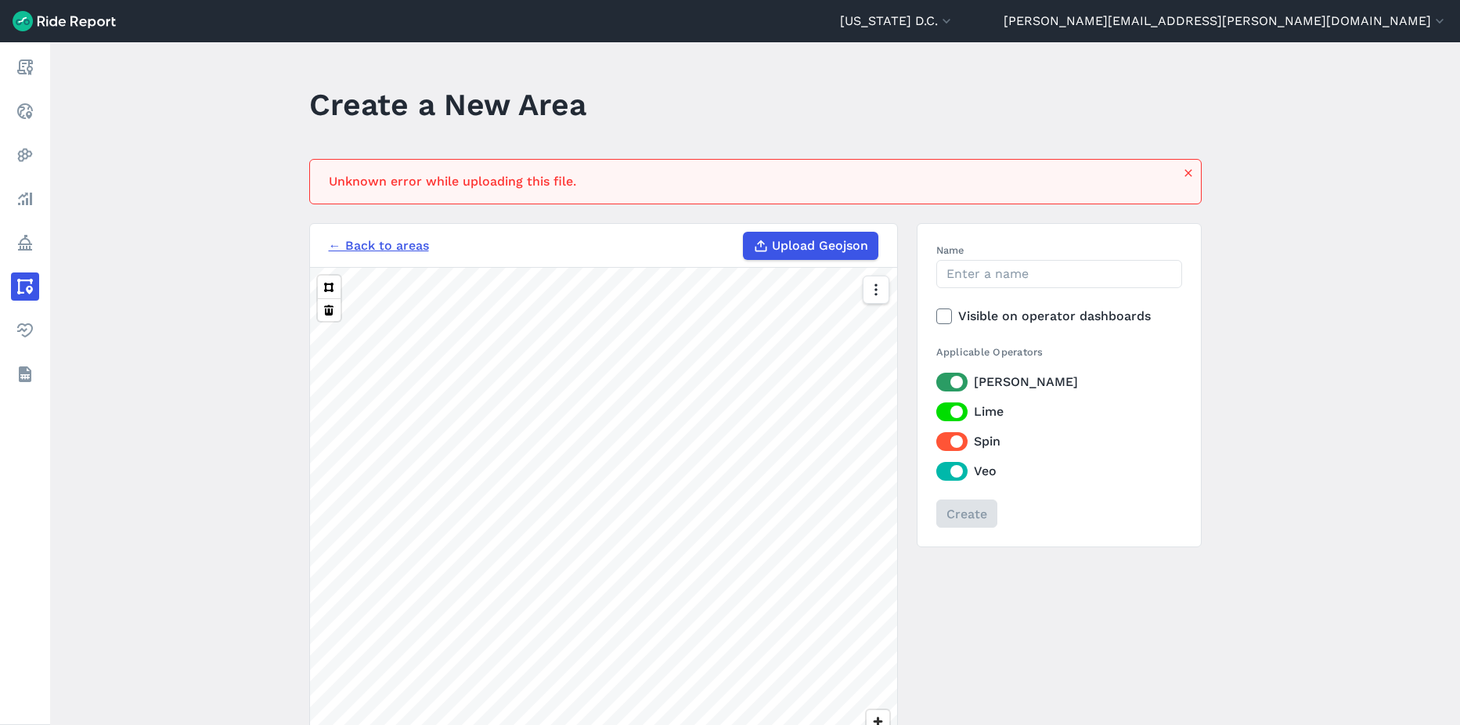
click at [808, 241] on span "Upload Geojson" at bounding box center [820, 245] width 96 height 19
click at [744, 232] on input "Upload Geojson" at bounding box center [743, 232] width 1 height 1
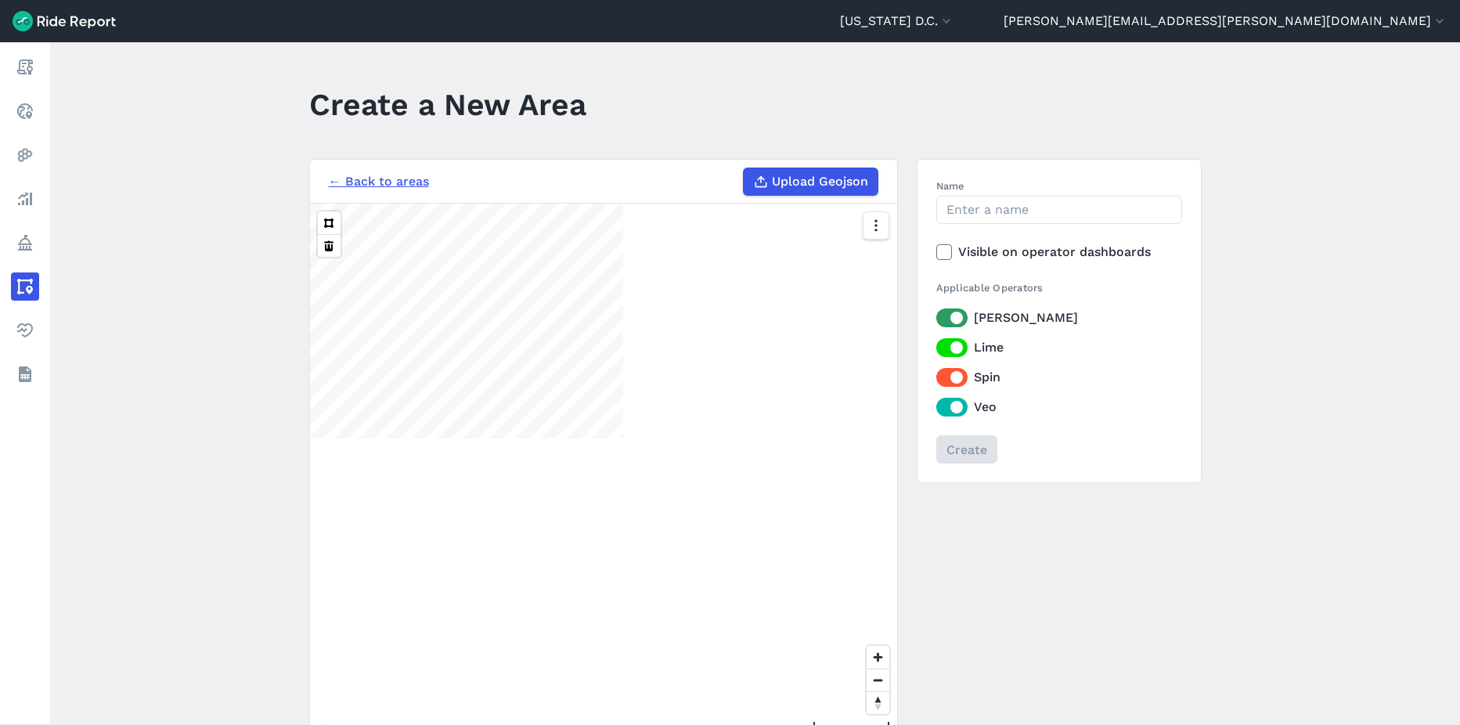
click at [792, 188] on span "Upload Geojson" at bounding box center [820, 181] width 96 height 19
click at [744, 168] on input "Upload Geojson" at bounding box center [743, 168] width 1 height 1
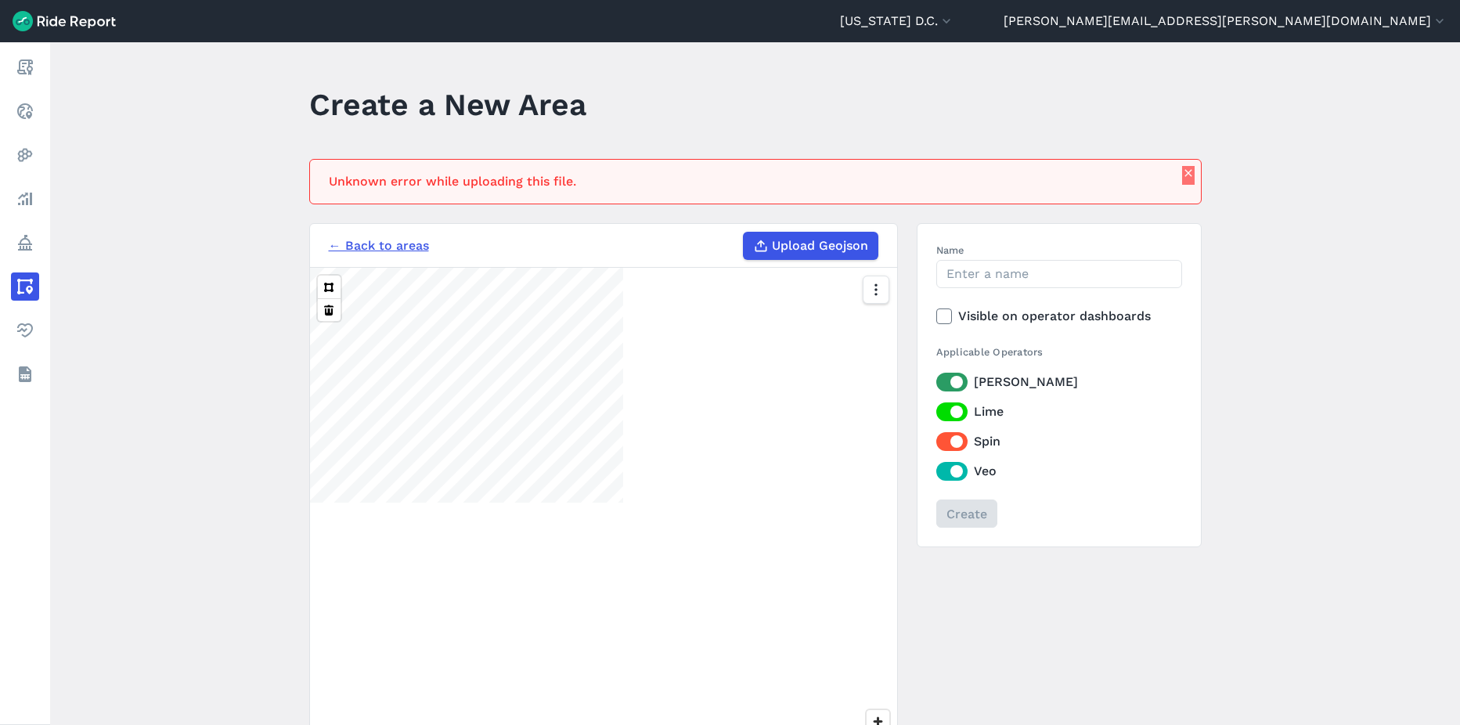
click at [1185, 171] on icon "button" at bounding box center [1188, 173] width 13 height 13
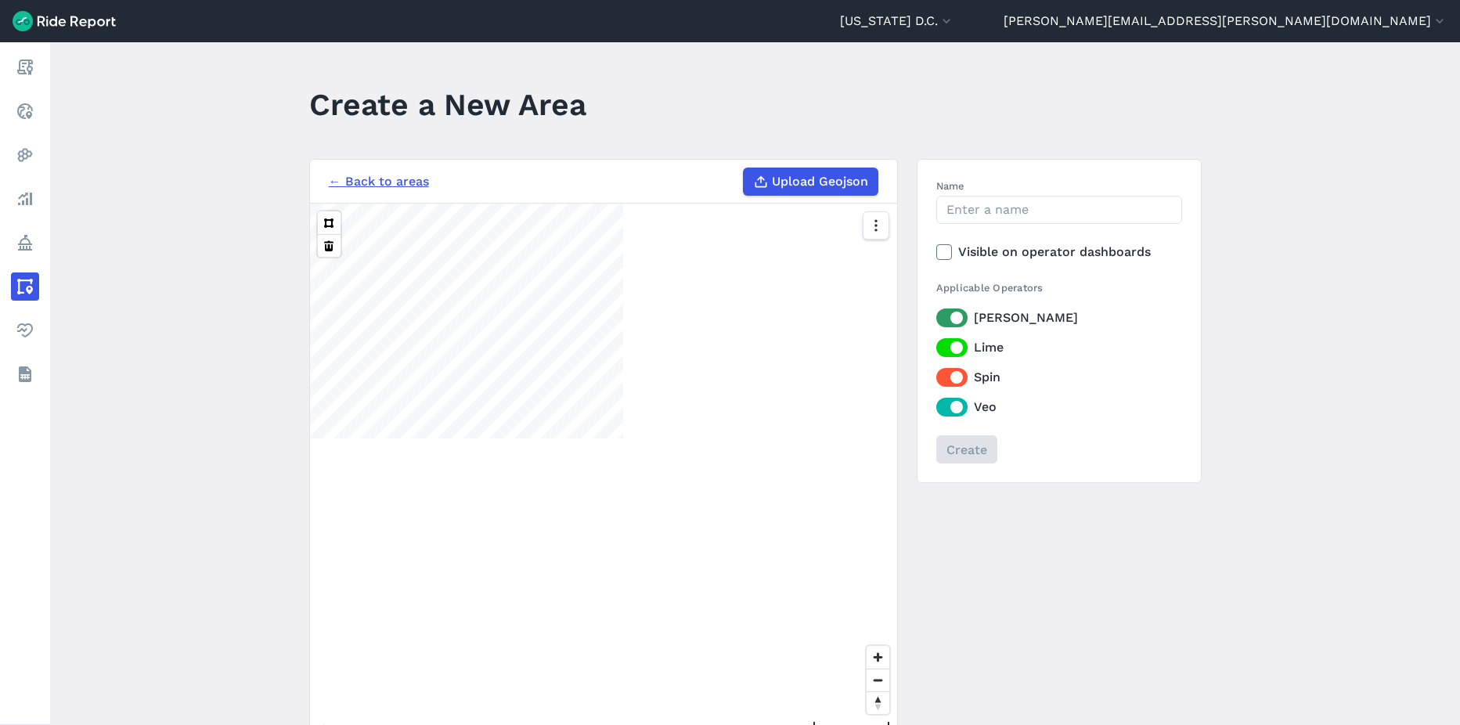
click at [834, 190] on span "Upload Geojson" at bounding box center [820, 181] width 96 height 19
click at [744, 168] on input "Upload Geojson" at bounding box center [743, 168] width 1 height 1
type input "C:\fakepath\No Parking 10.2.25.geojson"
click at [783, 182] on span "Upload Geojson" at bounding box center [820, 181] width 96 height 19
click at [744, 168] on input "Upload Geojson" at bounding box center [743, 168] width 1 height 1
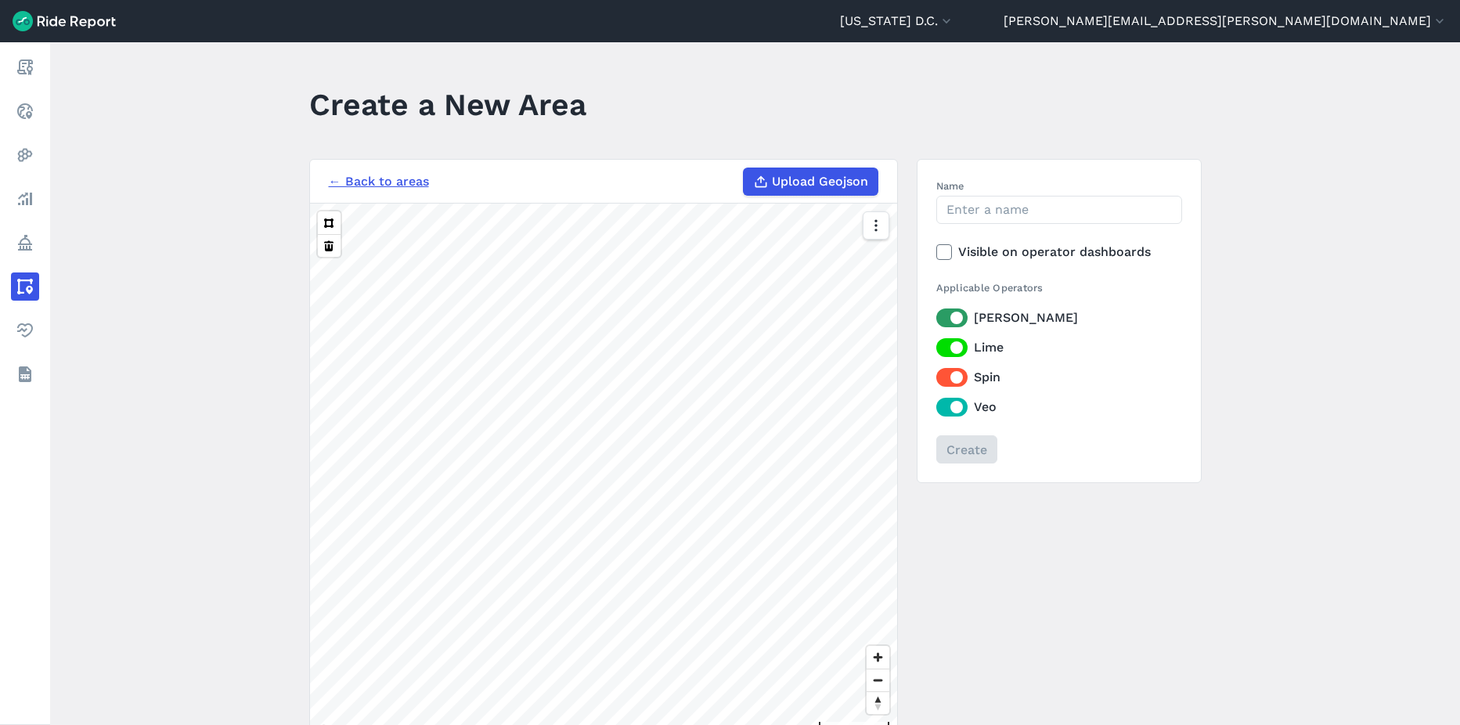
type input "C:\fakepath\No Parking [DATE].geojson"
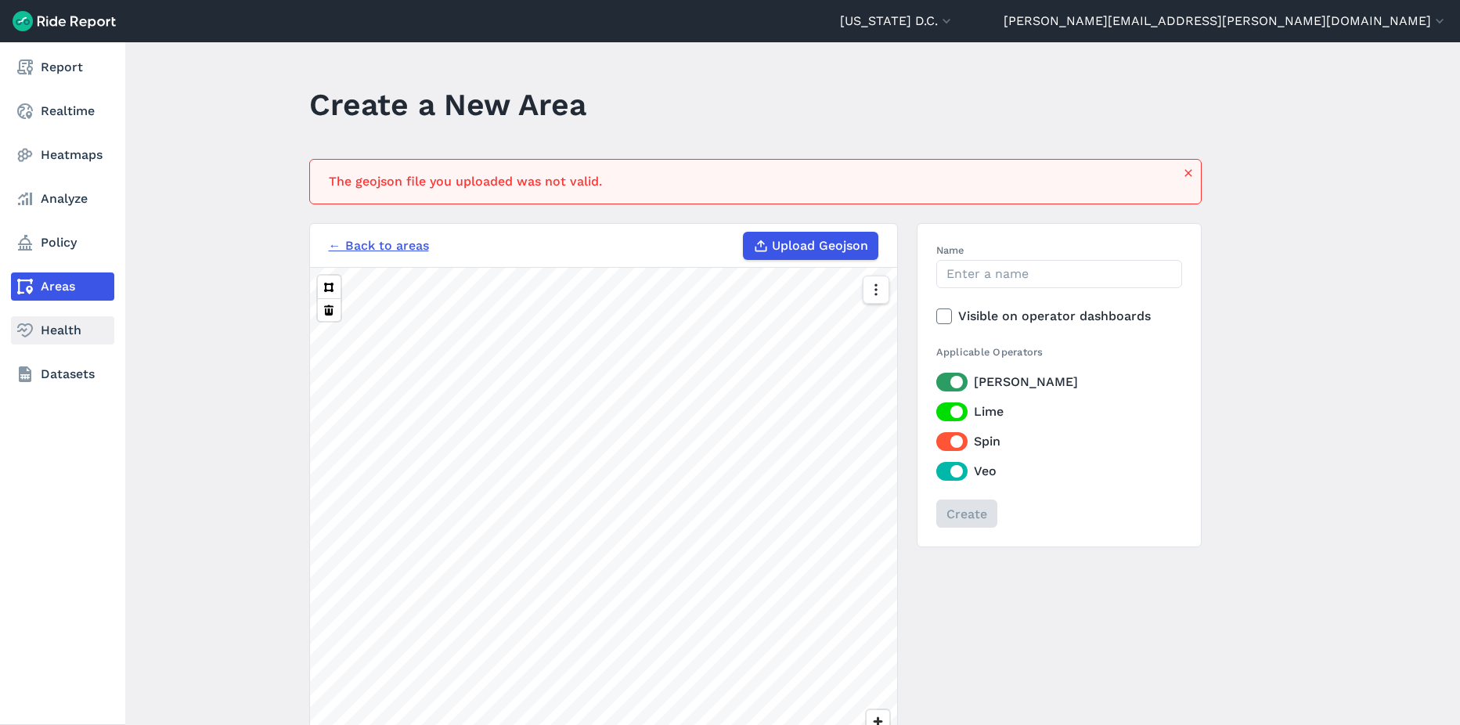
click at [41, 319] on link "Health" at bounding box center [62, 330] width 103 height 28
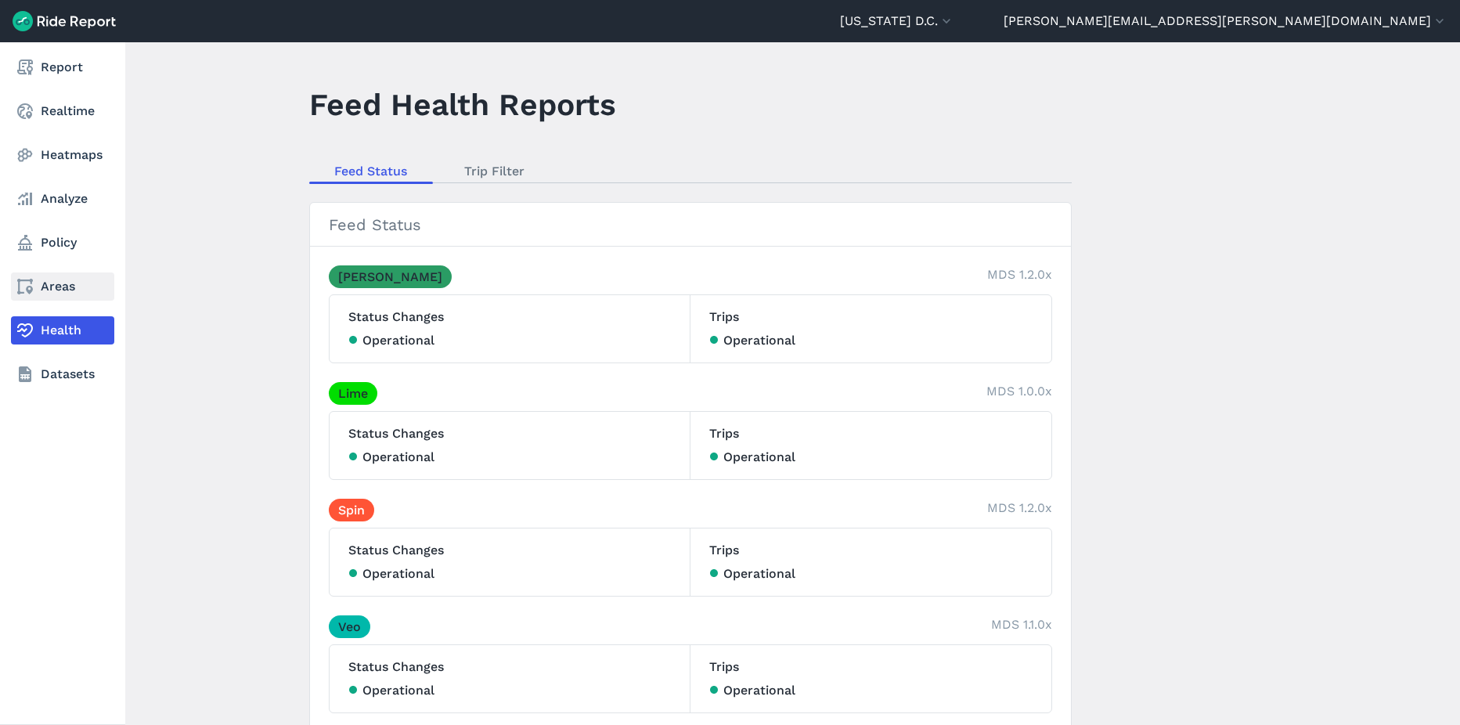
click at [35, 289] on link "Areas" at bounding box center [62, 286] width 103 height 28
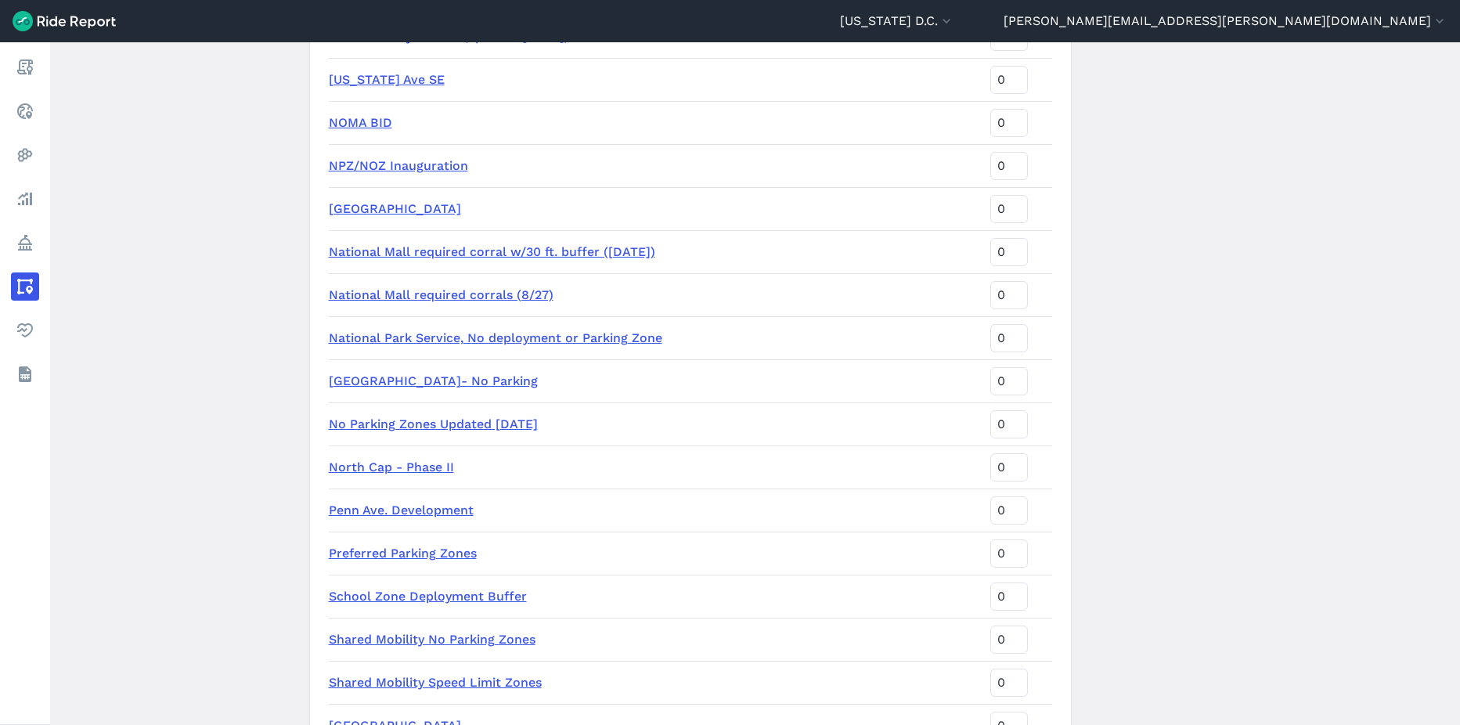
scroll to position [1879, 0]
click at [383, 425] on link "No Parking Zones Updated [DATE]" at bounding box center [433, 422] width 209 height 15
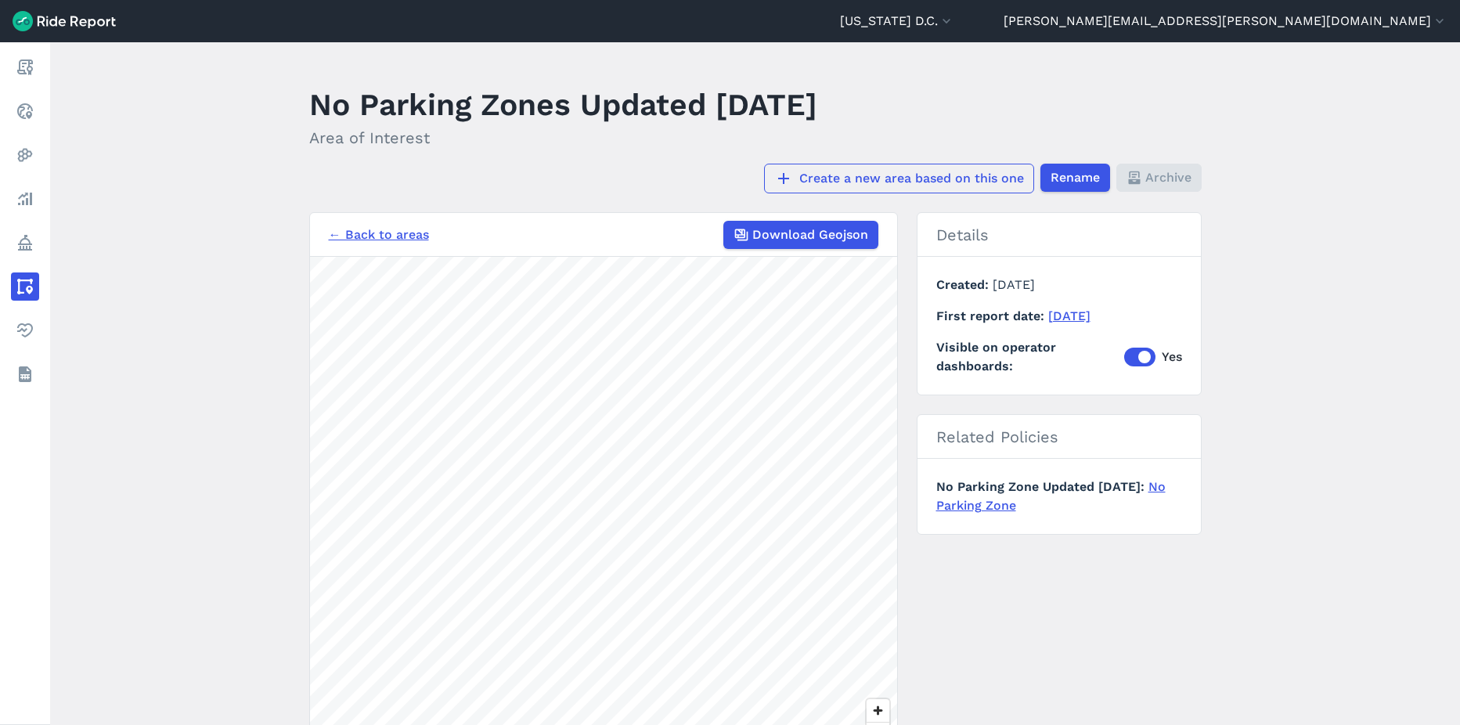
click at [821, 179] on link "Create a new area based on this one" at bounding box center [899, 179] width 270 height 30
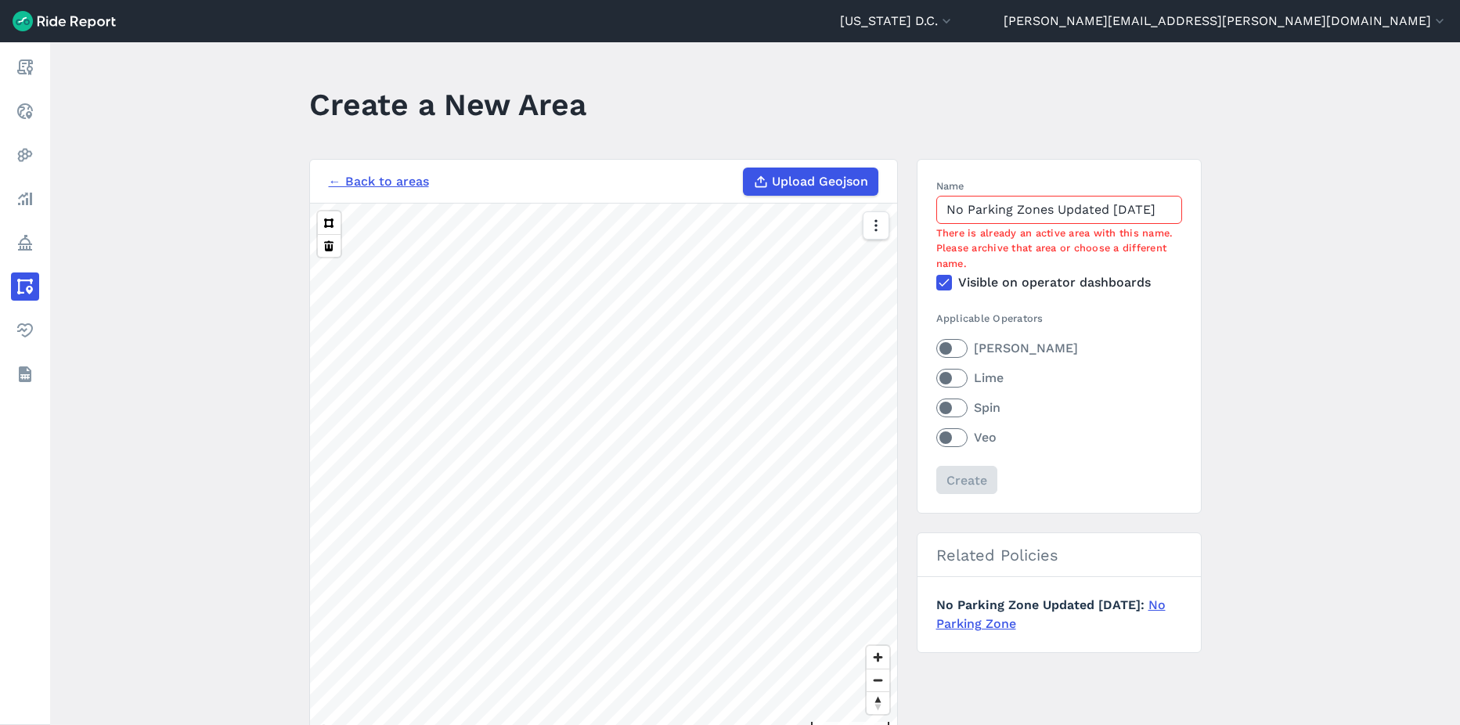
click at [781, 183] on span "Upload Geojson" at bounding box center [820, 181] width 96 height 19
click at [744, 168] on input "Upload Geojson" at bounding box center [743, 168] width 1 height 1
type input "C:\fakepath\No Parking [DATE].json"
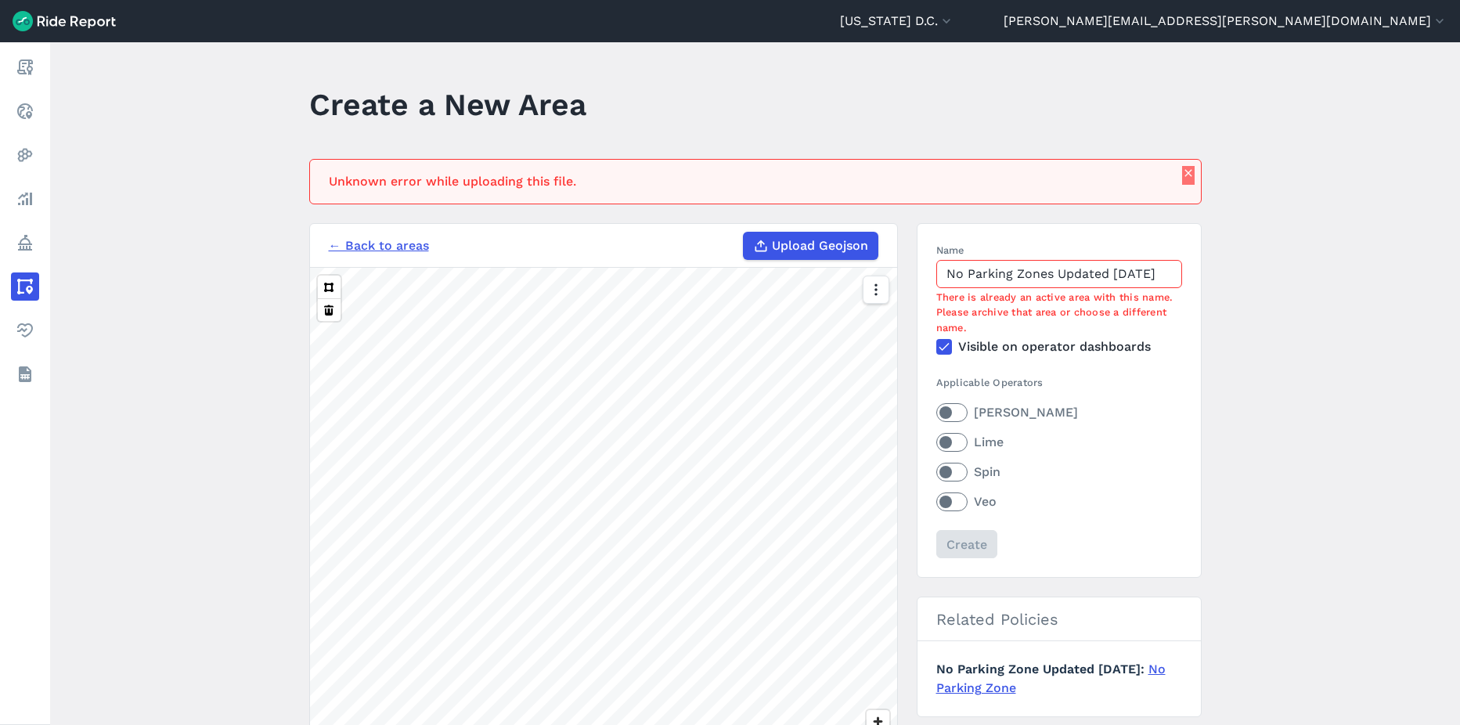
click at [1182, 174] on icon "button" at bounding box center [1188, 173] width 13 height 13
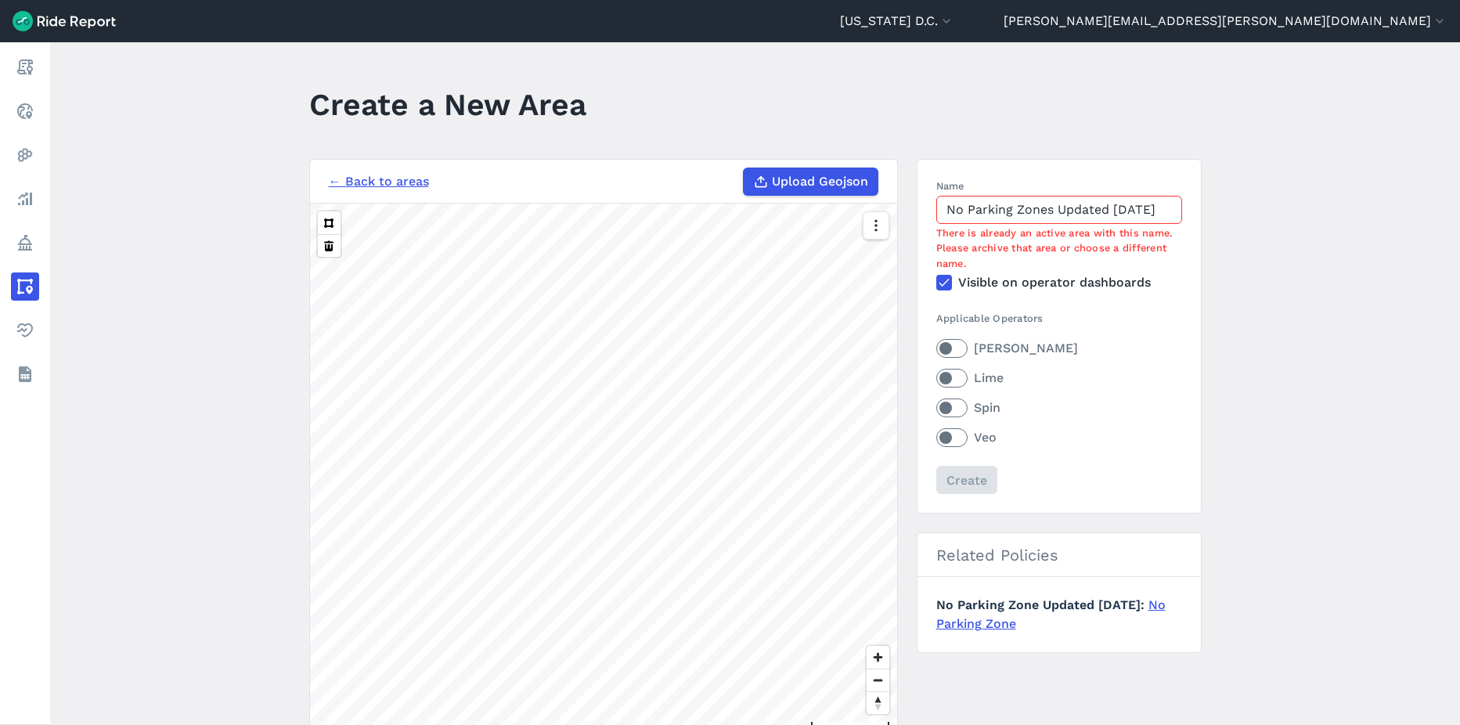
click at [366, 181] on link "← Back to areas" at bounding box center [379, 181] width 100 height 19
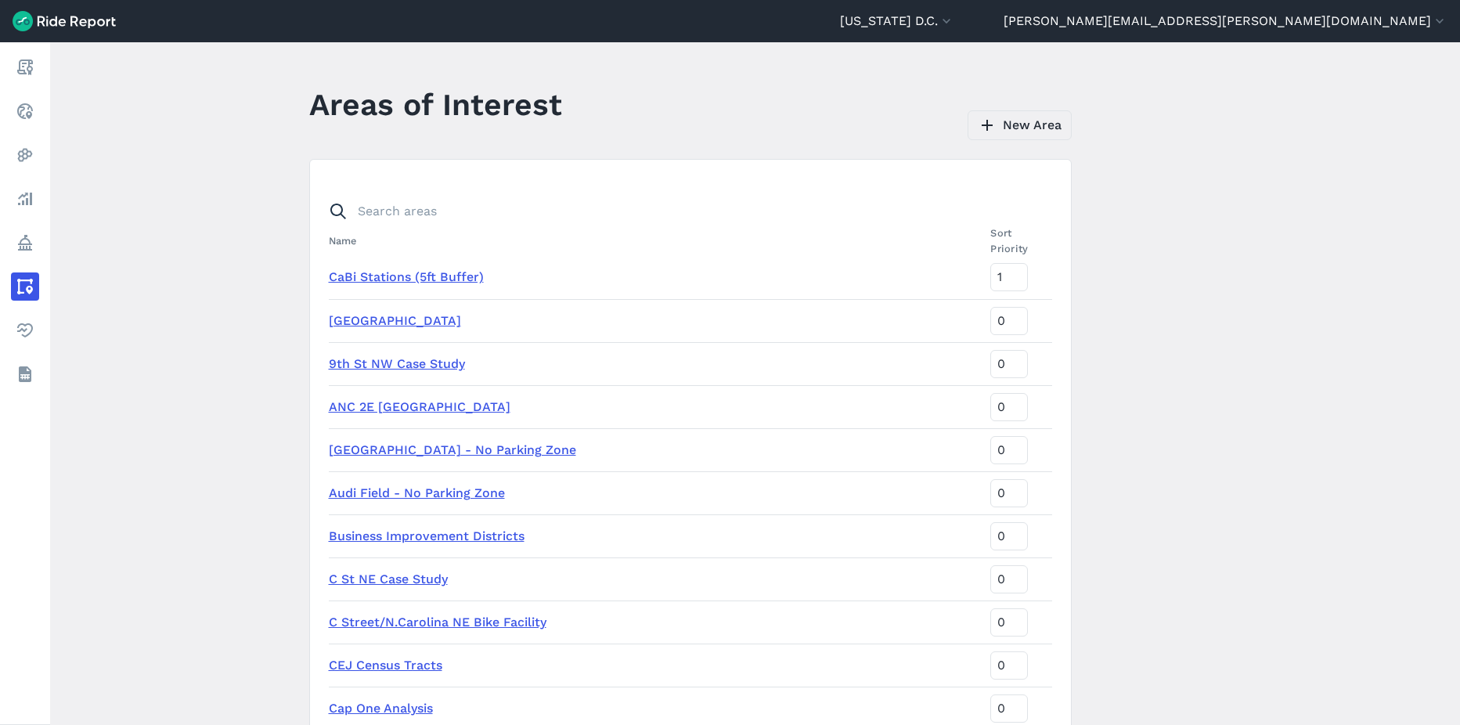
click at [988, 124] on use at bounding box center [987, 125] width 11 height 11
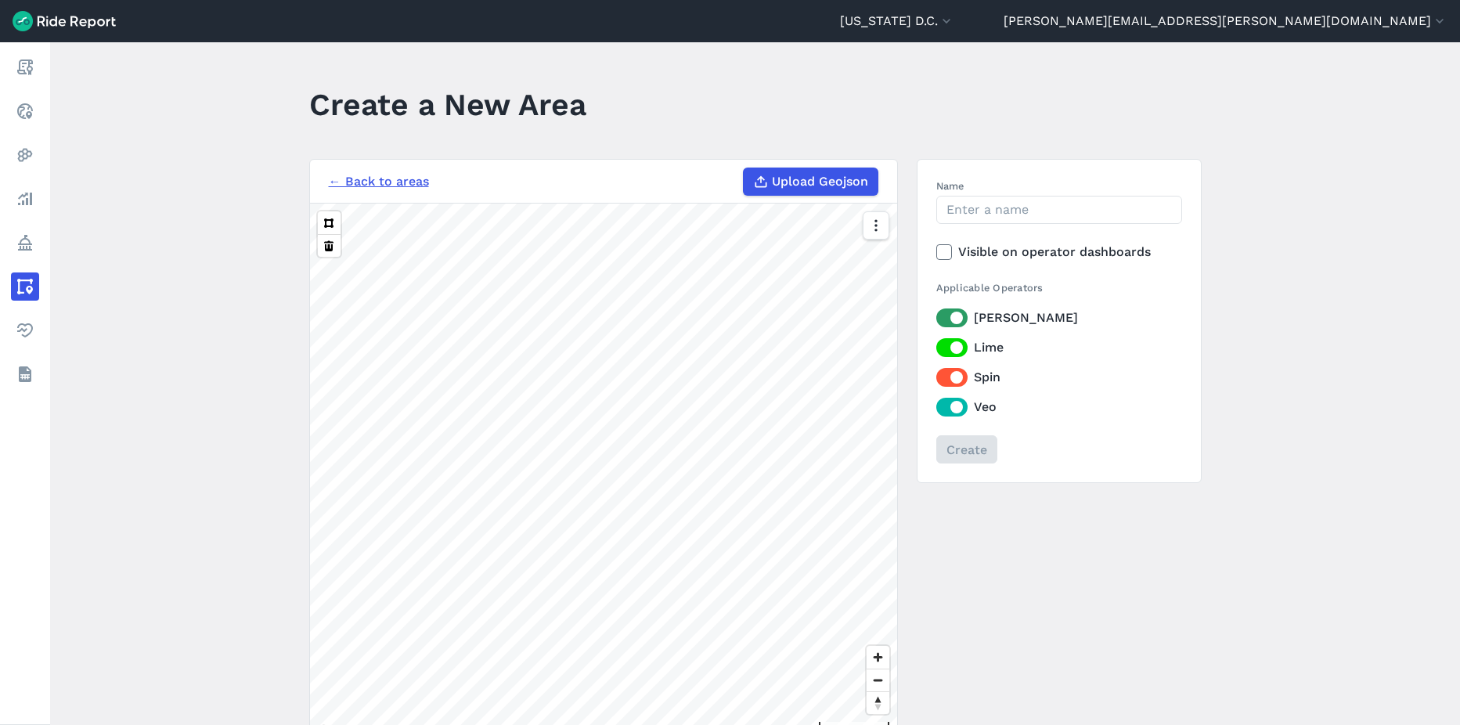
click at [802, 181] on span "Upload Geojson" at bounding box center [820, 181] width 96 height 19
click at [744, 168] on input "Upload Geojson" at bounding box center [743, 168] width 1 height 1
type input "C:\fakepath\Georgetown buffer.json"
click at [326, 245] on button at bounding box center [329, 245] width 23 height 23
click at [326, 247] on button at bounding box center [329, 245] width 23 height 23
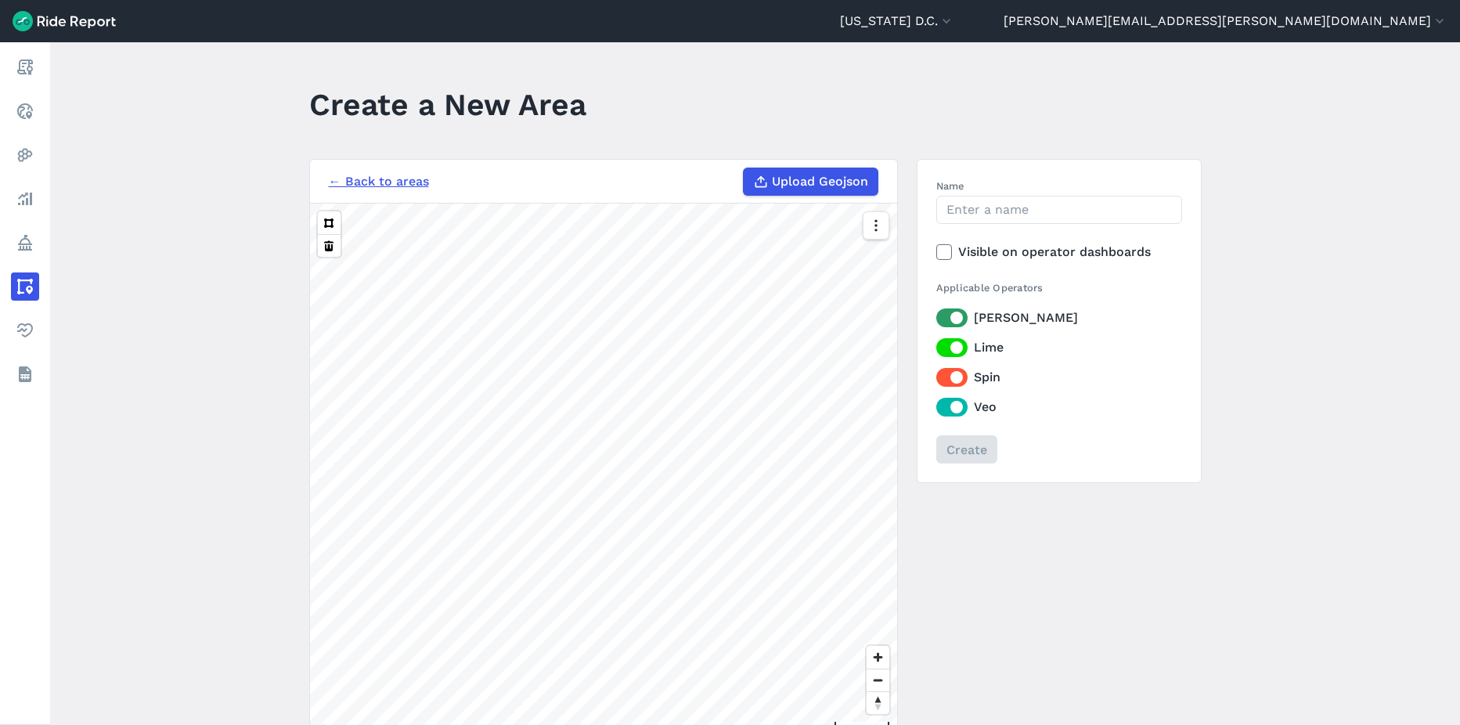
click at [357, 181] on link "← Back to areas" at bounding box center [379, 181] width 100 height 19
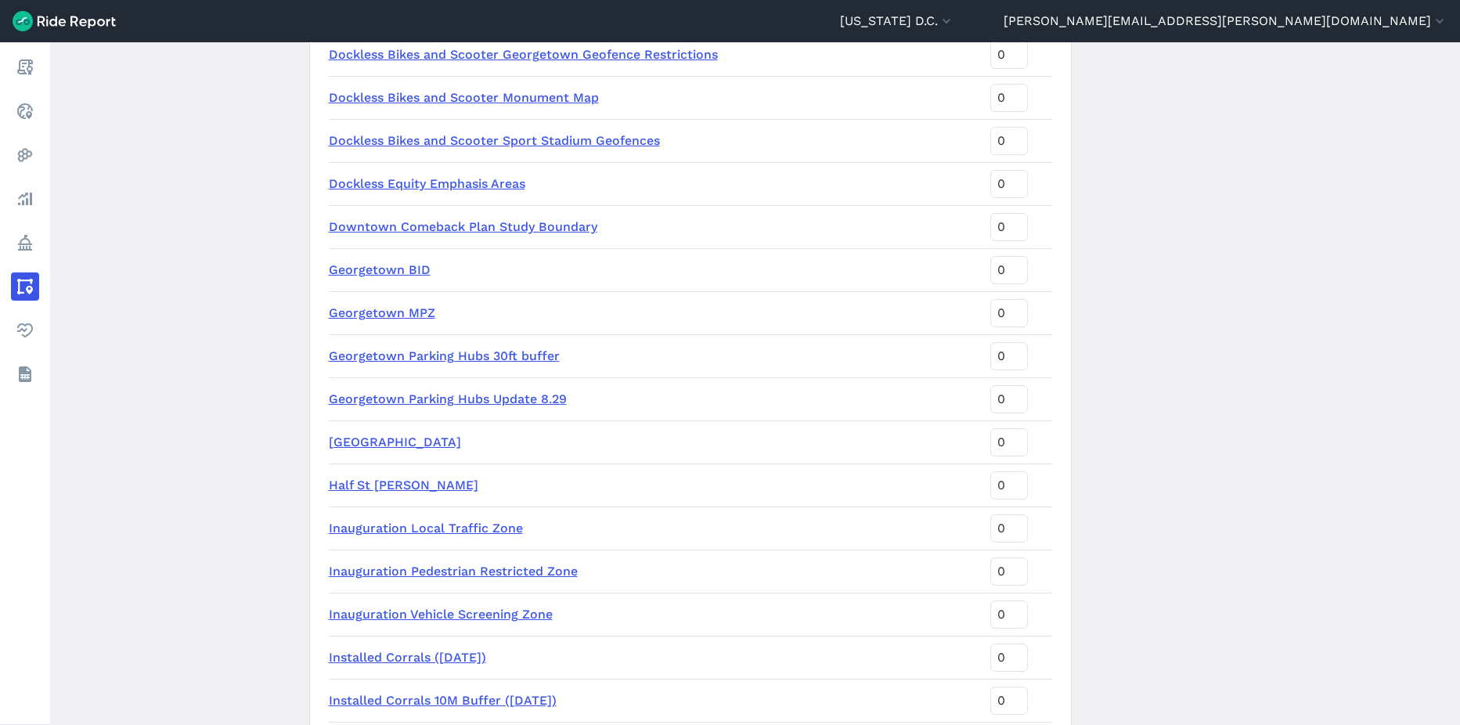
scroll to position [939, 0]
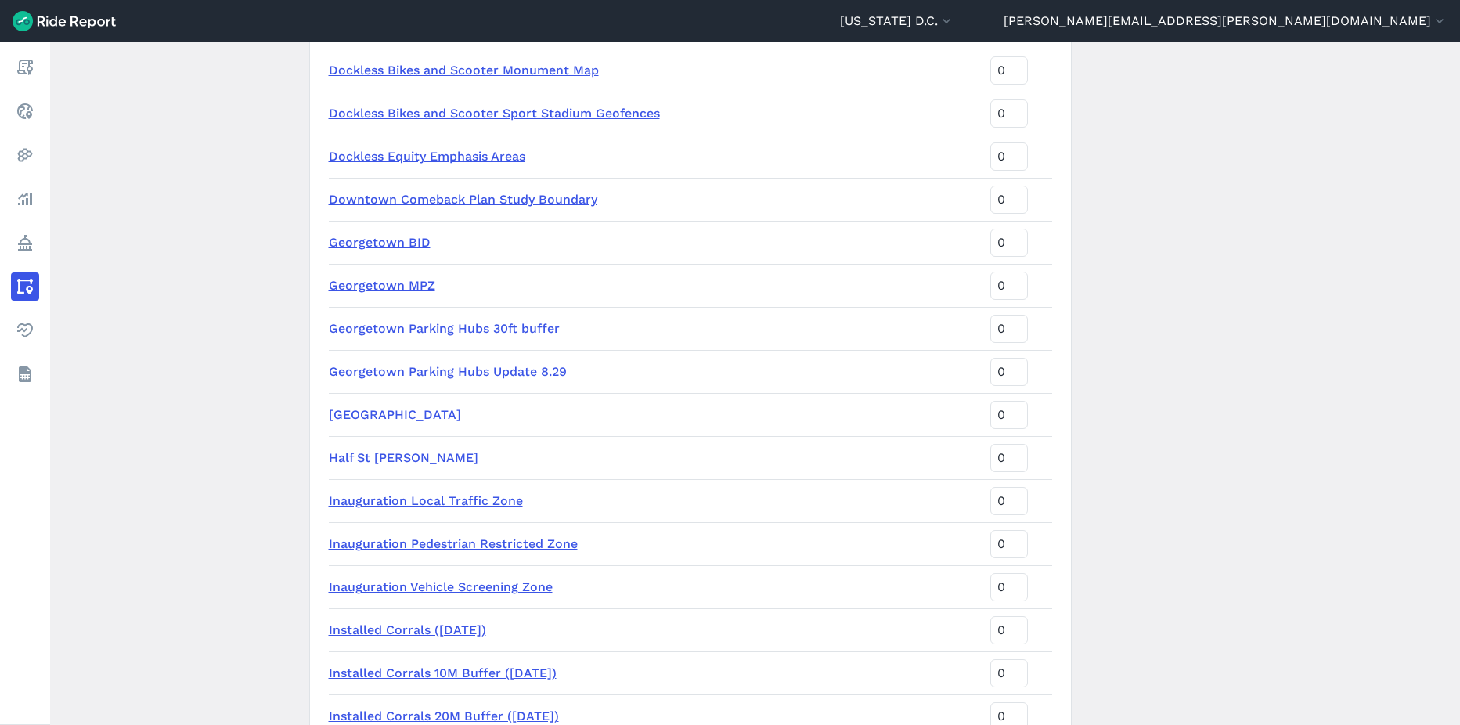
click at [437, 373] on link "Georgetown Parking Hubs Update 8.29" at bounding box center [448, 371] width 238 height 15
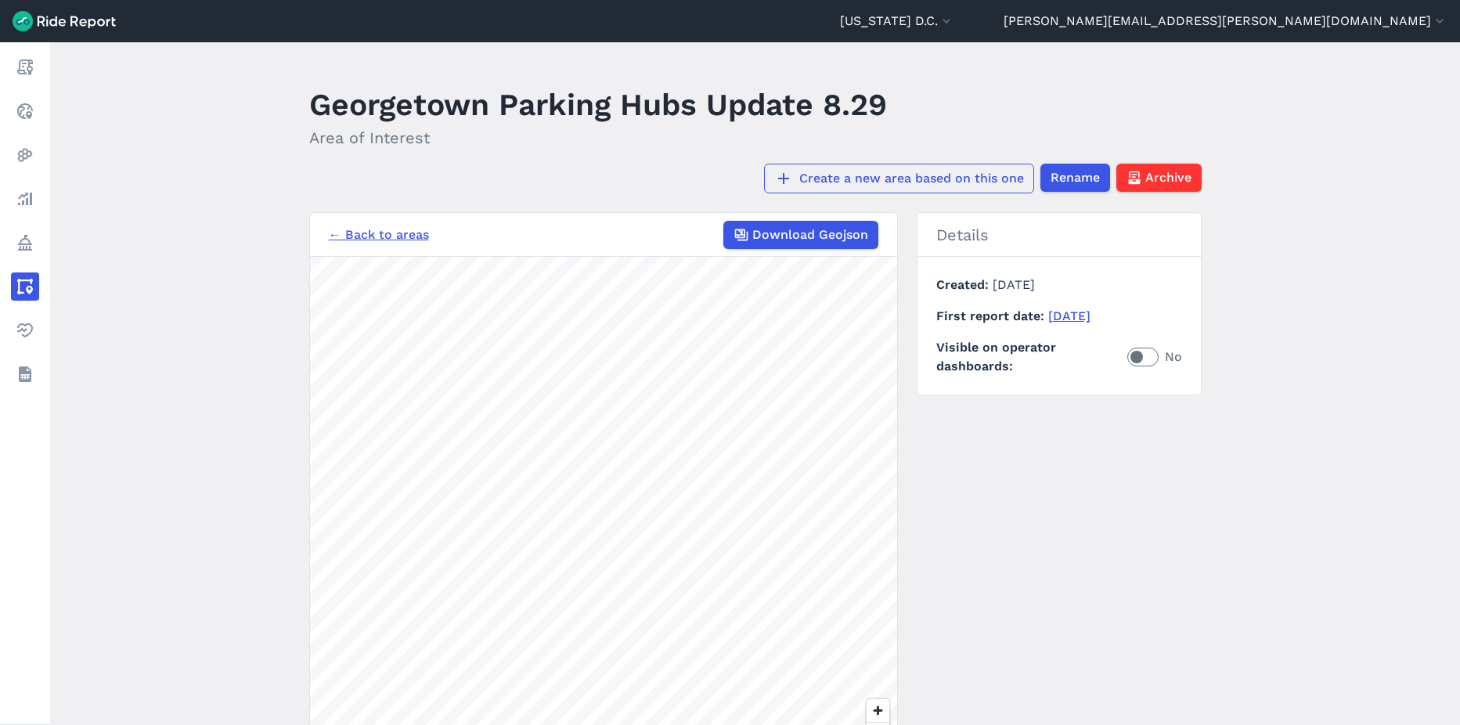
click at [908, 172] on link "Create a new area based on this one" at bounding box center [899, 179] width 270 height 30
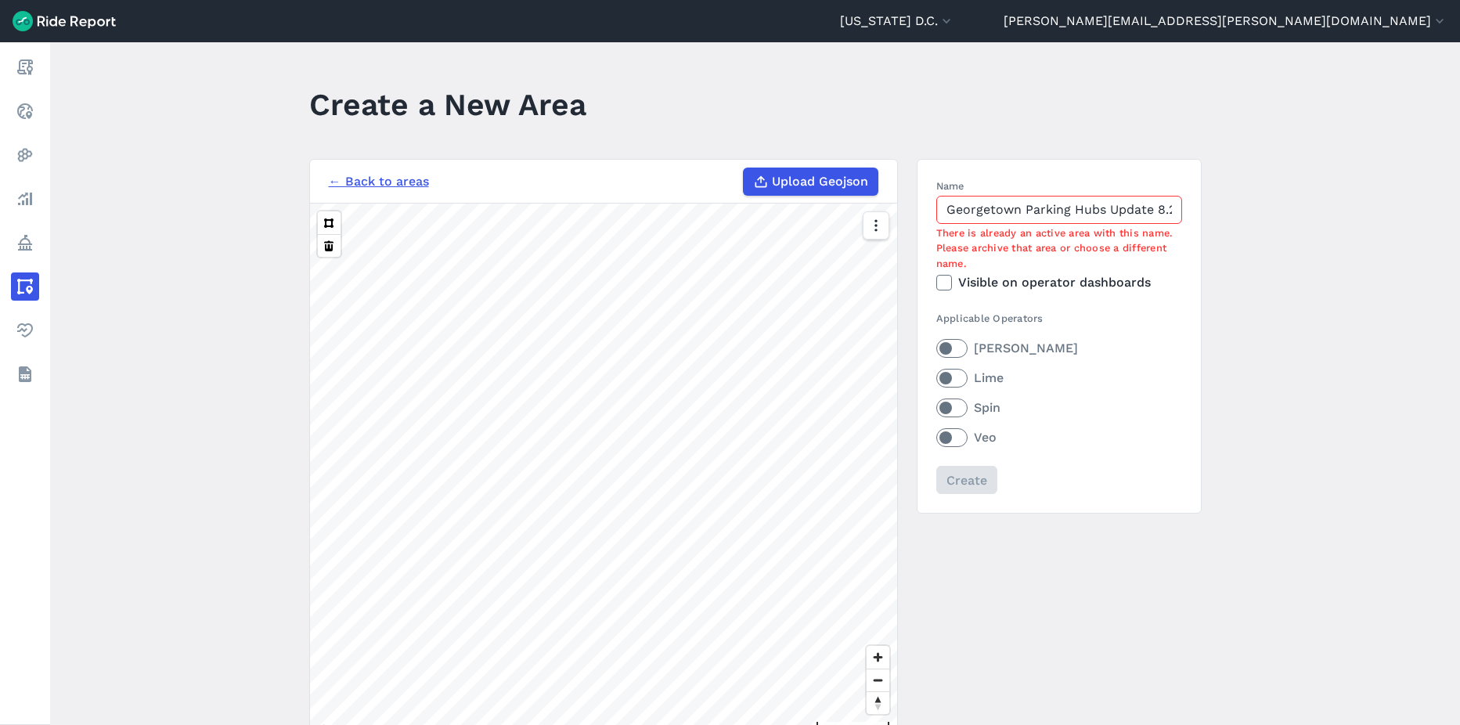
click at [1108, 214] on input "Georgetown Parking Hubs Update 8.29" at bounding box center [1059, 210] width 246 height 28
drag, startPoint x: 1136, startPoint y: 207, endPoint x: 1180, endPoint y: 207, distance: 43.8
click at [1180, 207] on section "Name Georgetown Parking Hubs Update 8.29 There is already an active area with t…" at bounding box center [1059, 336] width 285 height 355
click at [1159, 209] on input "Georgetown Parking Hubs Update 8.29" at bounding box center [1059, 210] width 246 height 28
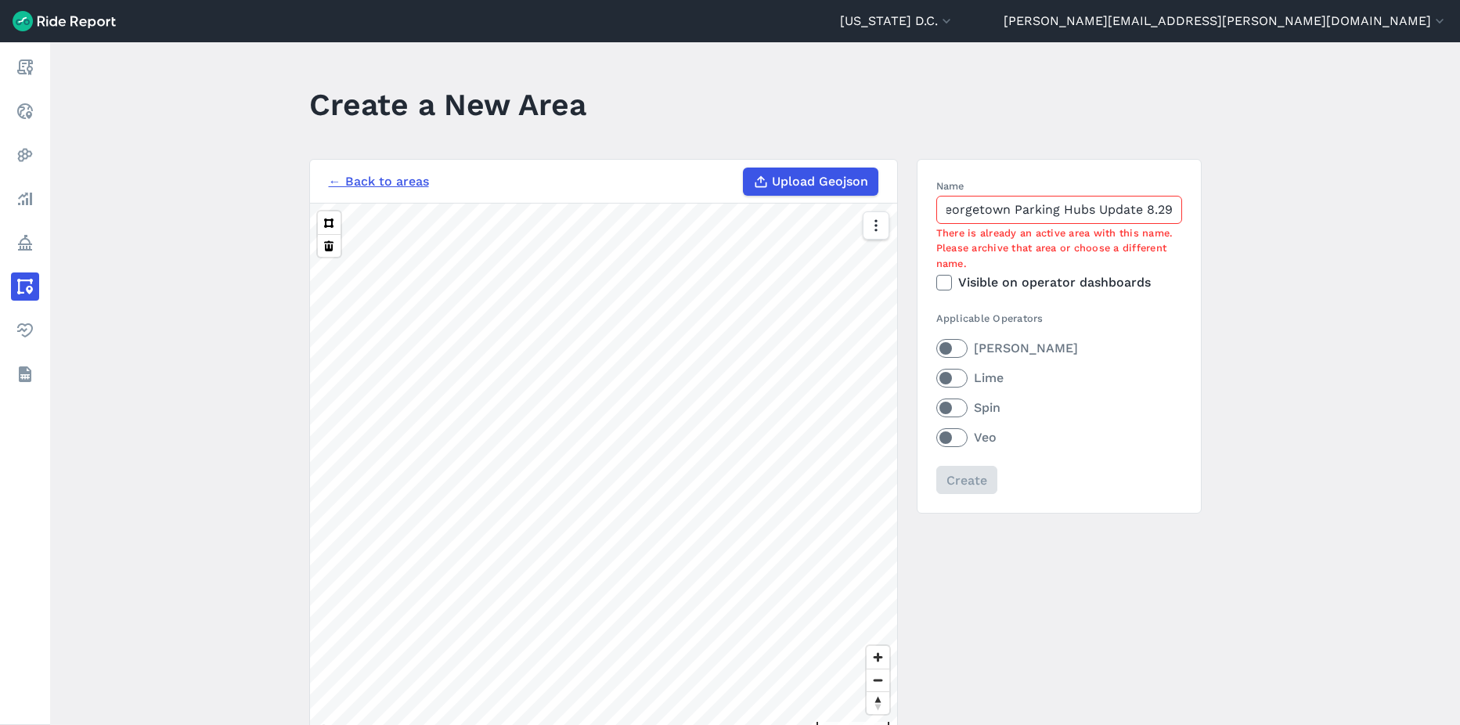
drag, startPoint x: 1141, startPoint y: 210, endPoint x: 1190, endPoint y: 211, distance: 49.3
click at [1190, 211] on section "Name Georgetown Parking Hubs Update 8.29 There is already an active area with t…" at bounding box center [1059, 336] width 285 height 355
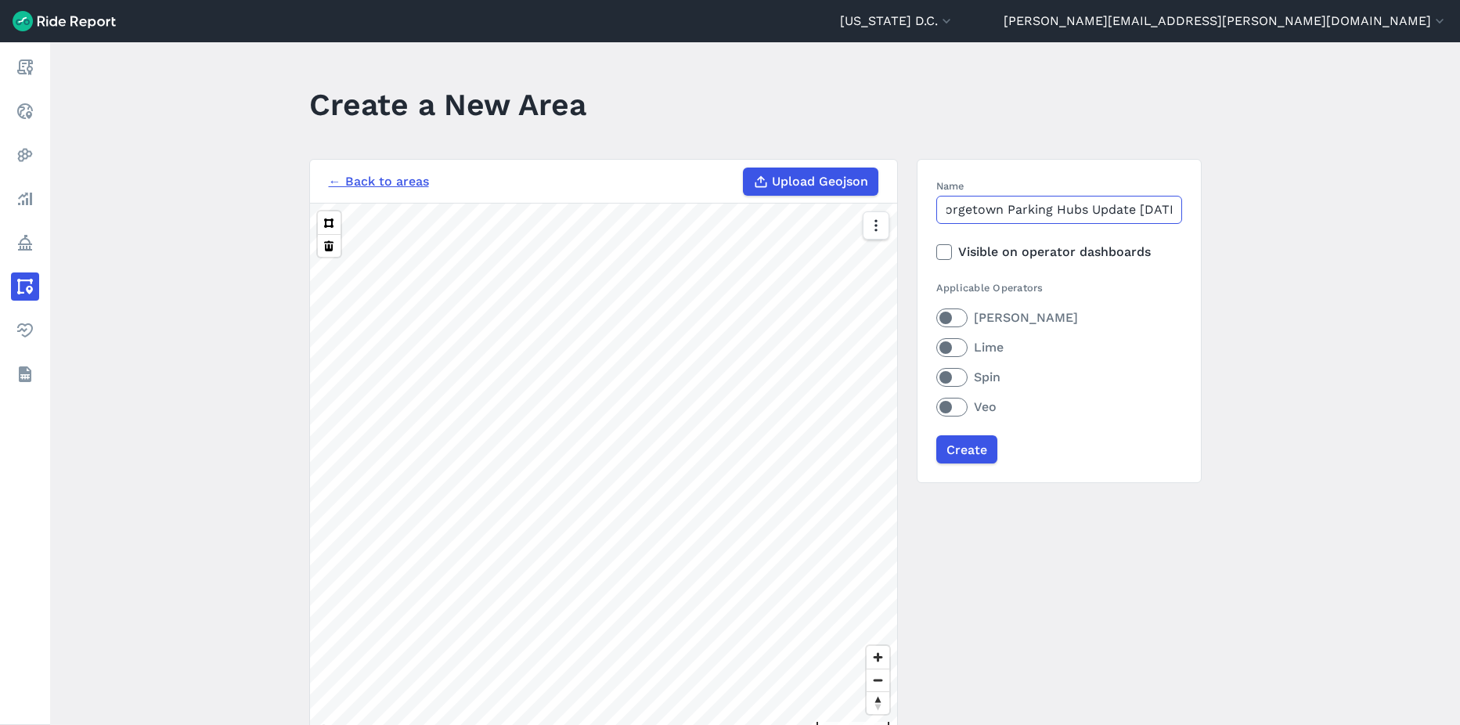
scroll to position [0, 25]
type input "Georgetown Parking Hubs Update [DATE]"
click at [944, 308] on label "[PERSON_NAME]" at bounding box center [1059, 317] width 246 height 19
click at [936, 308] on input "[PERSON_NAME]" at bounding box center [936, 313] width 0 height 10
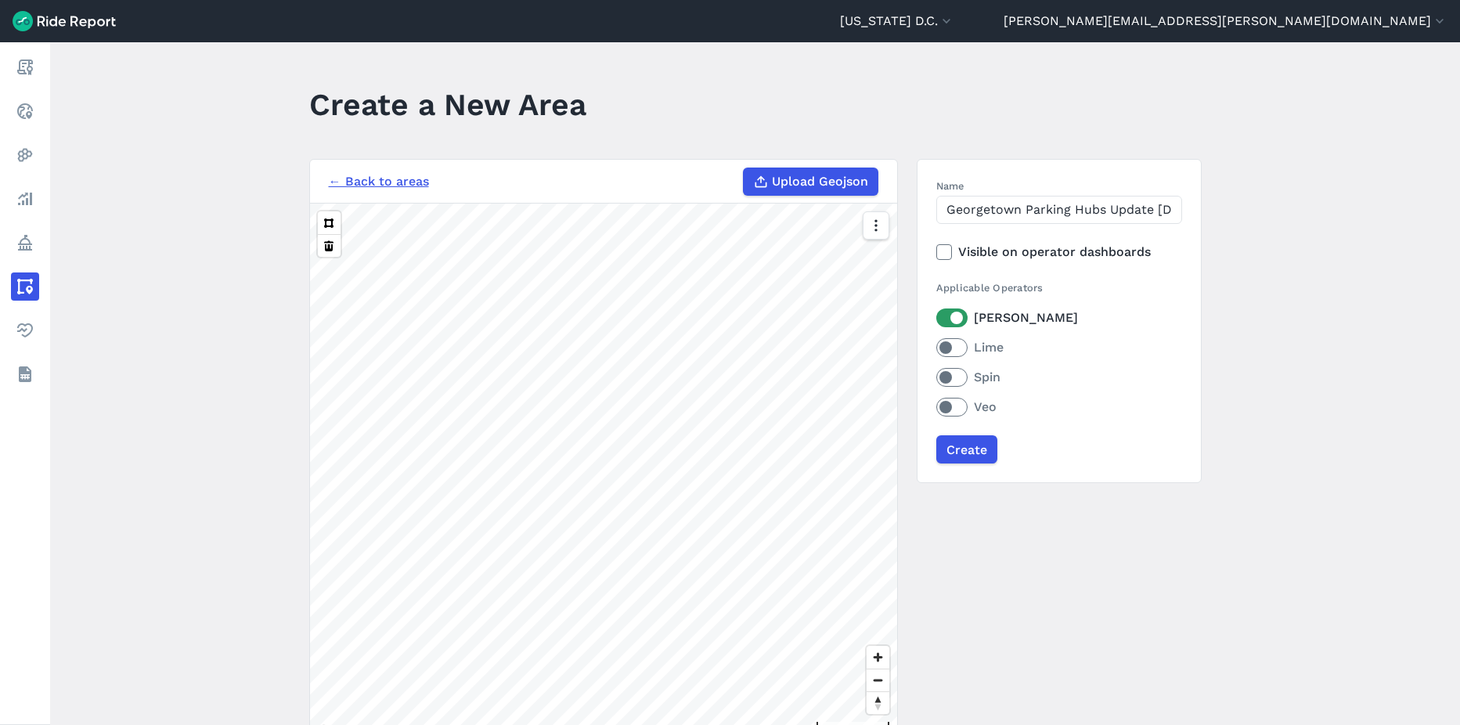
click at [942, 341] on label "Lime" at bounding box center [1059, 347] width 246 height 19
click at [936, 341] on input "Lime" at bounding box center [936, 343] width 0 height 10
click at [943, 369] on label "Spin" at bounding box center [1059, 377] width 246 height 19
click at [936, 369] on input "Spin" at bounding box center [936, 373] width 0 height 10
click at [950, 403] on label "Veo" at bounding box center [1059, 407] width 246 height 19
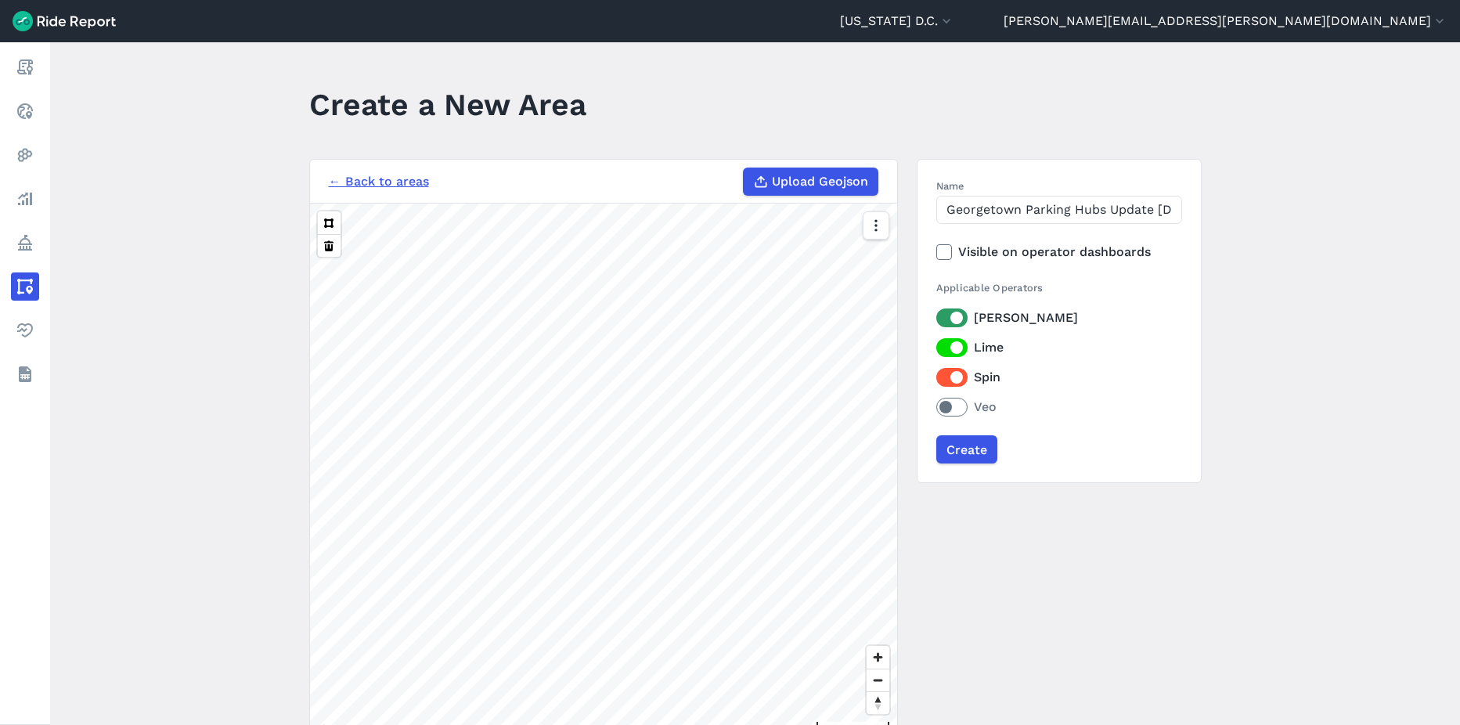
click at [936, 403] on input "Veo" at bounding box center [936, 403] width 0 height 10
click at [939, 250] on icon at bounding box center [944, 252] width 14 height 16
click at [936, 250] on input "Visible on operator dashboards" at bounding box center [936, 248] width 0 height 10
click at [945, 374] on label "Spin" at bounding box center [1059, 377] width 246 height 19
click at [936, 374] on input "Spin" at bounding box center [936, 373] width 0 height 10
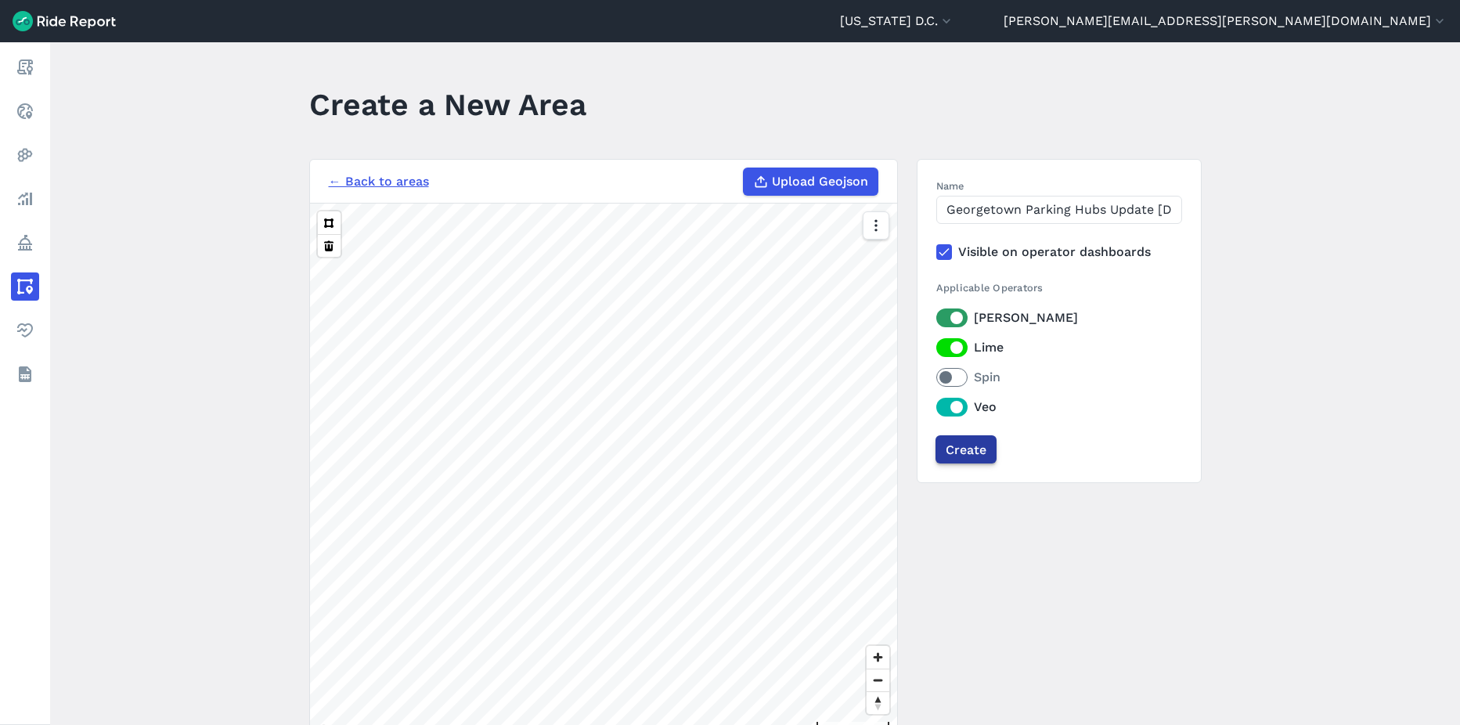
click at [953, 449] on input "Create" at bounding box center [965, 449] width 61 height 28
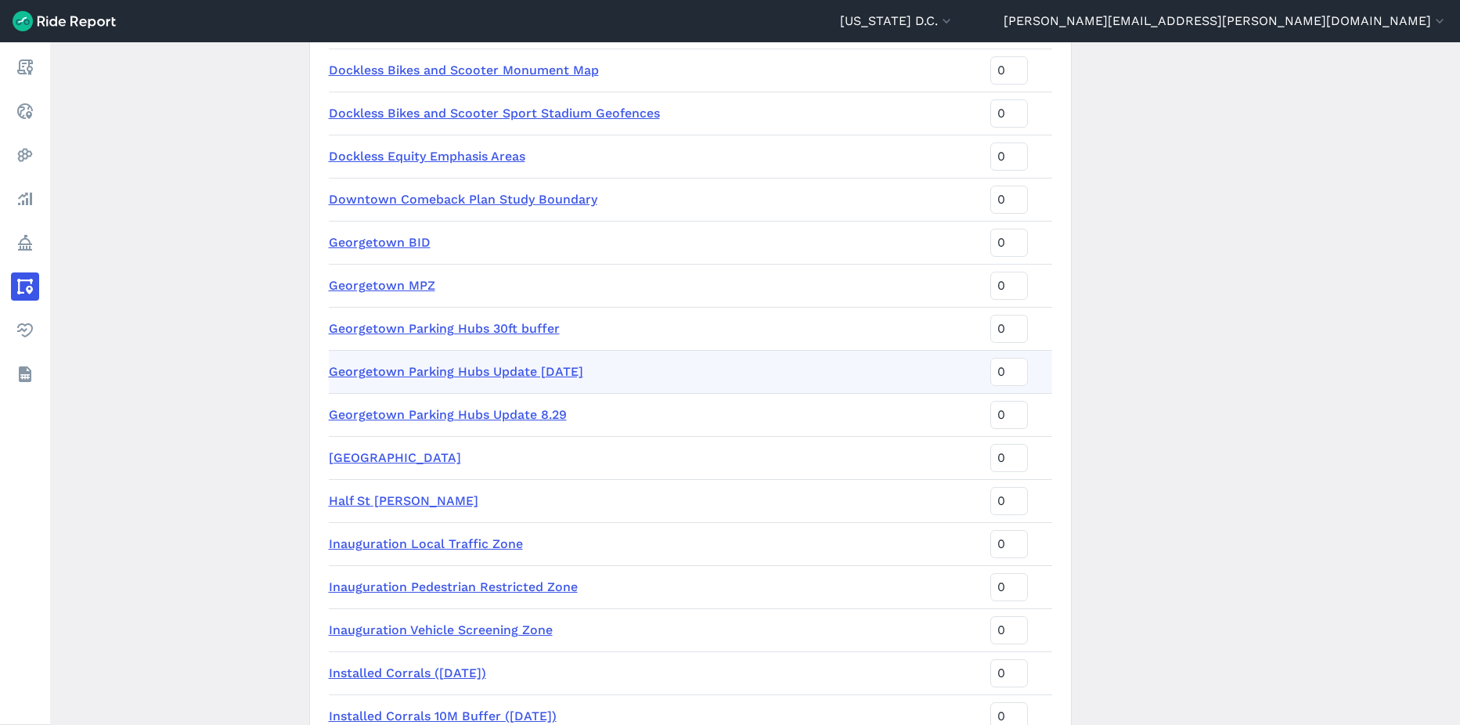
scroll to position [1096, 0]
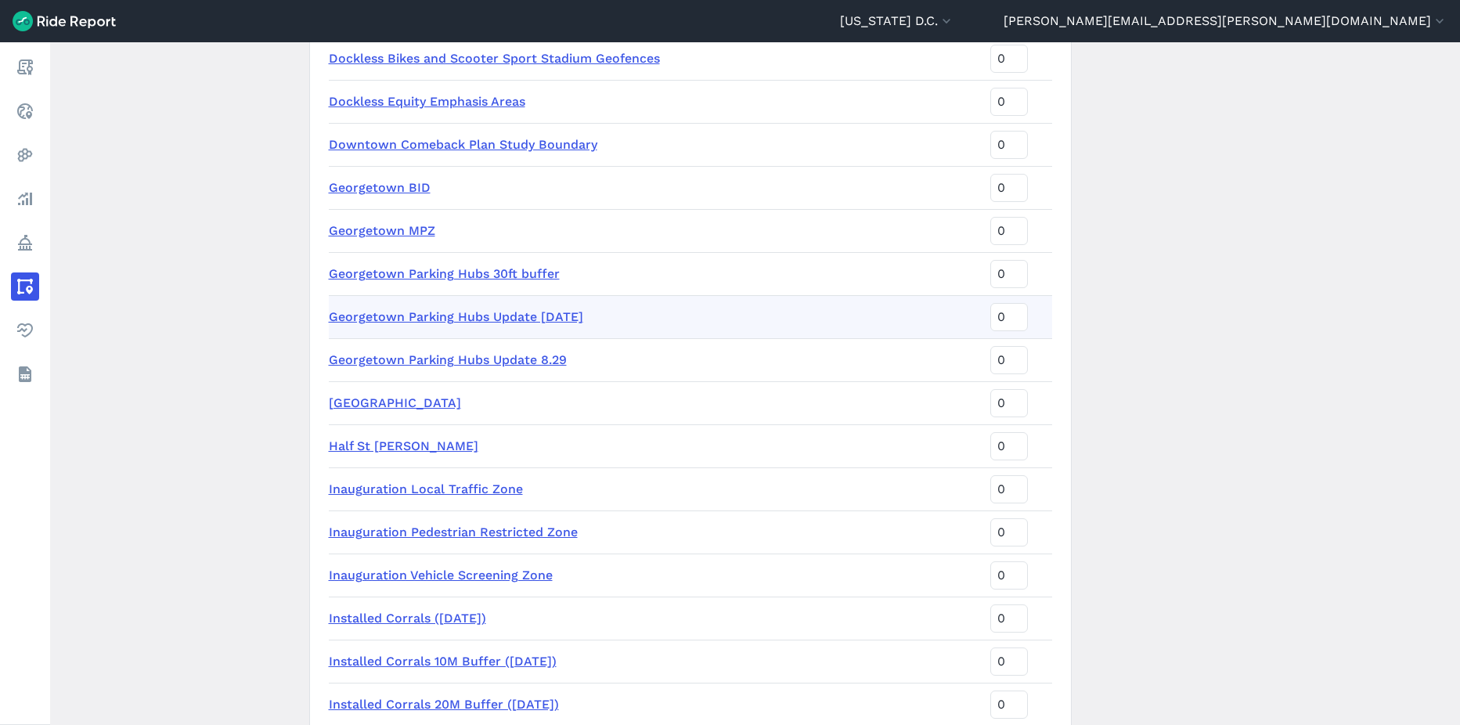
click at [461, 363] on link "Georgetown Parking Hubs Update 8.29" at bounding box center [448, 359] width 238 height 15
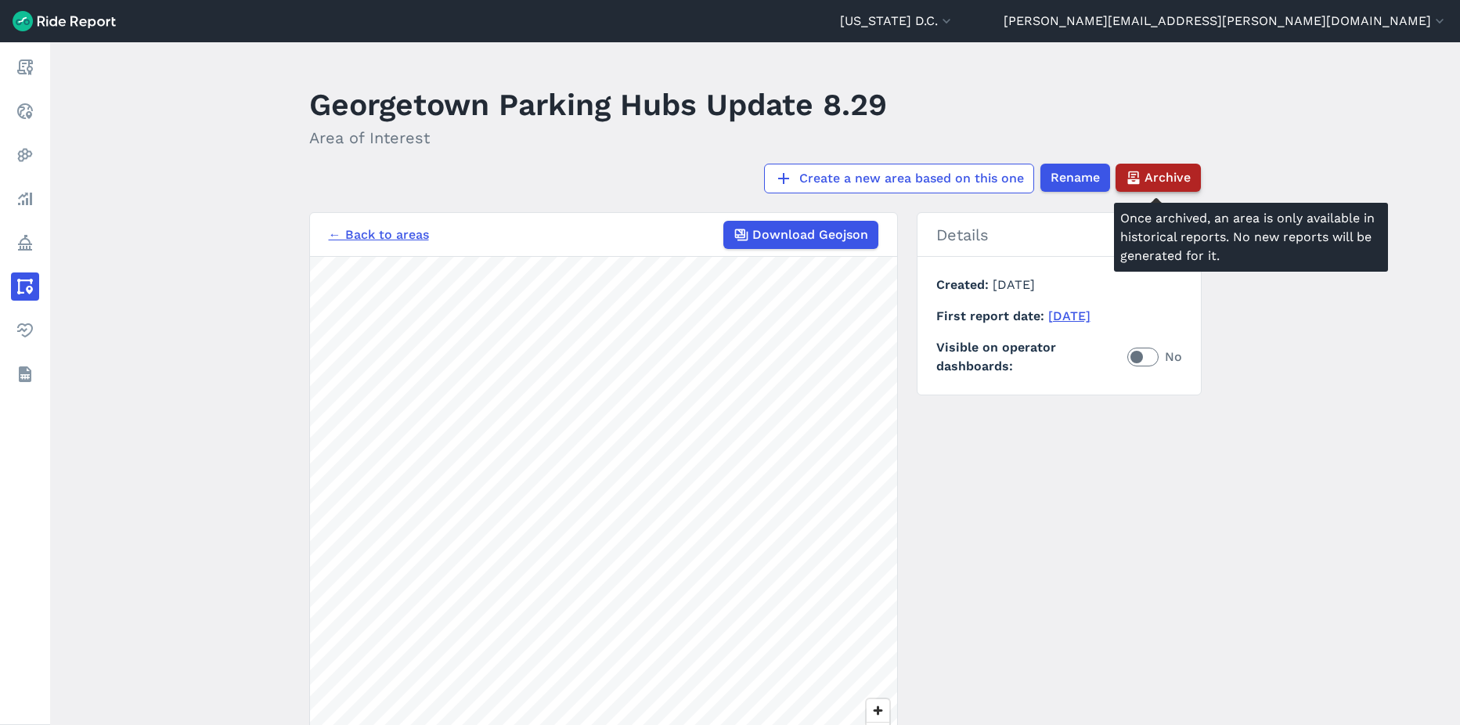
click at [1172, 178] on span "Archive" at bounding box center [1167, 177] width 46 height 19
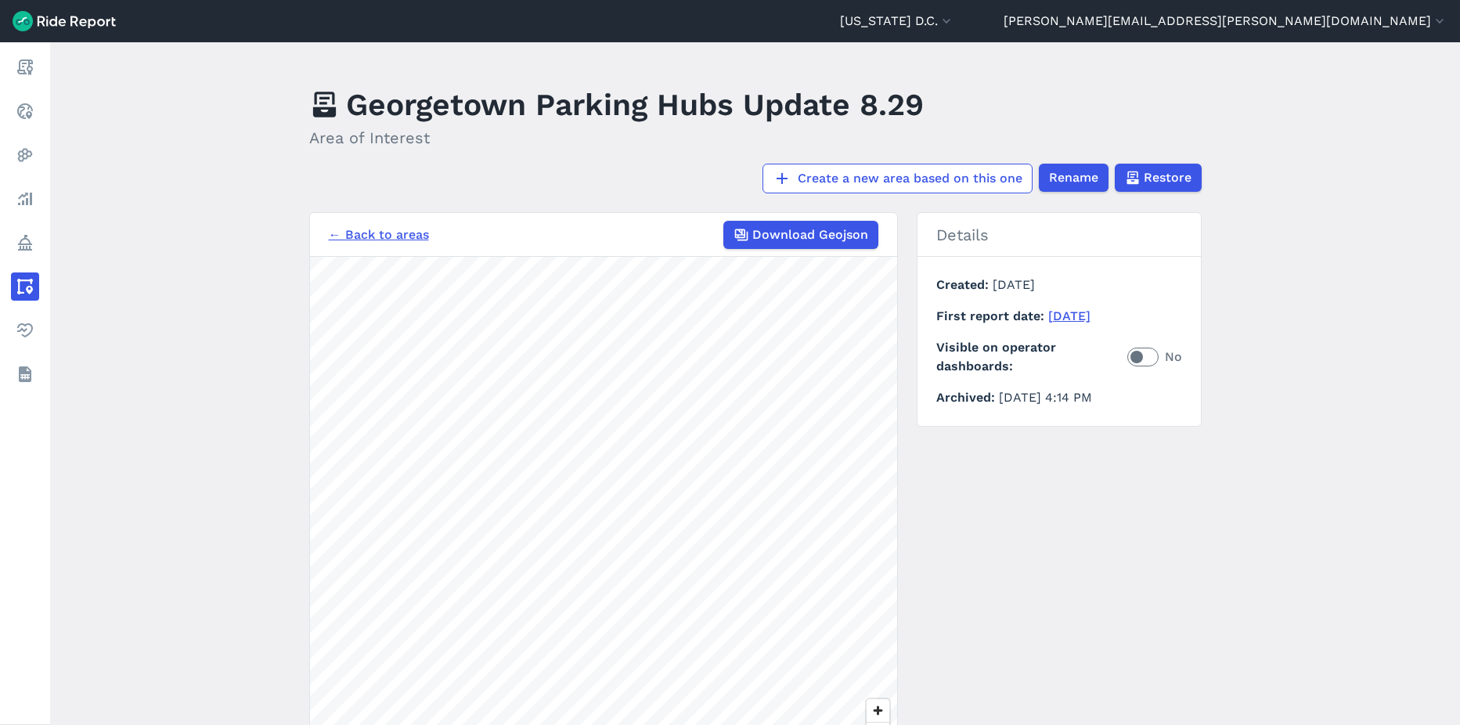
click at [373, 235] on link "← Back to areas" at bounding box center [379, 234] width 100 height 19
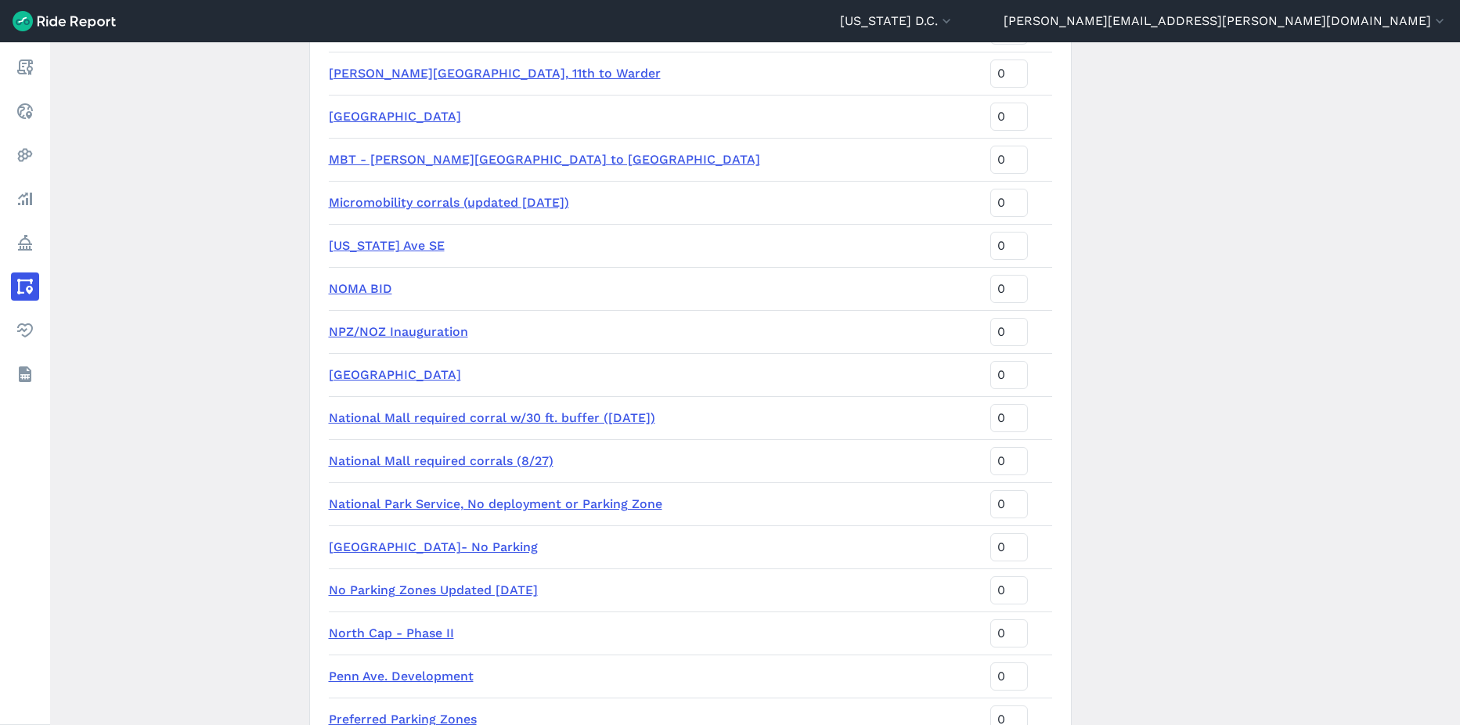
scroll to position [1693, 0]
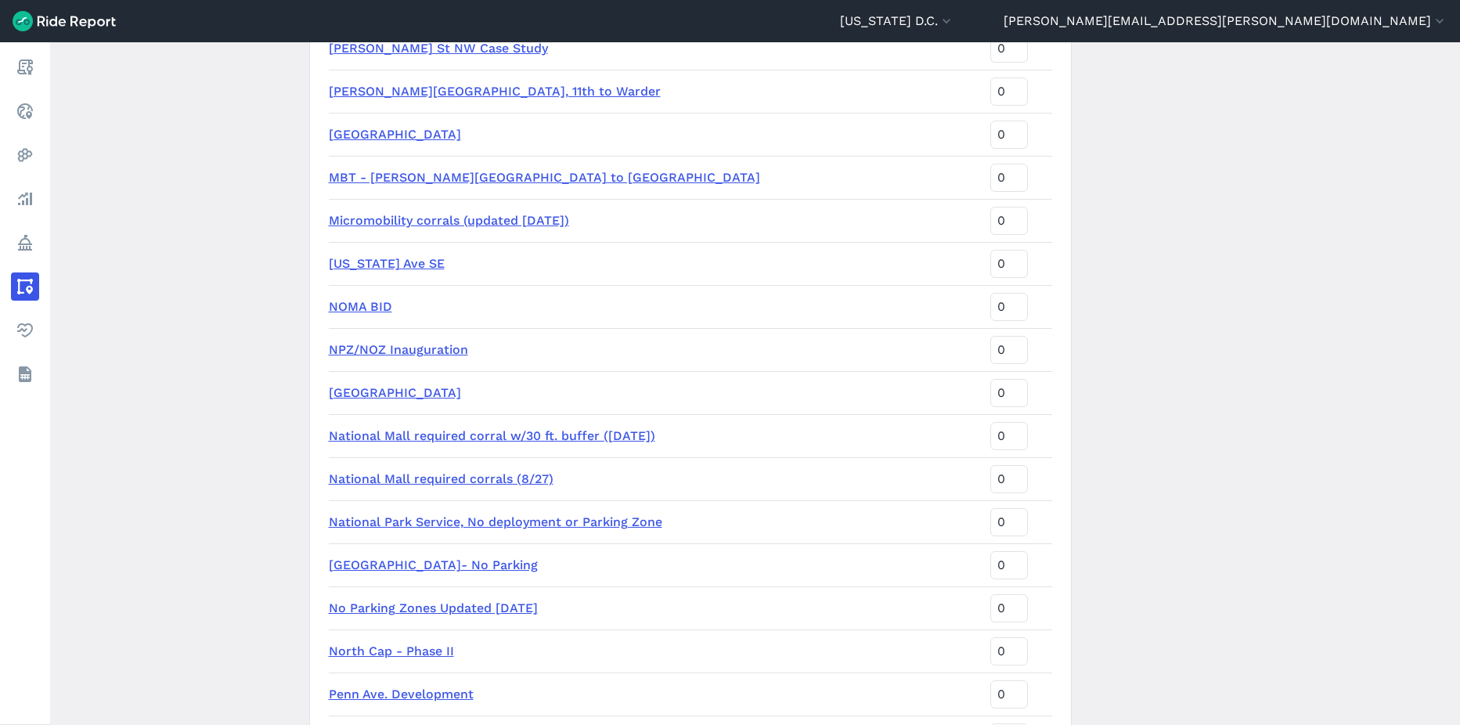
click at [445, 435] on link "National Mall required corral w/30 ft. buffer ([DATE])" at bounding box center [492, 435] width 326 height 15
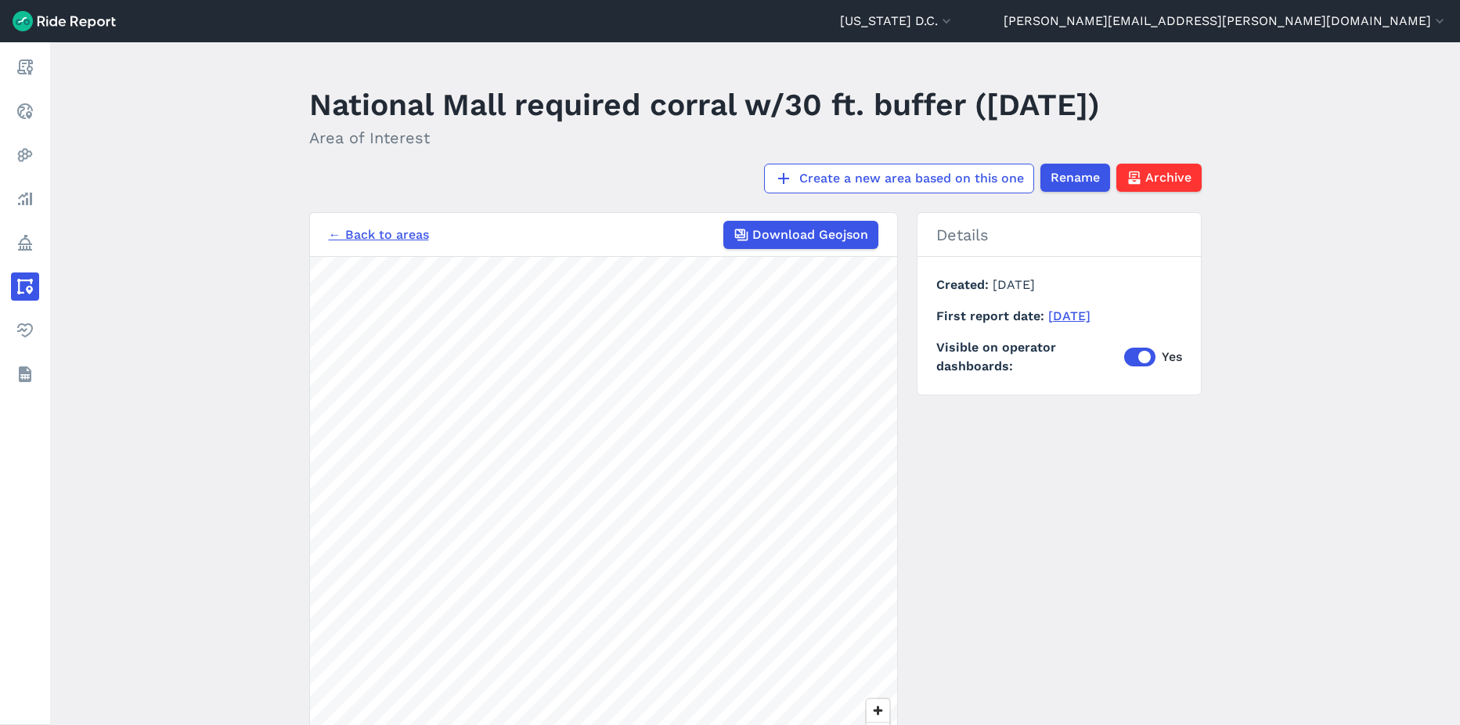
click at [383, 236] on link "← Back to areas" at bounding box center [379, 234] width 100 height 19
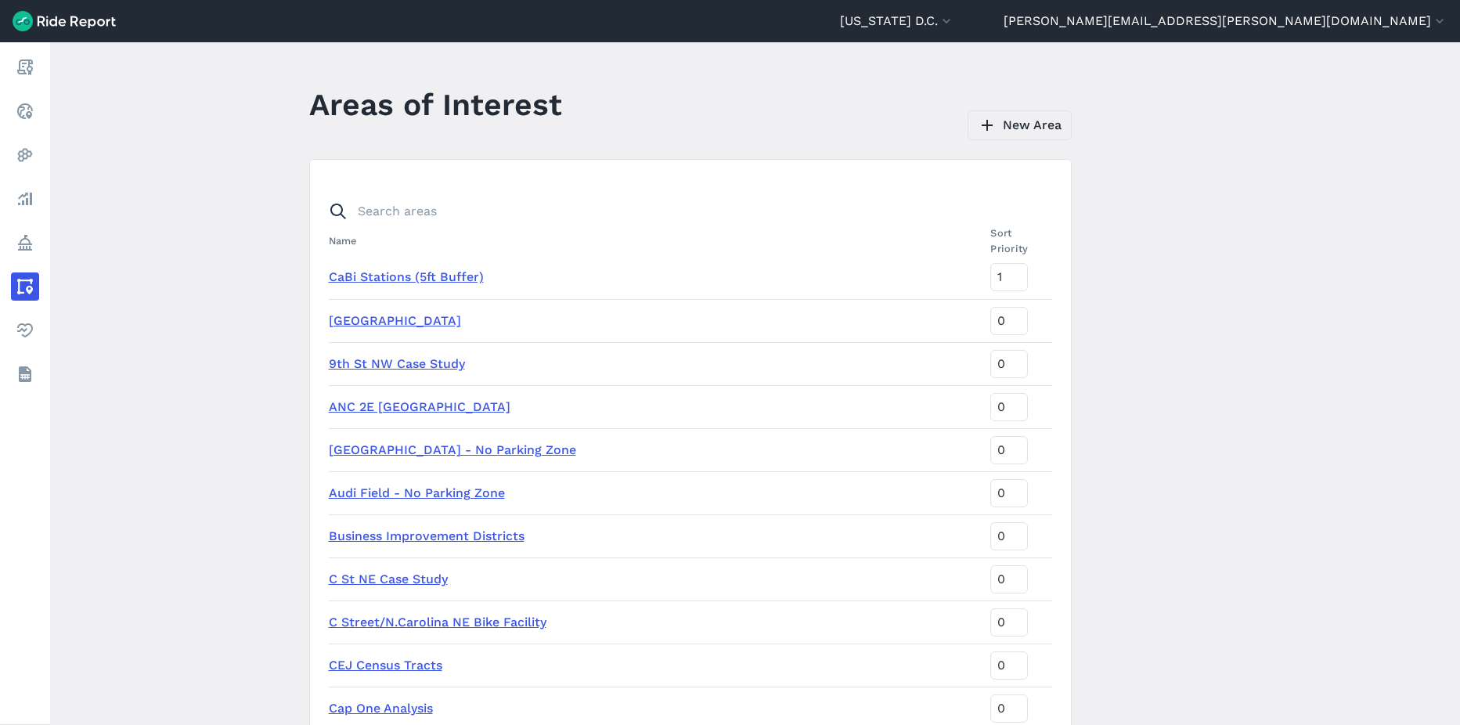
click at [998, 131] on link "New Area" at bounding box center [1020, 125] width 104 height 30
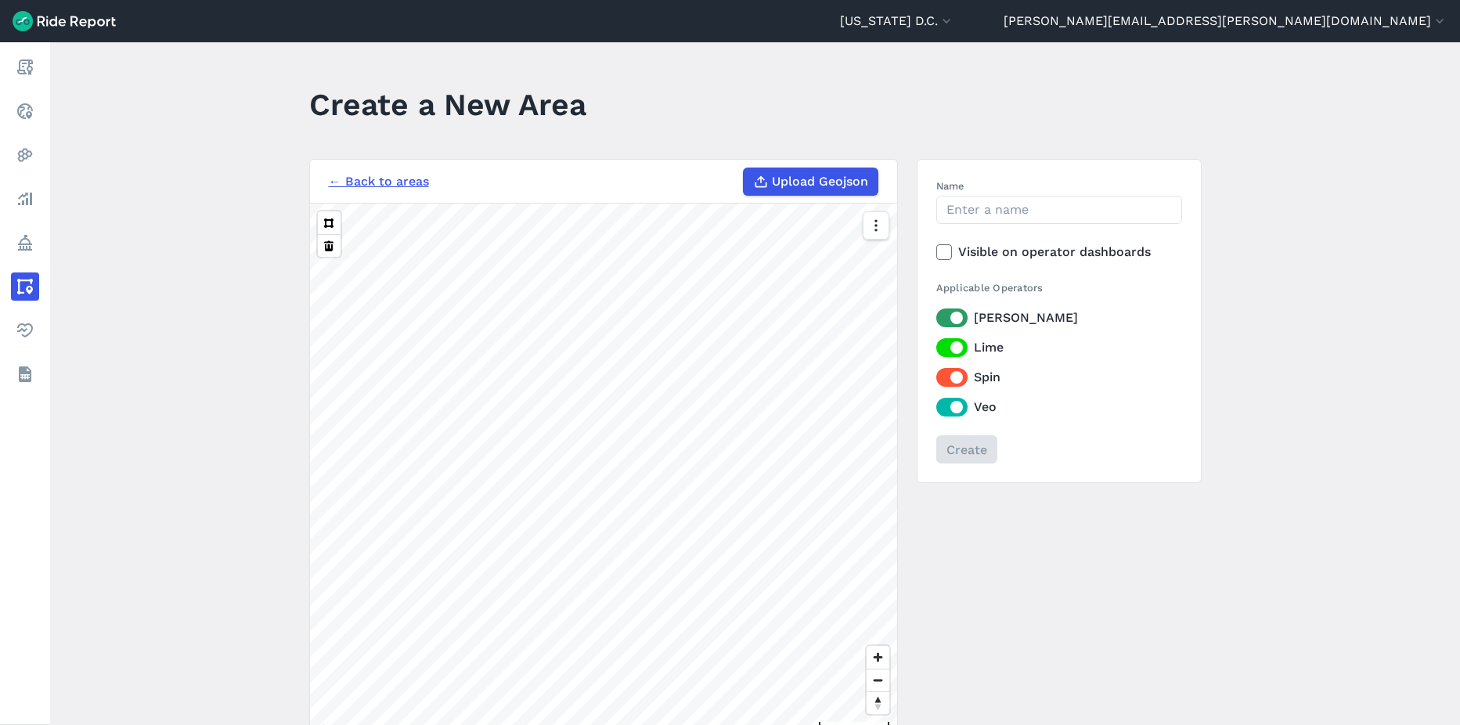
click at [798, 182] on span "Upload Geojson" at bounding box center [820, 181] width 96 height 19
click at [744, 168] on input "Upload Geojson" at bounding box center [743, 168] width 1 height 1
type input "C:\fakepath\No Parking [DATE].json"
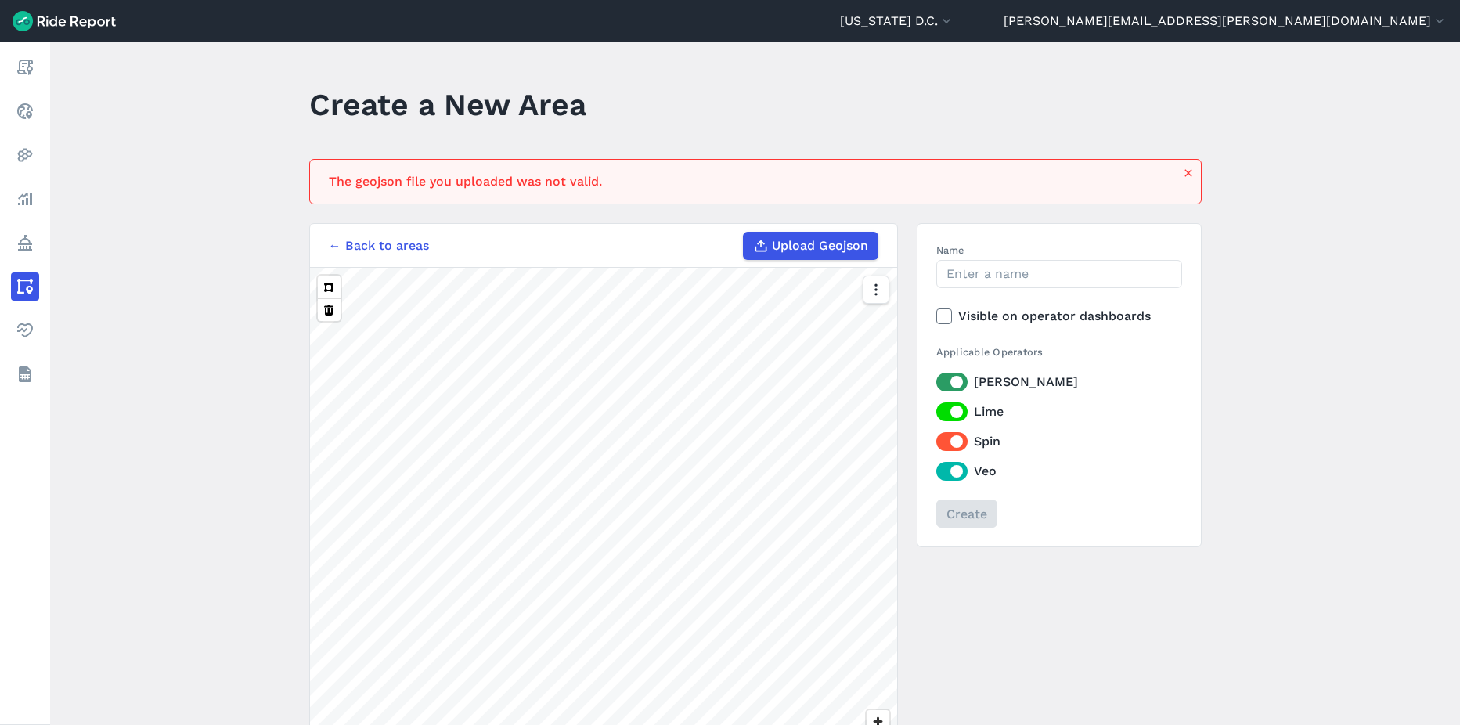
click at [798, 248] on span "Upload Geojson" at bounding box center [820, 245] width 96 height 19
click at [744, 232] on input "Upload Geojson" at bounding box center [743, 232] width 1 height 1
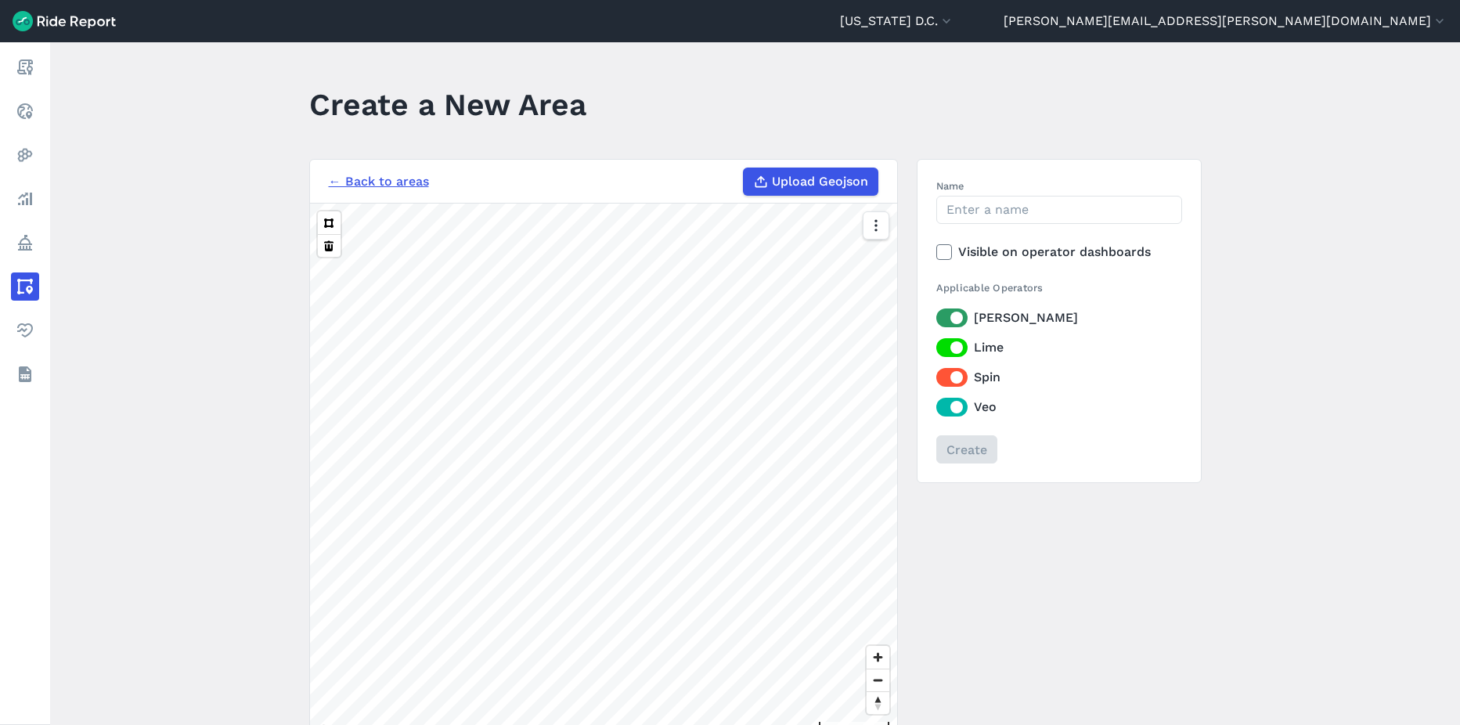
click at [800, 180] on span "Upload Geojson" at bounding box center [820, 181] width 96 height 19
click at [744, 168] on input "Upload Geojson" at bounding box center [743, 168] width 1 height 1
type input "C:\fakepath\No Parking [DATE].json"
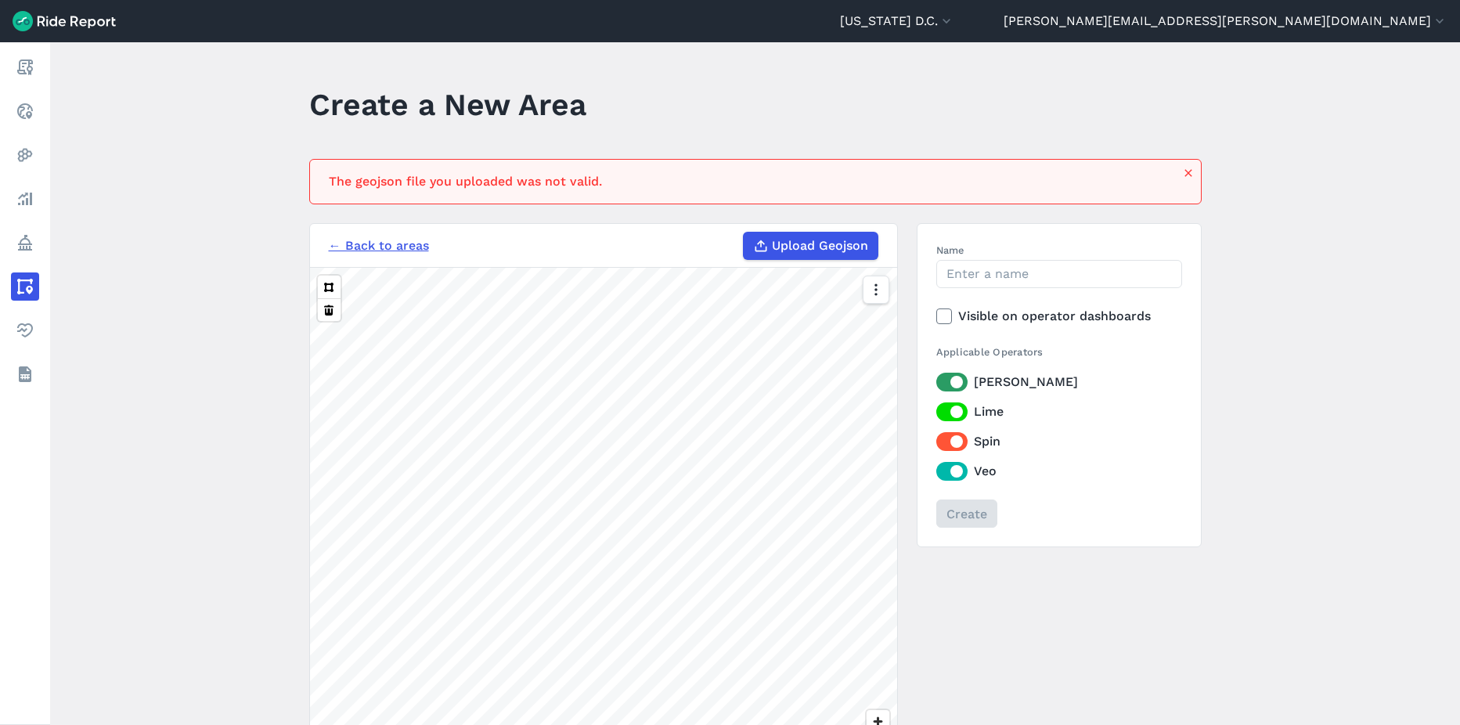
click at [777, 241] on span "Upload Geojson" at bounding box center [820, 245] width 96 height 19
click at [744, 232] on input "Upload Geojson" at bounding box center [743, 232] width 1 height 1
click at [772, 250] on span "Upload Geojson" at bounding box center [820, 245] width 96 height 19
click at [744, 232] on input "Upload Geojson" at bounding box center [743, 232] width 1 height 1
click at [796, 246] on span "Upload Geojson" at bounding box center [820, 245] width 96 height 19
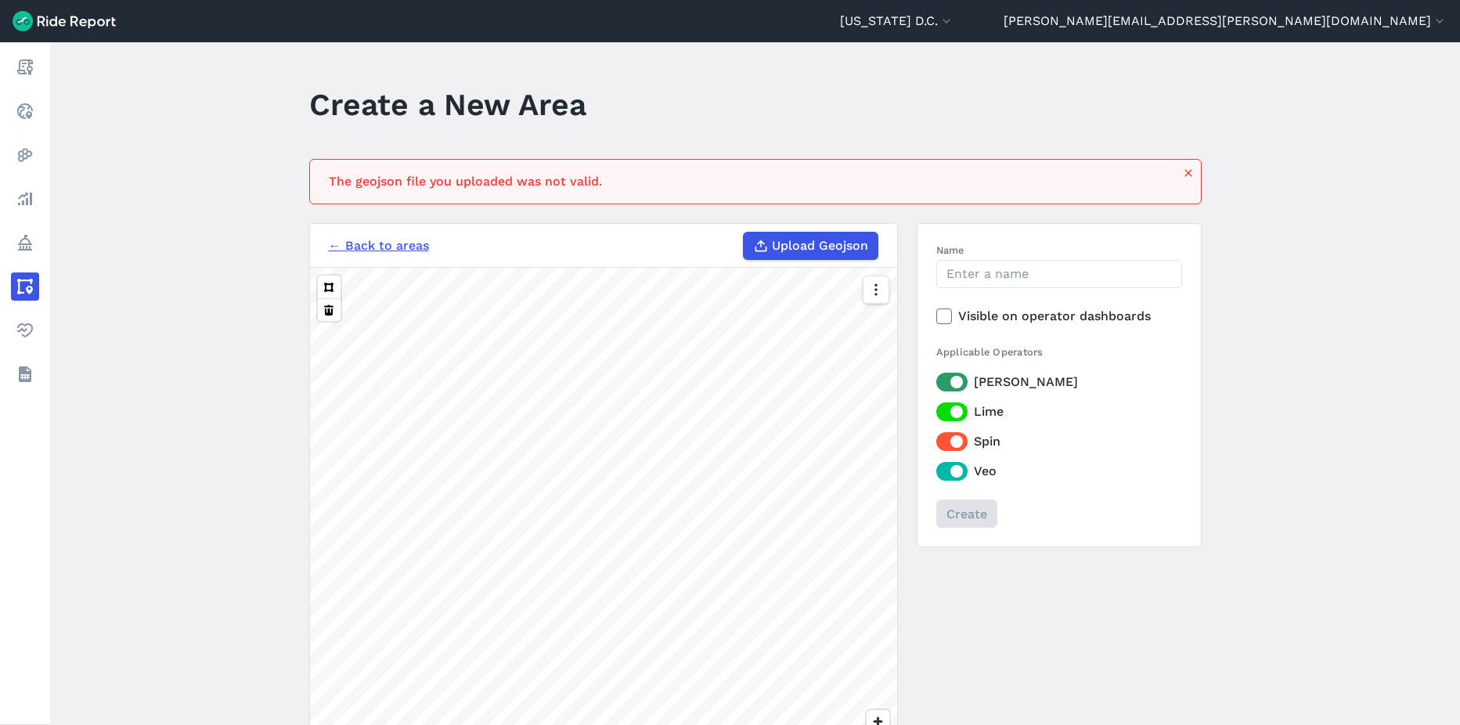
click at [744, 232] on input "Upload Geojson" at bounding box center [743, 232] width 1 height 1
click at [826, 239] on span "Upload Geojson" at bounding box center [820, 245] width 96 height 19
click at [744, 232] on input "Upload Geojson" at bounding box center [743, 232] width 1 height 1
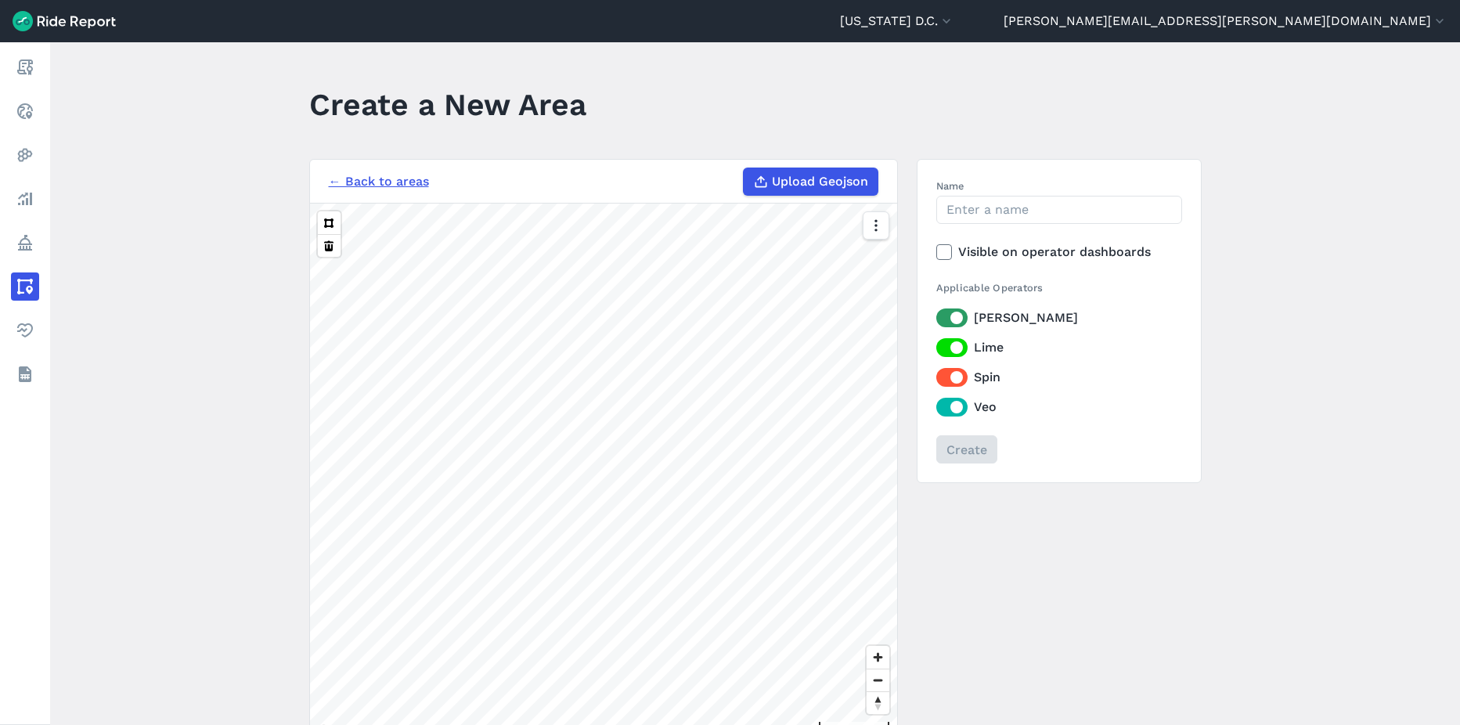
click at [784, 182] on span "Upload Geojson" at bounding box center [820, 181] width 96 height 19
click at [744, 168] on input "Upload Geojson" at bounding box center [743, 168] width 1 height 1
type input "C:\fakepath\No Parking [DATE].json"
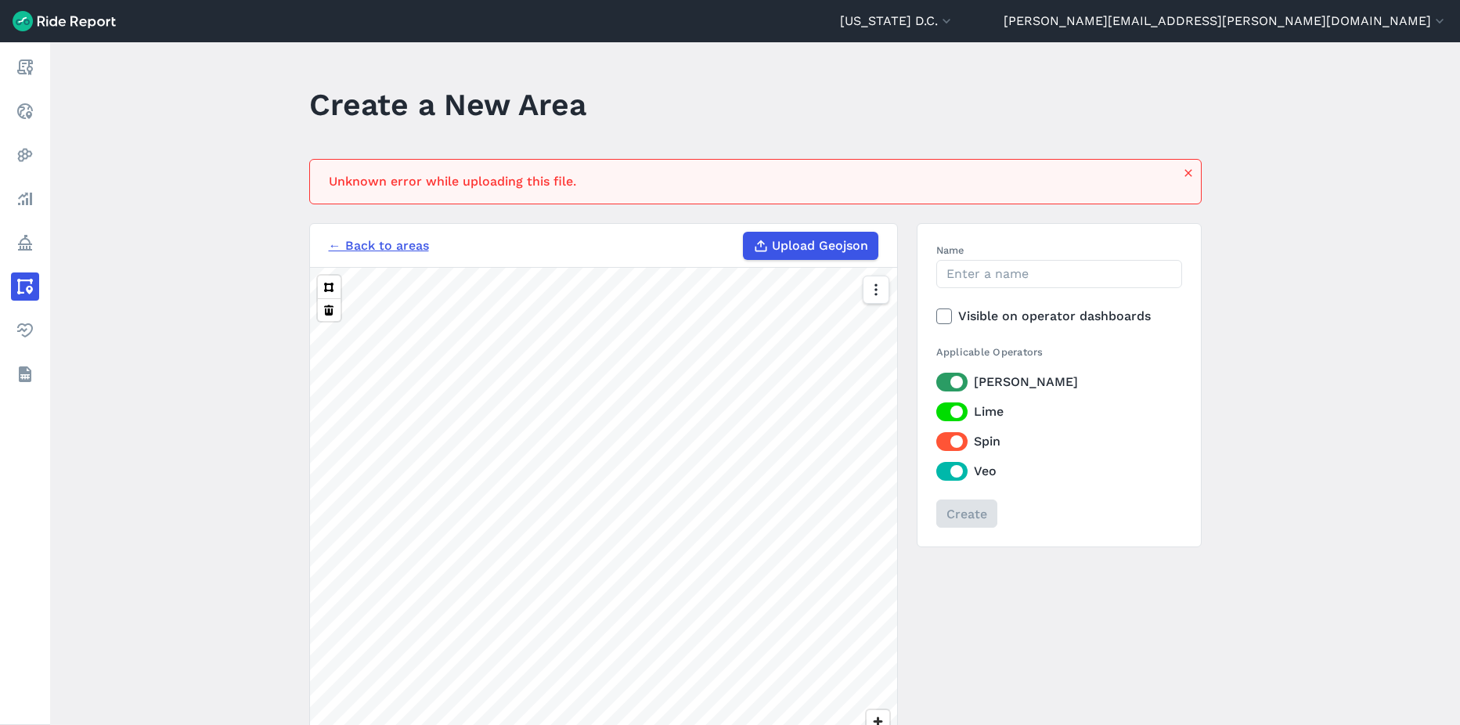
click at [384, 241] on link "← Back to areas" at bounding box center [379, 245] width 100 height 19
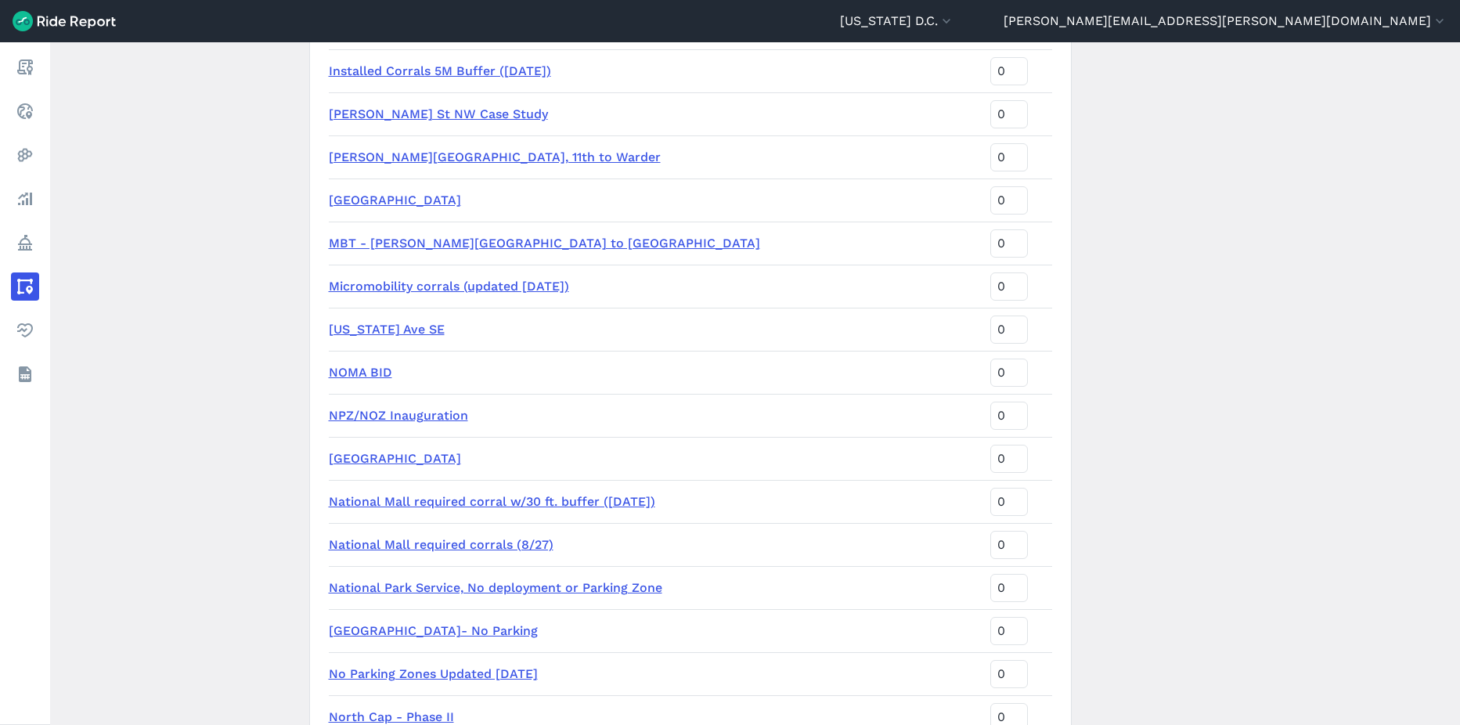
scroll to position [1644, 0]
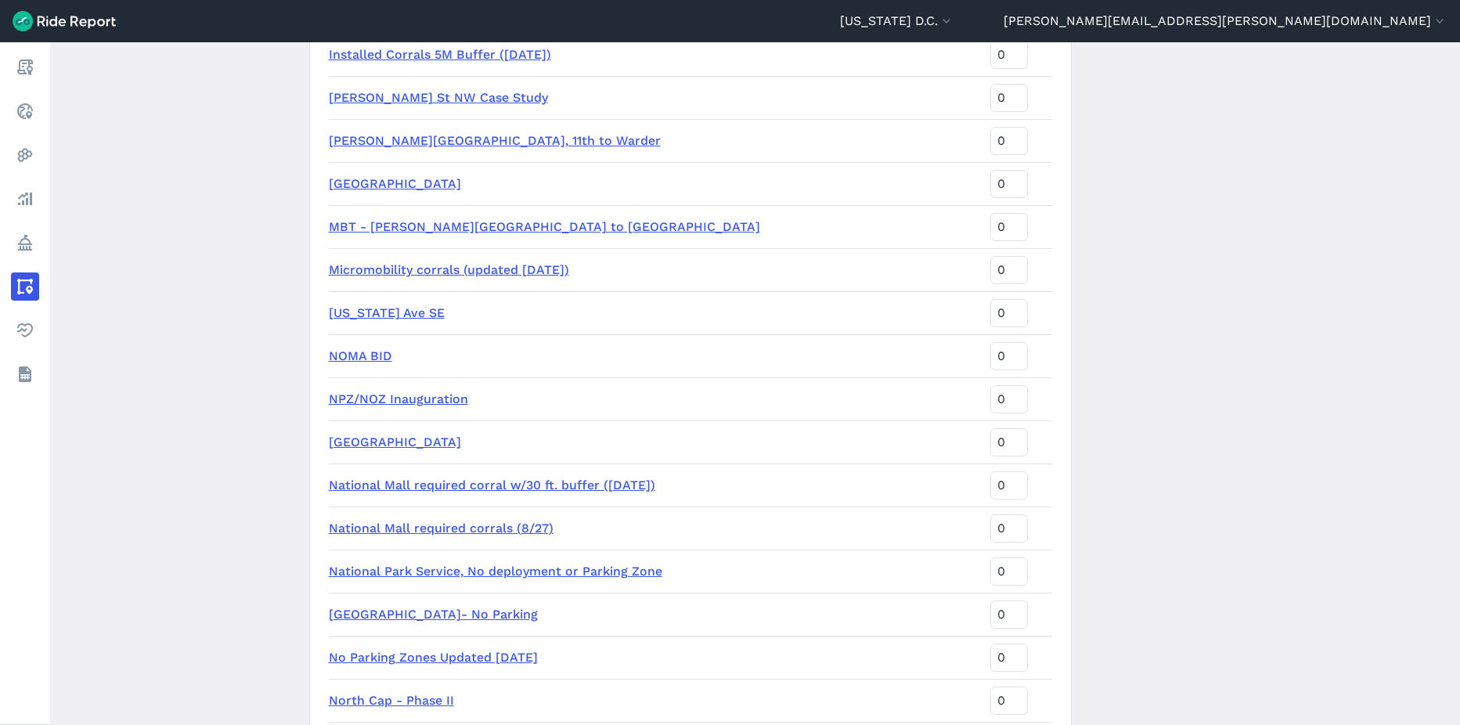
click at [477, 656] on link "No Parking Zones Updated 2.7.24" at bounding box center [433, 657] width 209 height 15
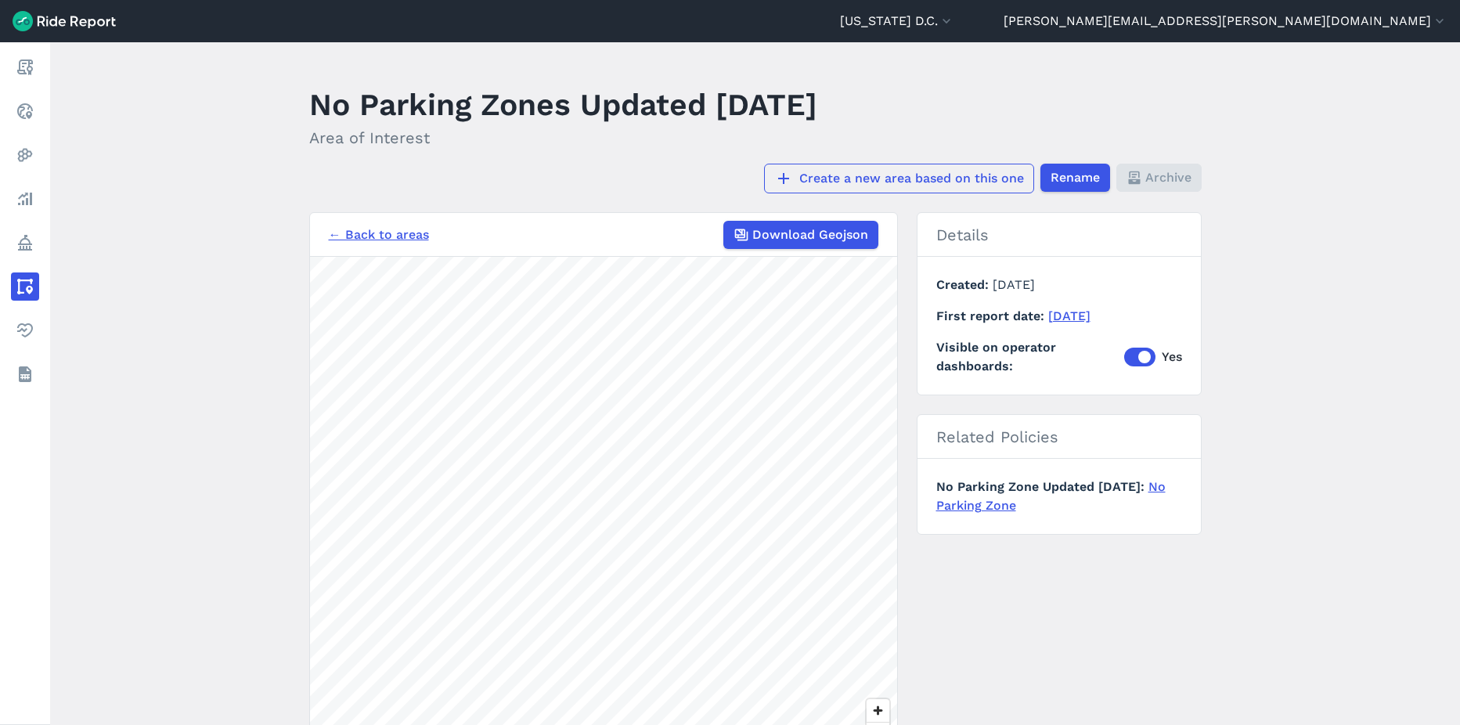
click at [830, 171] on link "Create a new area based on this one" at bounding box center [899, 179] width 270 height 30
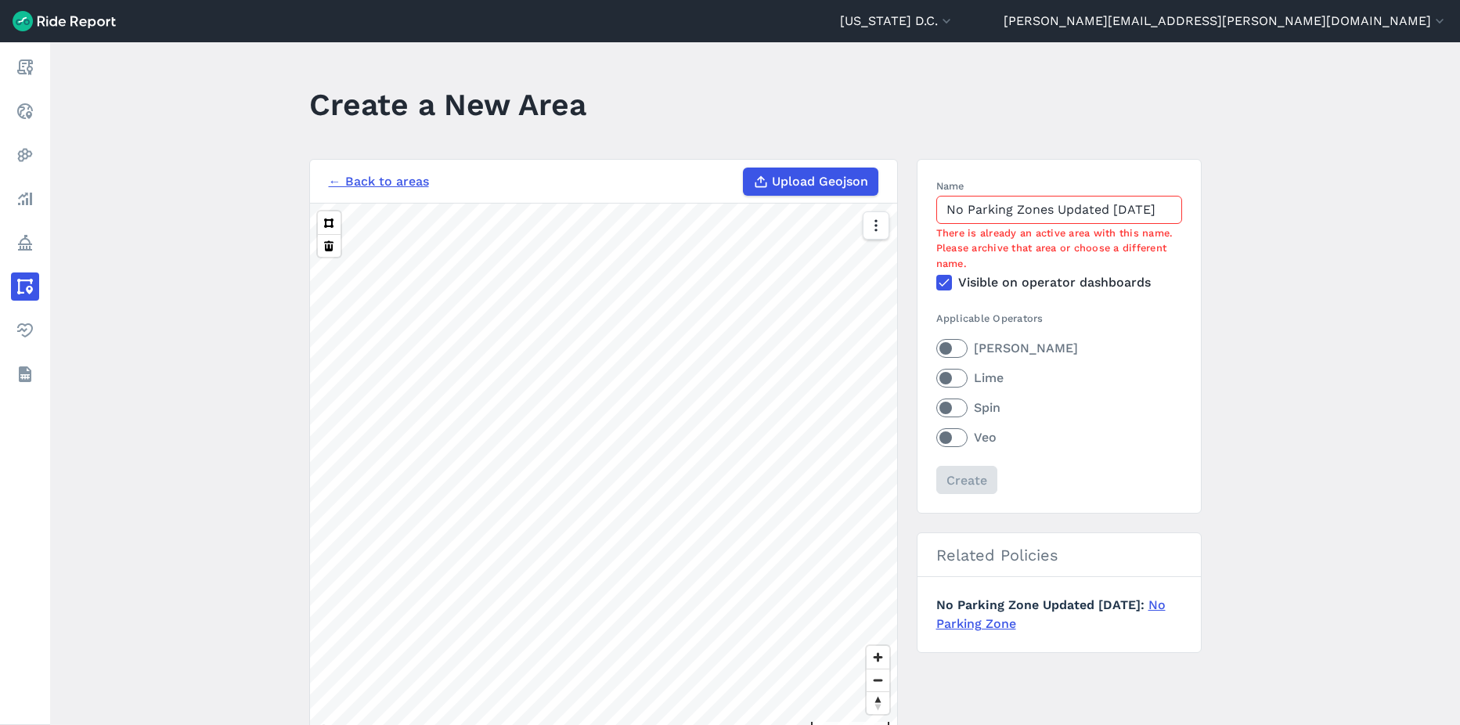
drag, startPoint x: 1148, startPoint y: 210, endPoint x: 1114, endPoint y: 210, distance: 34.4
click at [1114, 210] on input "No Parking Zones Updated 2.7.24" at bounding box center [1059, 210] width 246 height 28
click at [809, 187] on span "Upload Geojson" at bounding box center [820, 181] width 96 height 19
click at [744, 168] on input "Upload Geojson" at bounding box center [743, 168] width 1 height 1
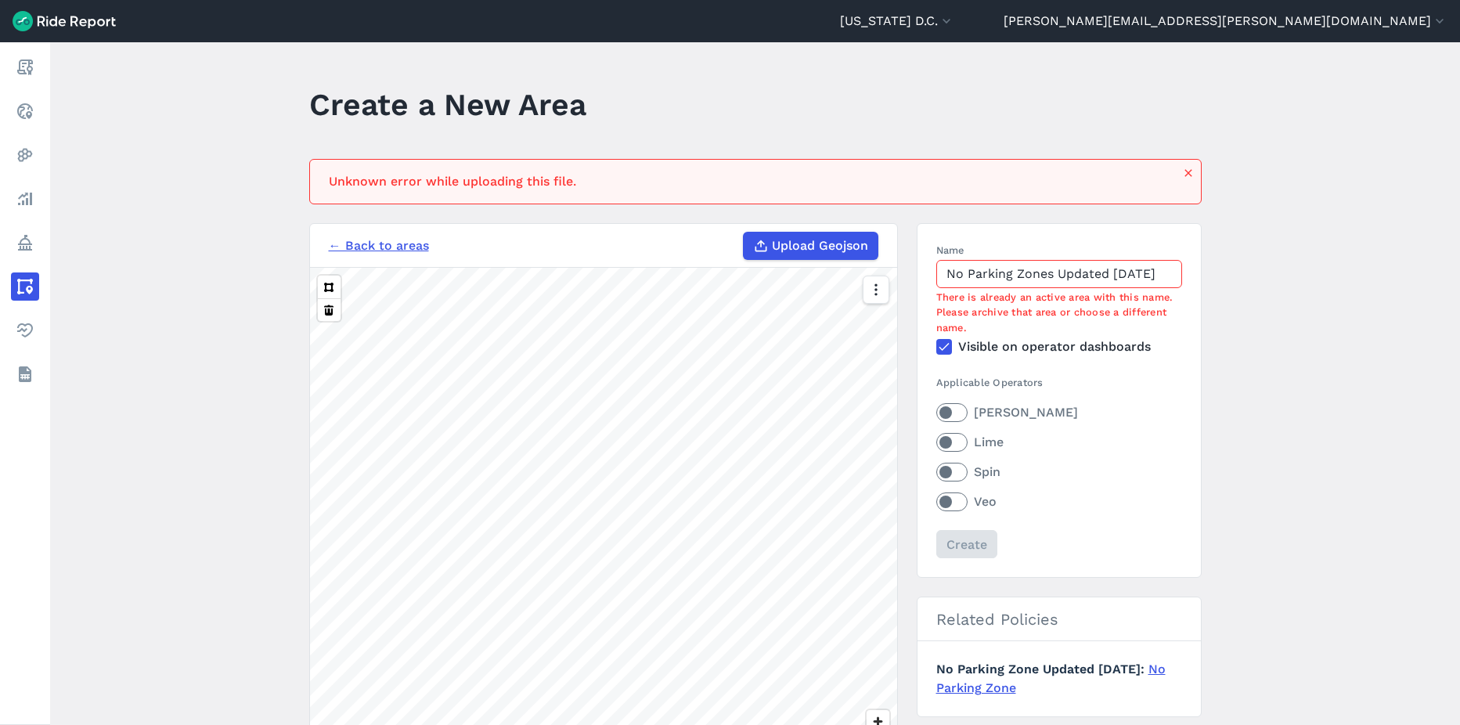
click at [849, 243] on span "Upload Geojson" at bounding box center [820, 245] width 96 height 19
click at [744, 232] on input "Upload Geojson" at bounding box center [743, 232] width 1 height 1
type input "C:\fakepath\No Parking 10.2.25.geojson"
